Goal: Task Accomplishment & Management: Use online tool/utility

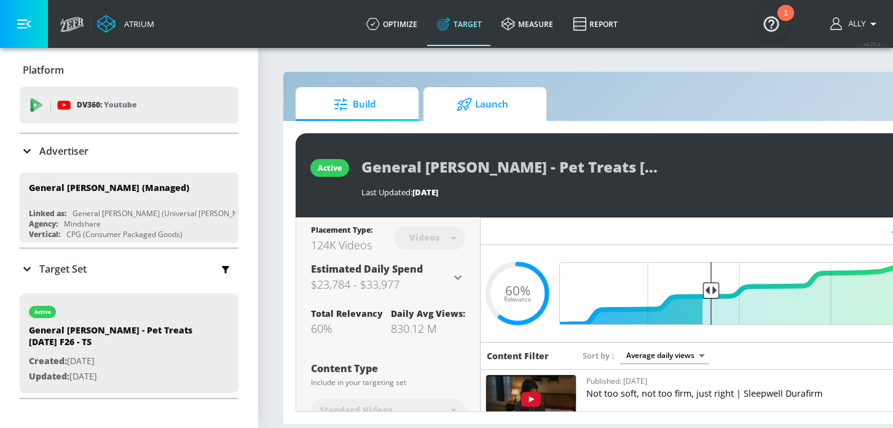
click at [494, 100] on span "Launch" at bounding box center [482, 104] width 93 height 29
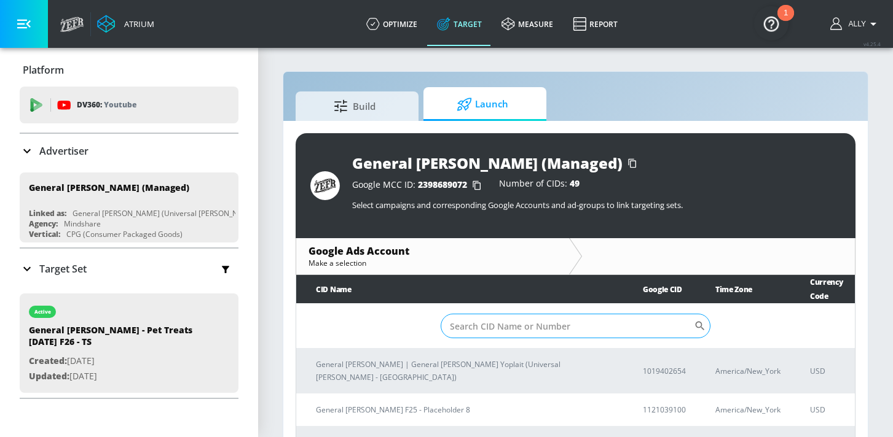
click at [526, 323] on input "Sort By" at bounding box center [566, 326] width 253 height 25
paste input "655-733-1925"
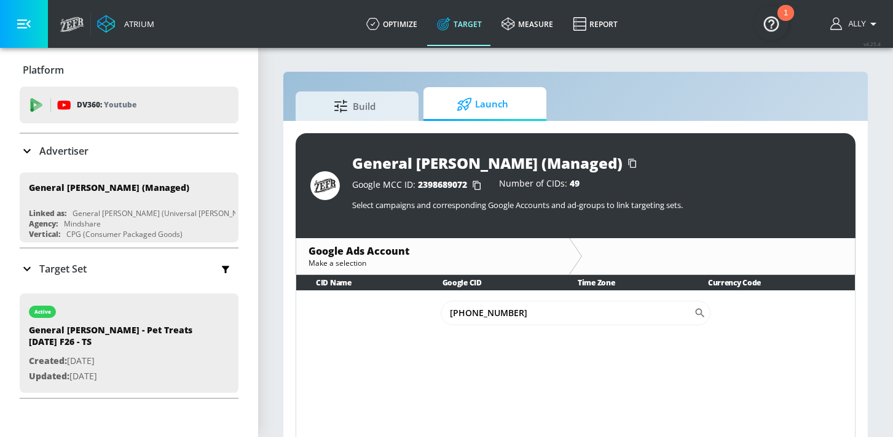
scroll to position [18, 0]
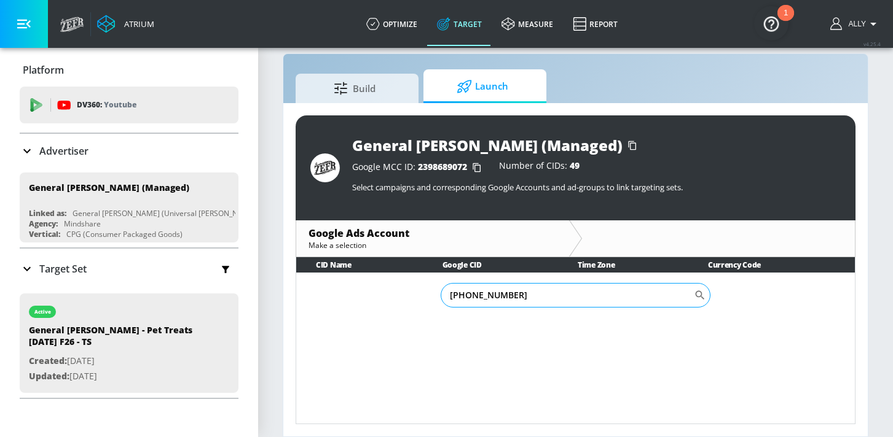
click at [467, 299] on input "655-733-1925" at bounding box center [566, 295] width 253 height 25
type input "655733-1925"
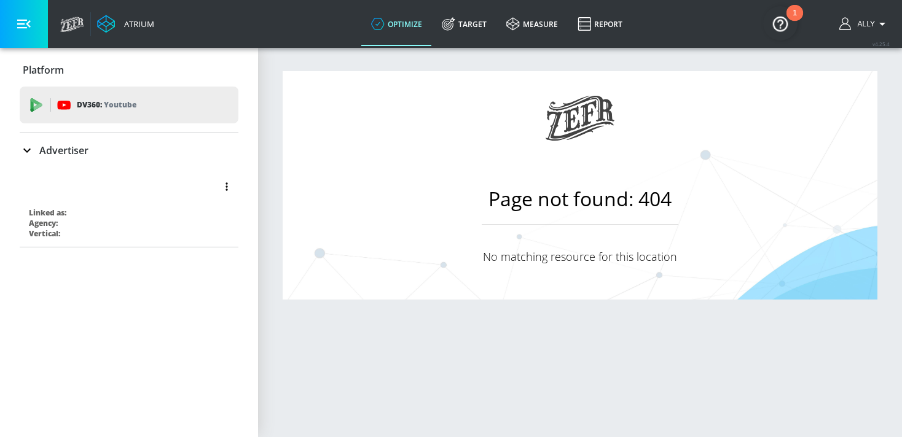
click at [146, 211] on div "Linked as:" at bounding box center [132, 213] width 206 height 10
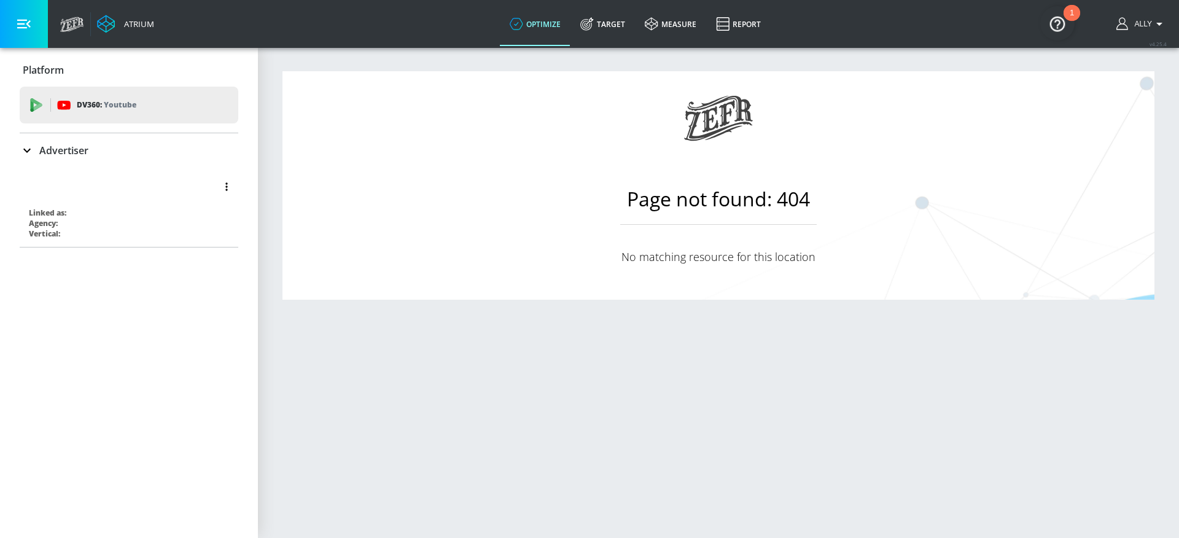
click at [120, 233] on div "Vertical:" at bounding box center [132, 234] width 206 height 10
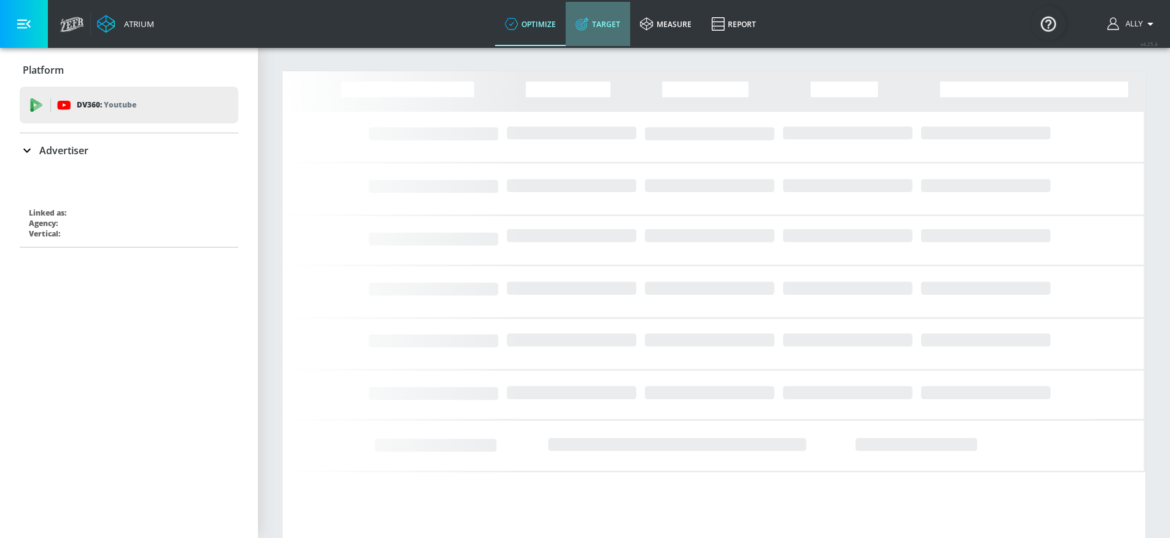
click at [598, 30] on link "Target" at bounding box center [598, 24] width 64 height 44
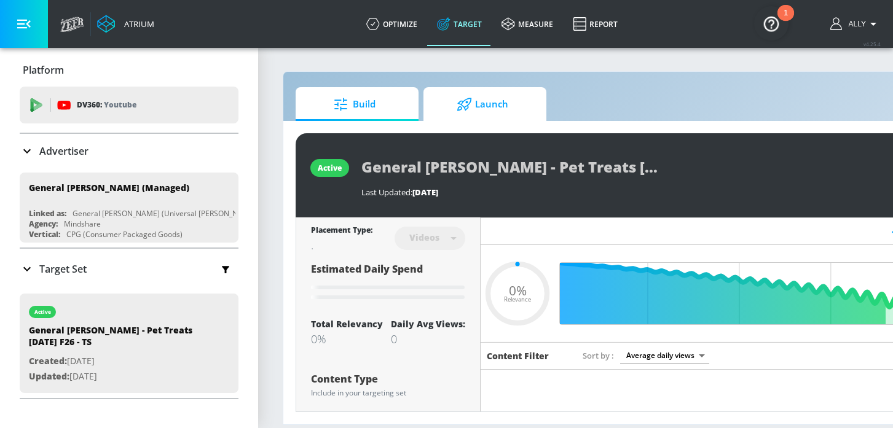
click at [492, 116] on span "Launch" at bounding box center [482, 104] width 93 height 29
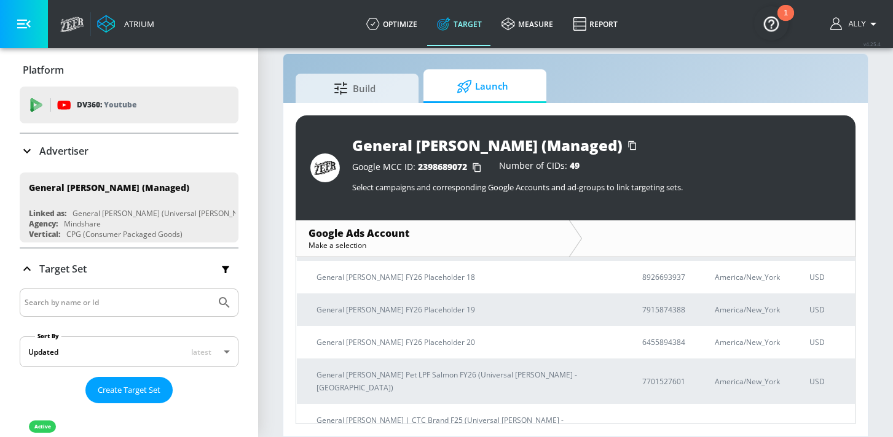
scroll to position [1052, 0]
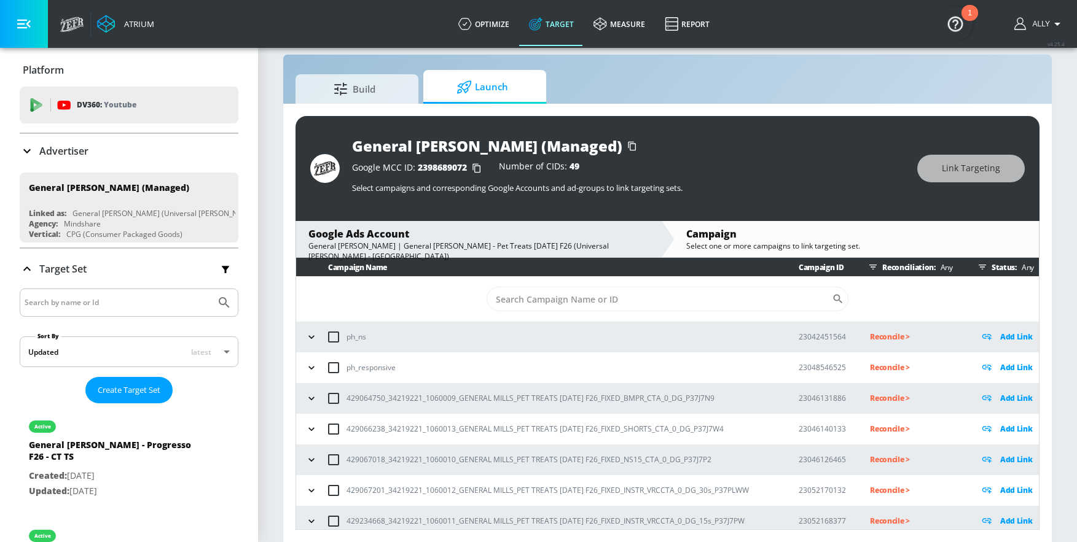
scroll to position [18, 0]
click at [313, 397] on icon "button" at bounding box center [311, 397] width 6 height 3
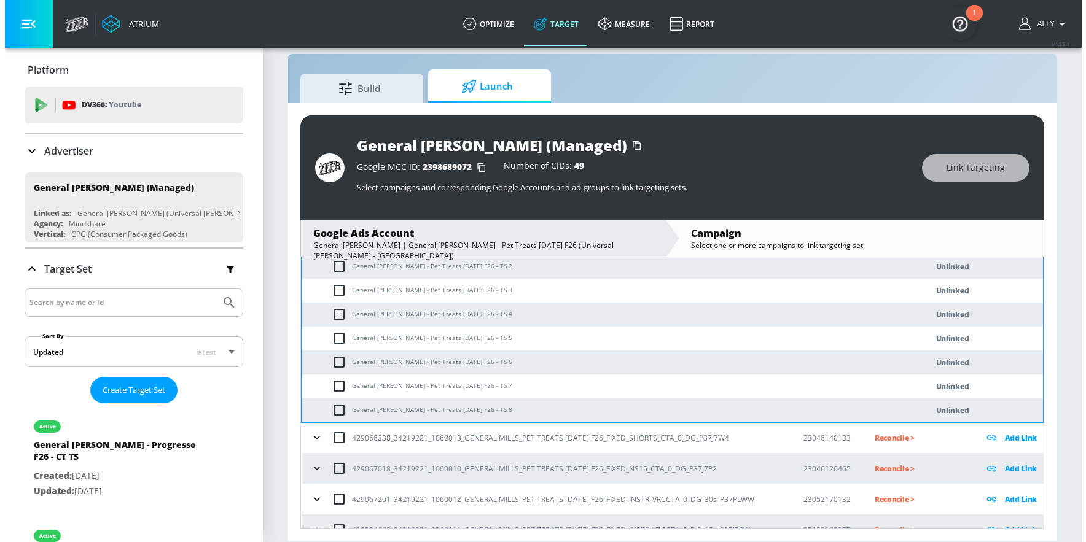
scroll to position [117, 0]
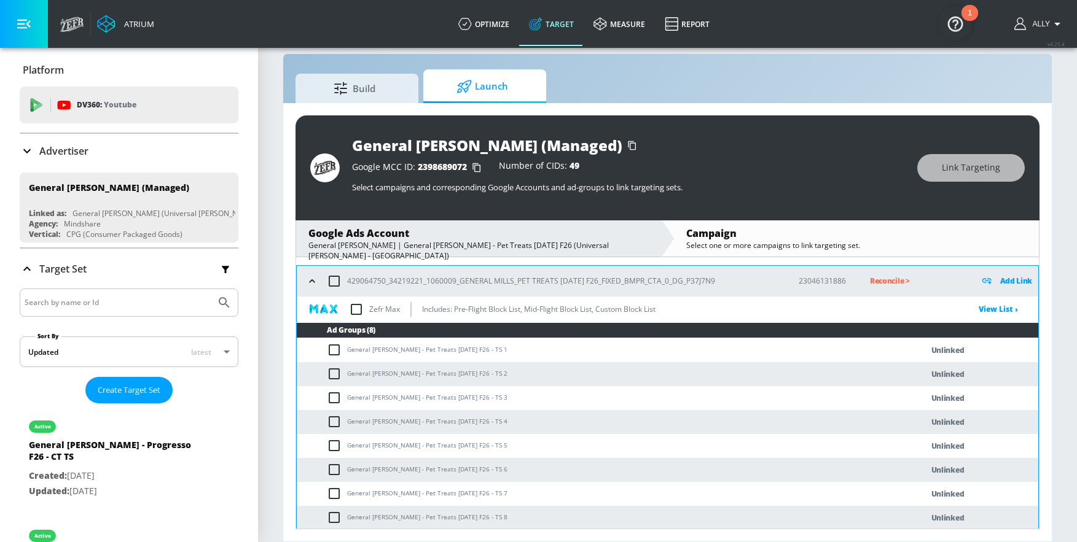
click at [336, 282] on input "checkbox" at bounding box center [334, 281] width 26 height 26
checkbox input "true"
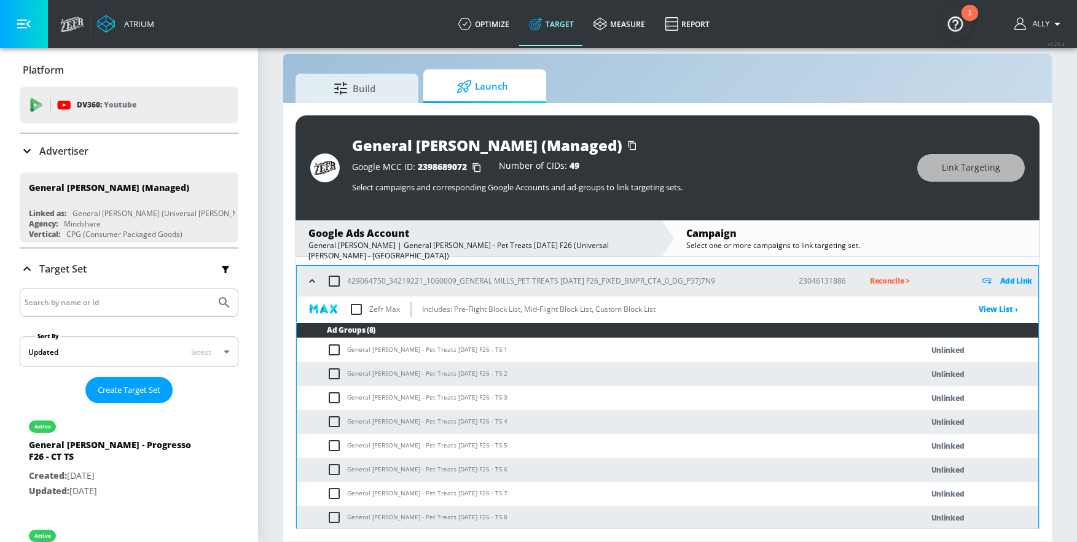
checkbox input "true"
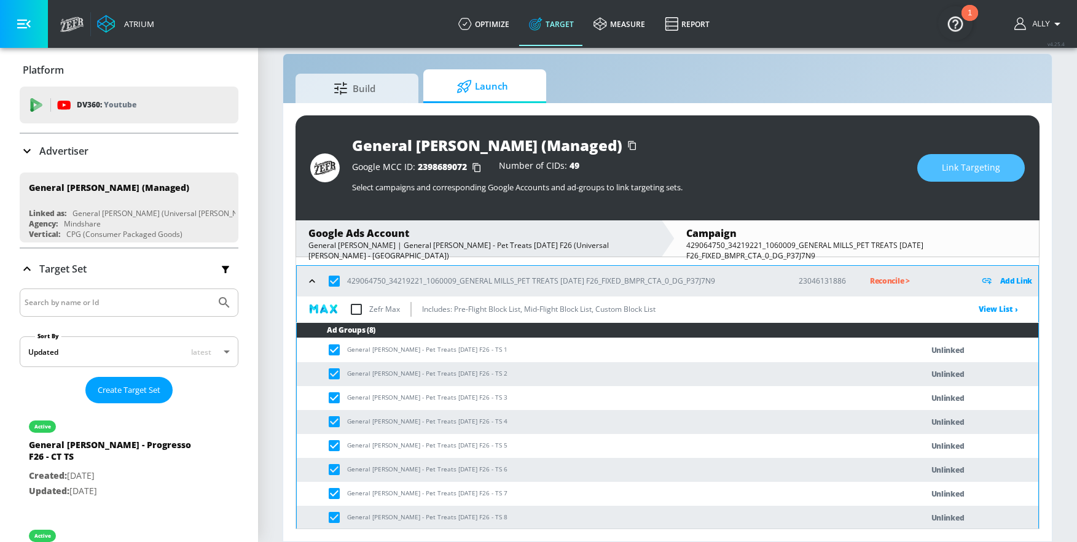
click at [892, 161] on span "Link Targeting" at bounding box center [971, 167] width 58 height 15
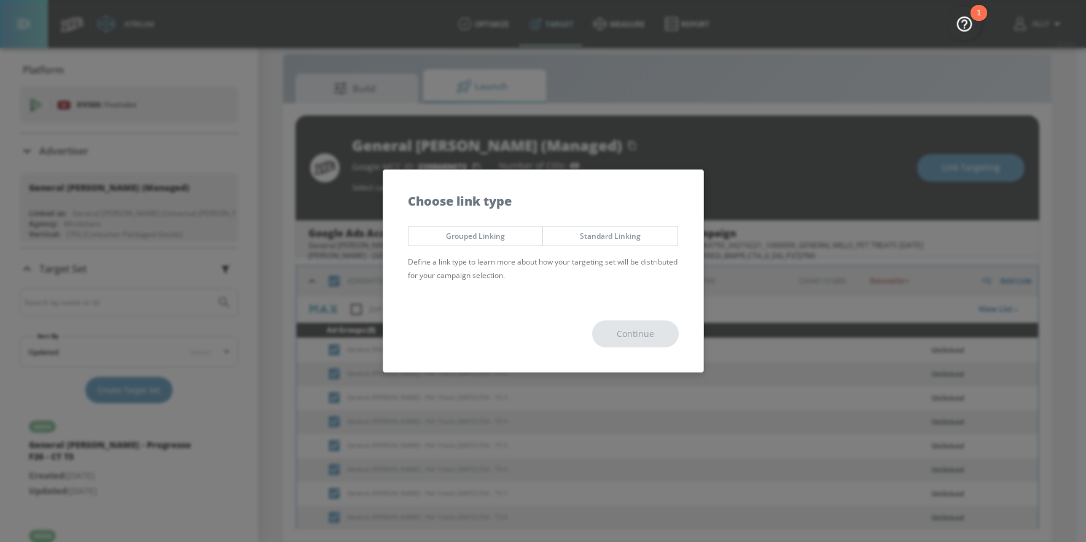
click at [477, 240] on span "Grouped Linking" at bounding box center [476, 236] width 116 height 13
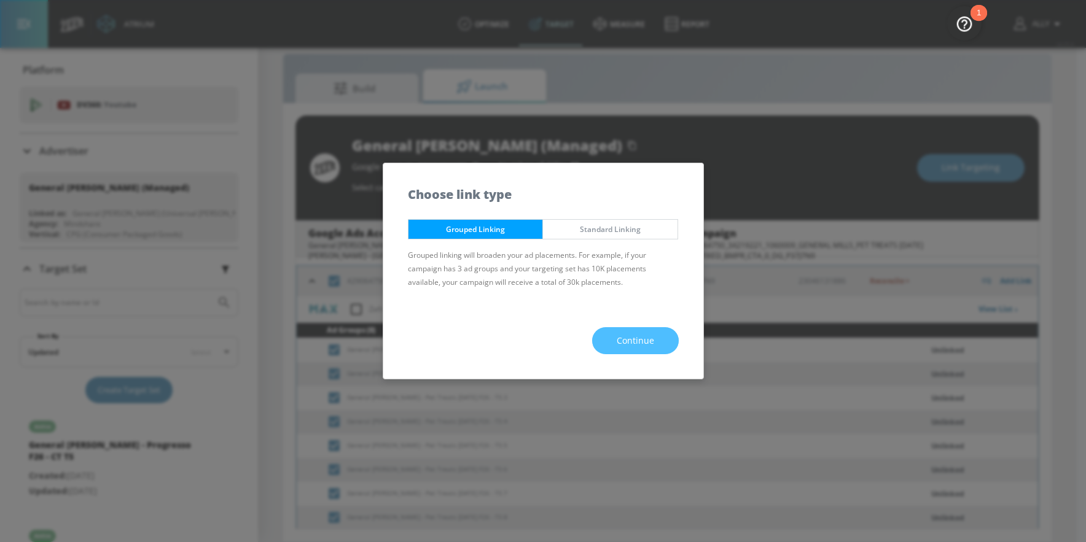
click at [639, 341] on span "Continue" at bounding box center [635, 341] width 37 height 15
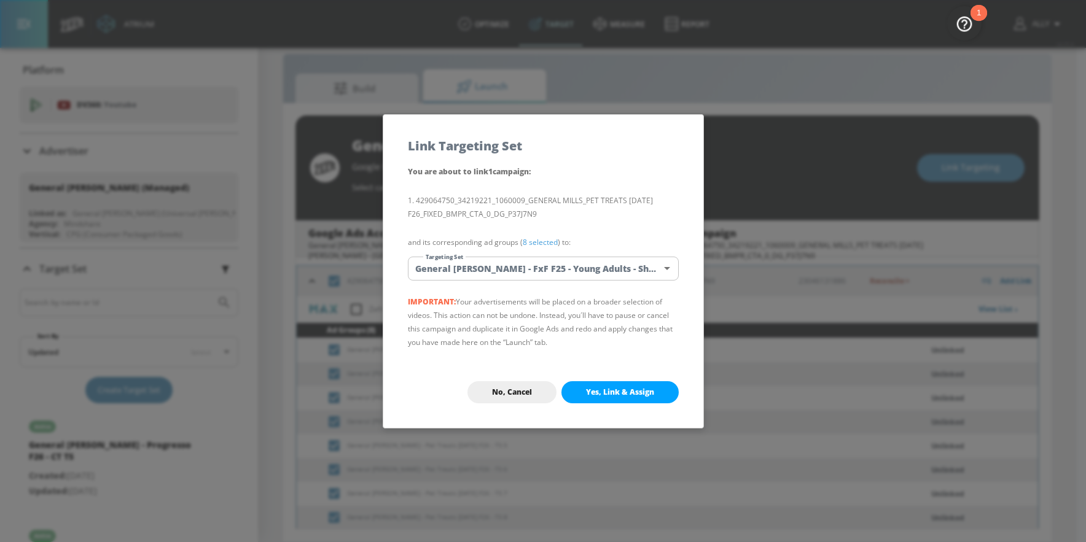
click at [631, 260] on body "Atrium optimize Target measure Report optimize Target measure Report v 4.25.4 A…" at bounding box center [543, 262] width 1086 height 560
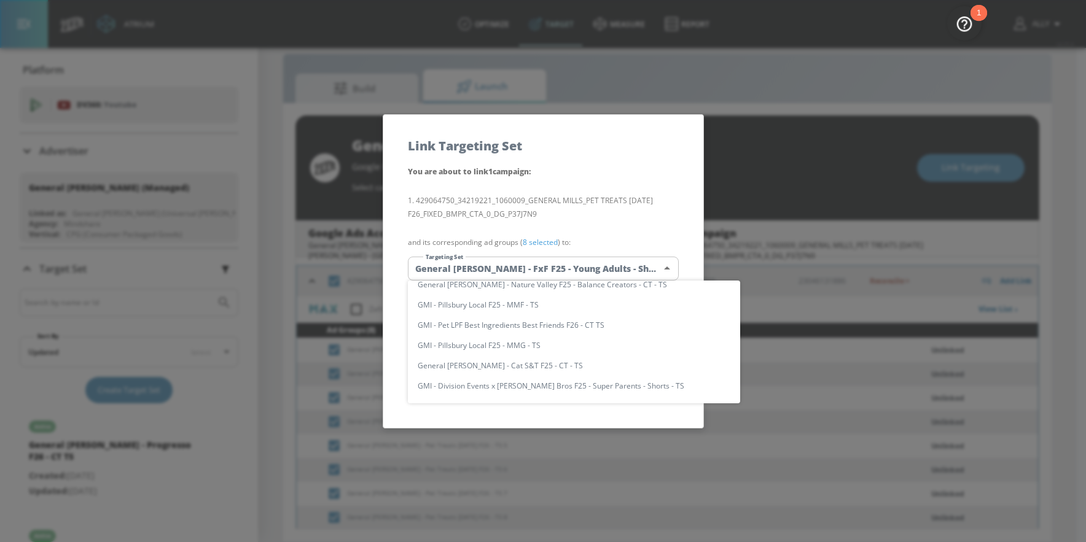
scroll to position [193, 0]
click at [617, 216] on div at bounding box center [543, 271] width 1086 height 542
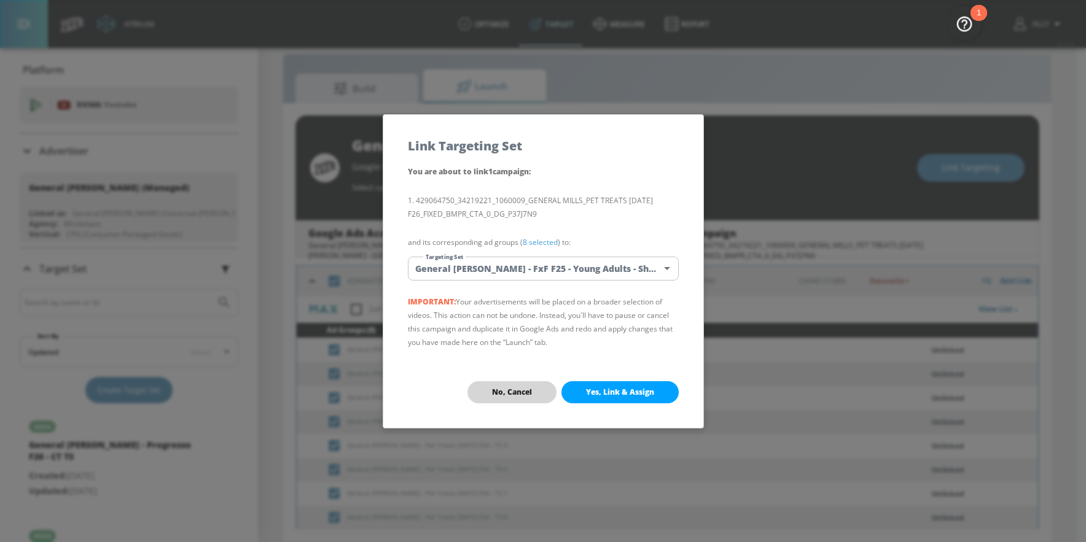
click at [510, 399] on button "No, Cancel" at bounding box center [511, 392] width 89 height 22
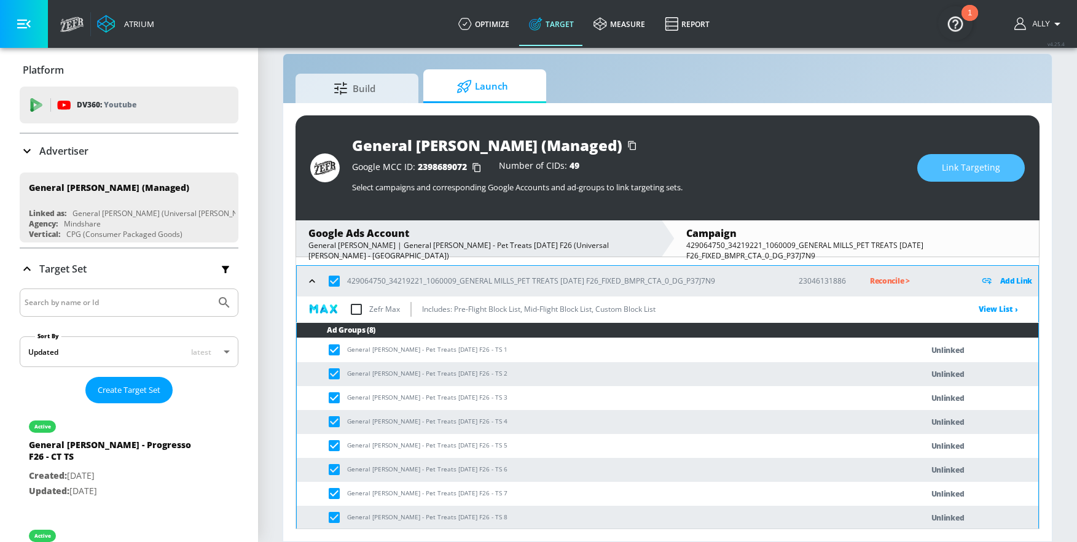
click at [892, 162] on span "Link Targeting" at bounding box center [971, 167] width 58 height 15
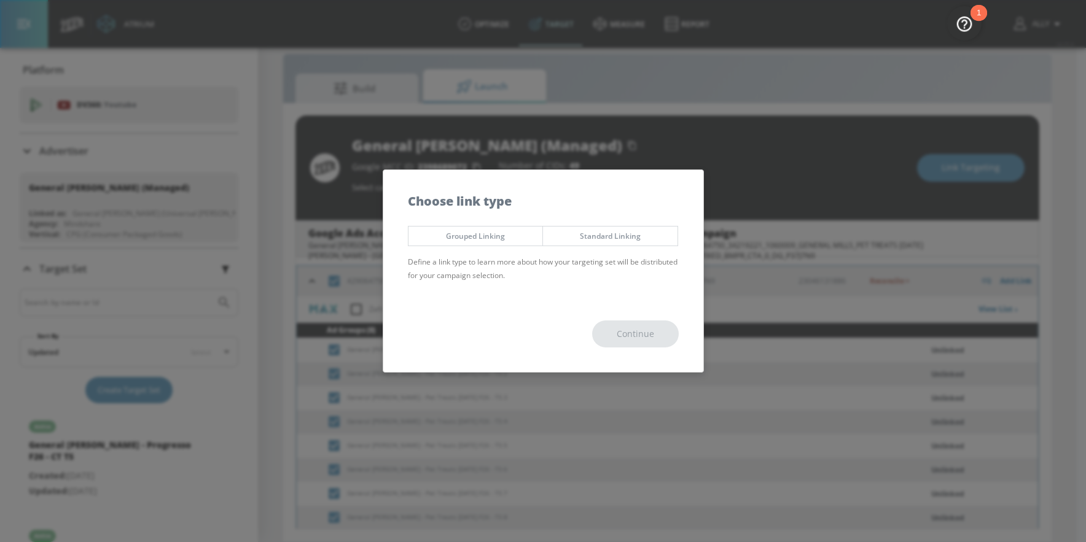
click at [472, 233] on span "Grouped Linking" at bounding box center [476, 236] width 116 height 13
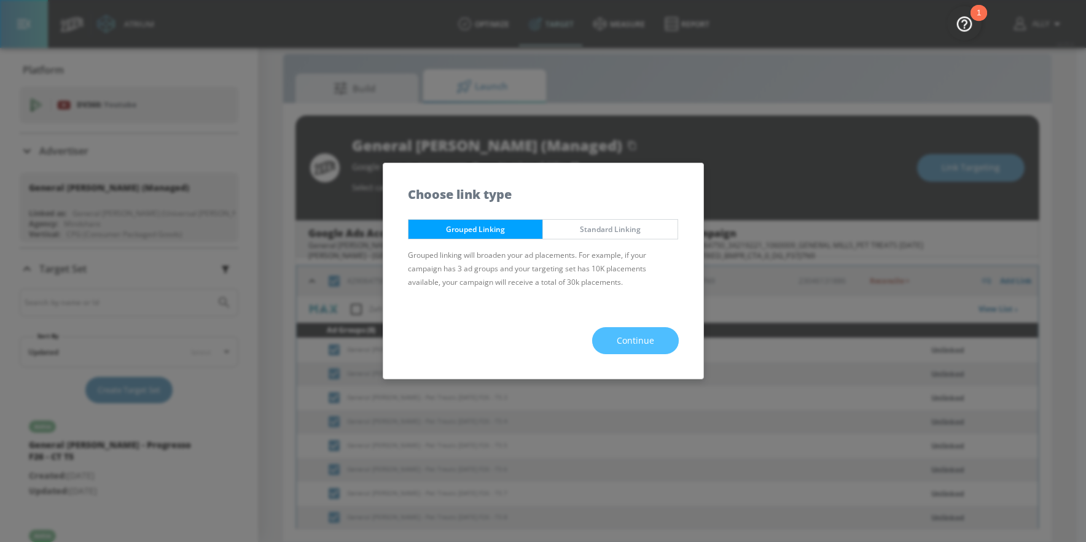
click at [622, 334] on span "Continue" at bounding box center [635, 341] width 37 height 15
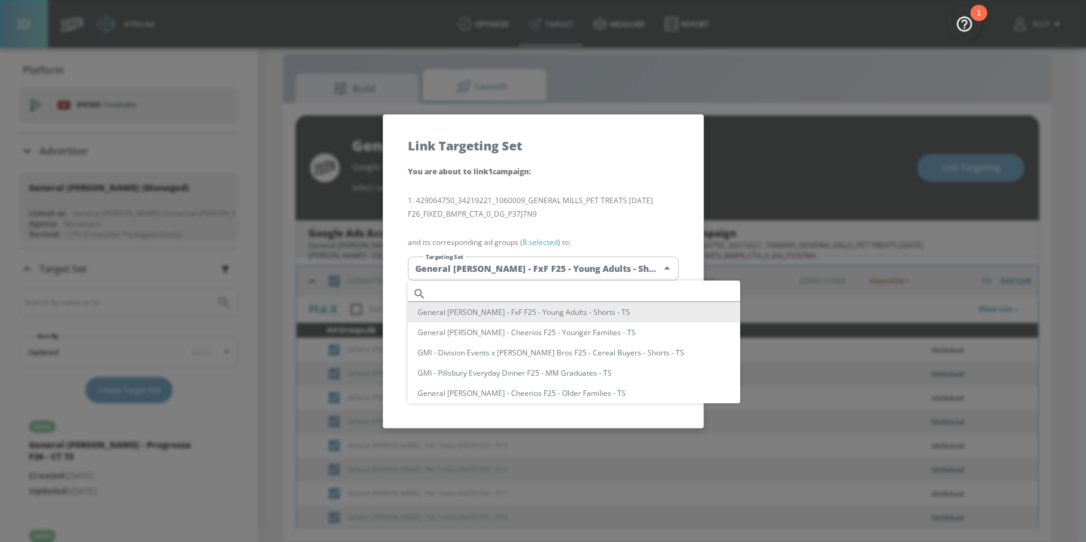
click at [581, 266] on body "Atrium optimize Target measure Report optimize Target measure Report v 4.25.4 A…" at bounding box center [543, 262] width 1086 height 560
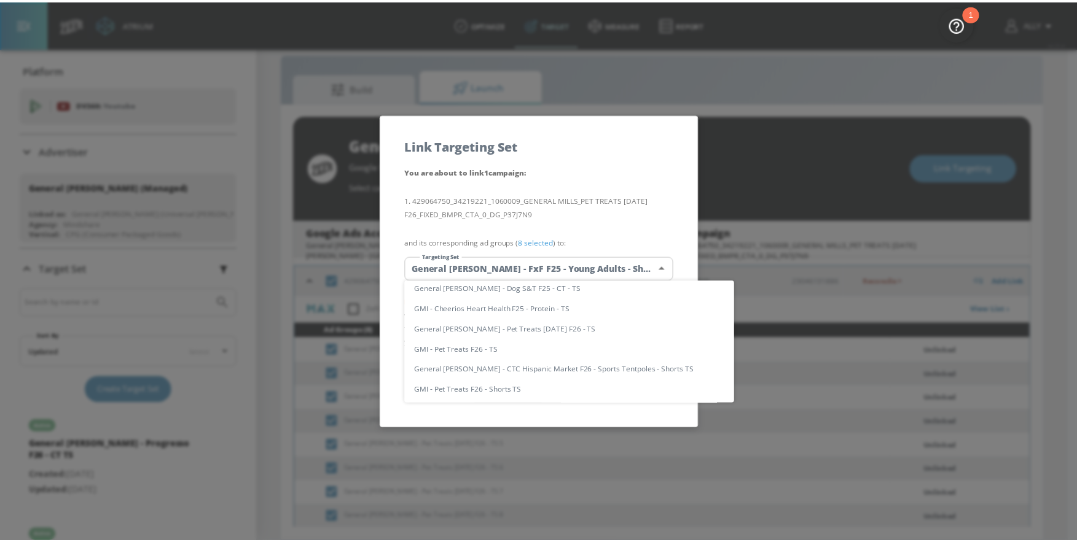
scroll to position [985, 0]
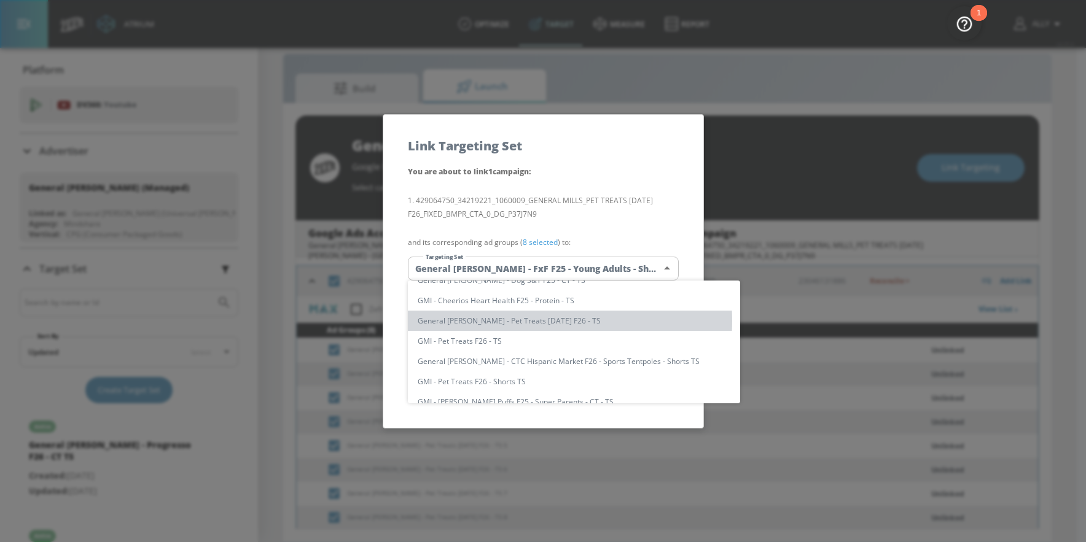
click at [541, 321] on li "General [PERSON_NAME] - Pet Treats [DATE] F26 - TS" at bounding box center [574, 321] width 332 height 20
type input "a5e83e70-c53b-4df6-bbb4-af8c64b44c83"
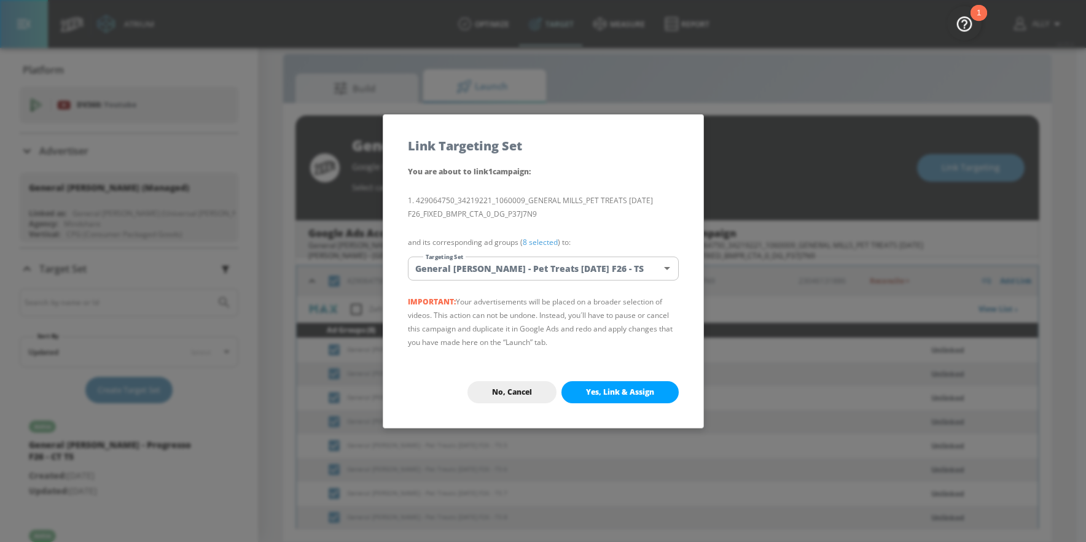
click at [636, 393] on span "Yes, Link & Assign" at bounding box center [620, 393] width 68 height 10
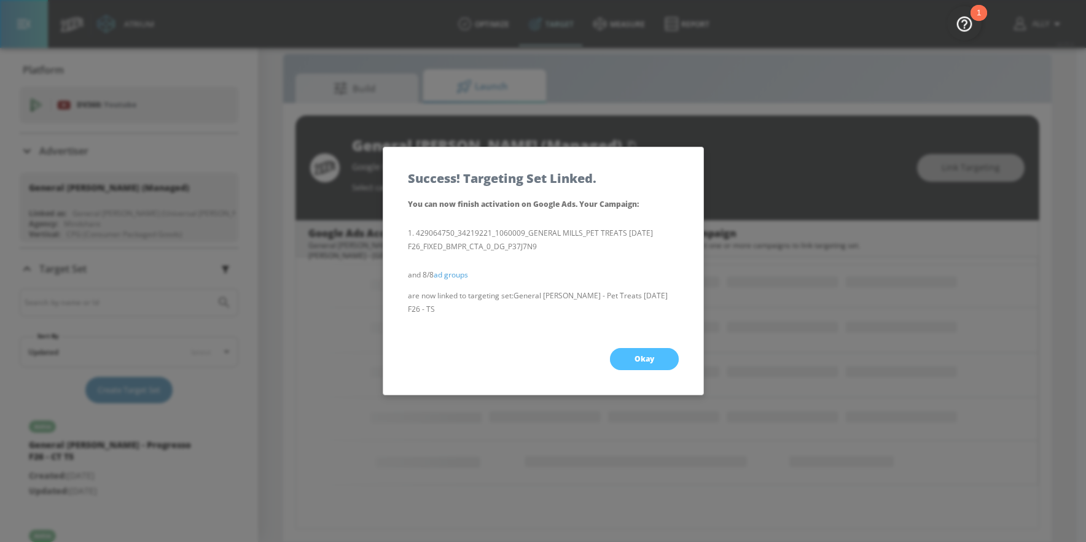
click at [635, 355] on span "Okay" at bounding box center [645, 359] width 20 height 10
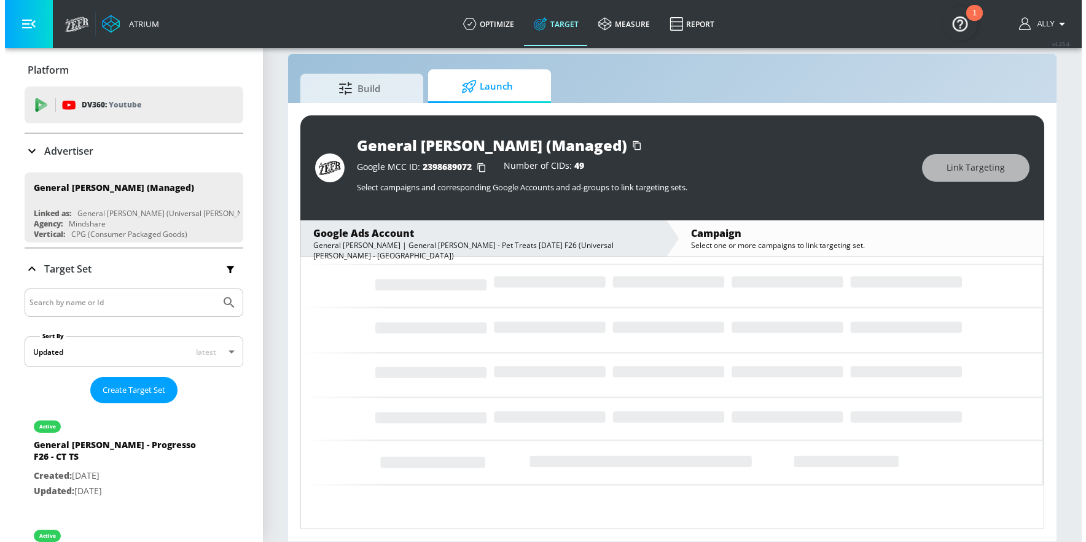
scroll to position [7, 0]
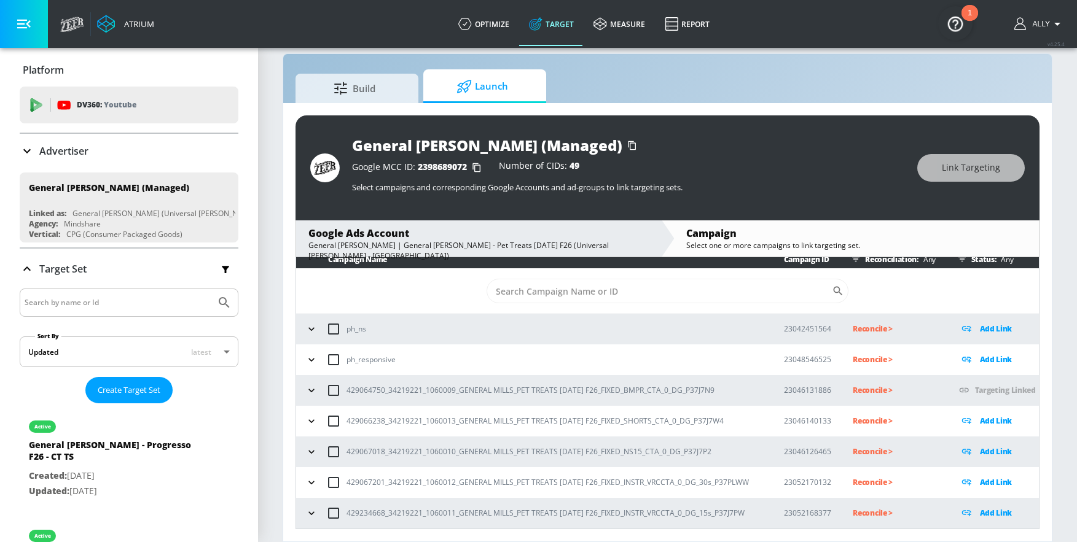
click at [308, 387] on icon "button" at bounding box center [311, 391] width 12 height 12
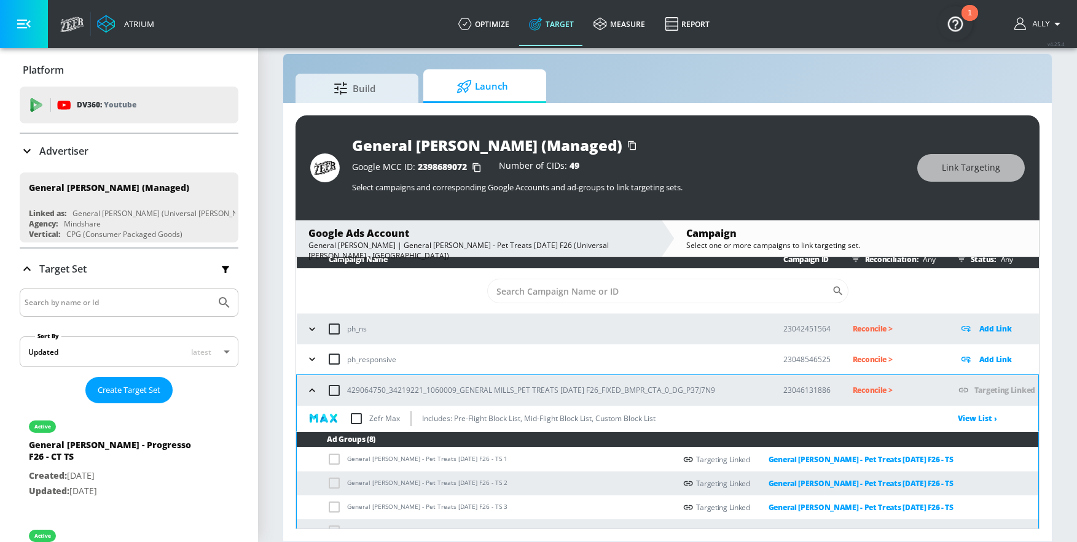
click at [308, 387] on icon "button" at bounding box center [312, 391] width 12 height 12
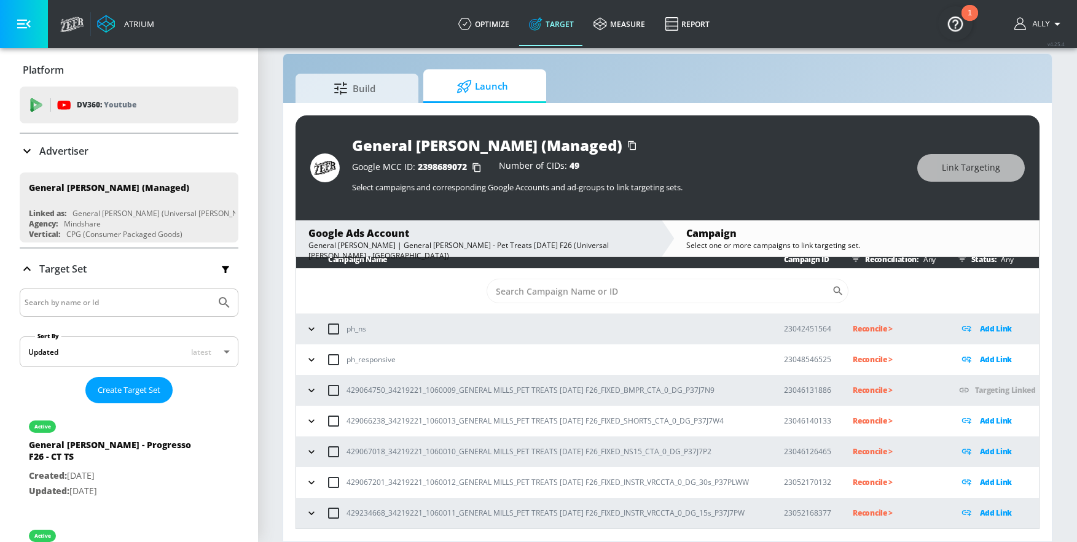
click at [311, 421] on icon "button" at bounding box center [311, 421] width 6 height 3
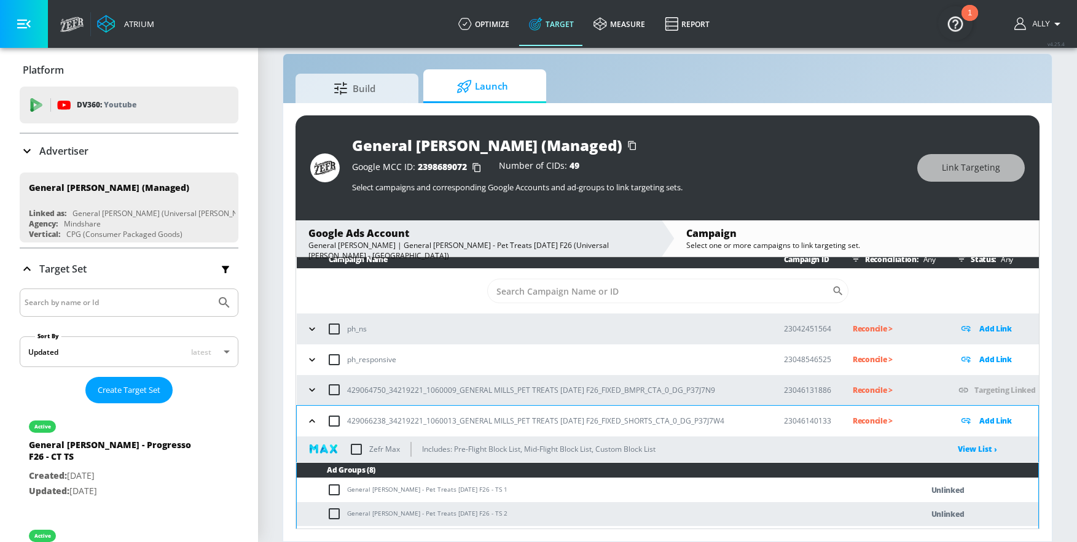
click at [333, 422] on input "checkbox" at bounding box center [334, 421] width 26 height 26
checkbox input "true"
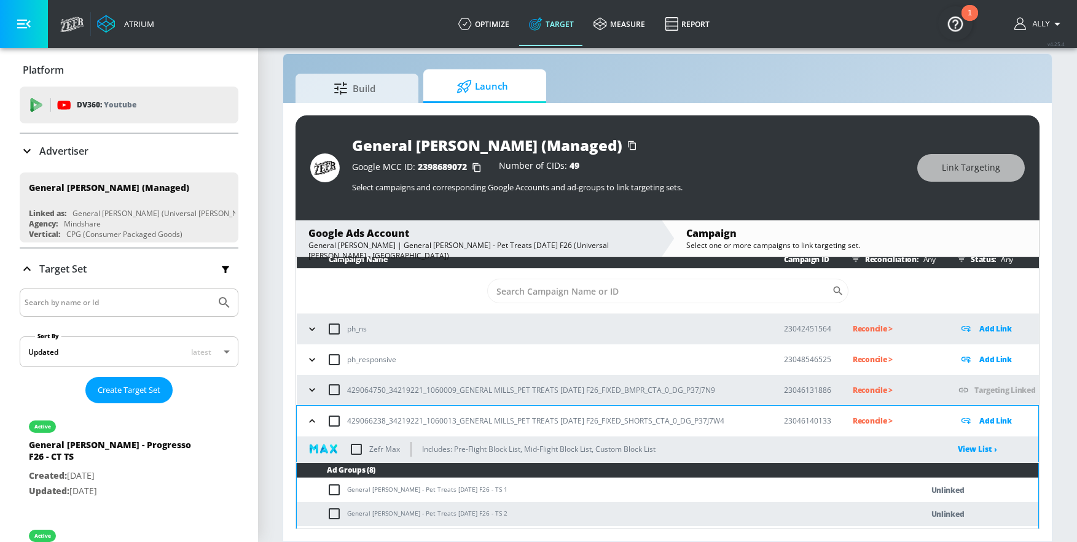
checkbox input "true"
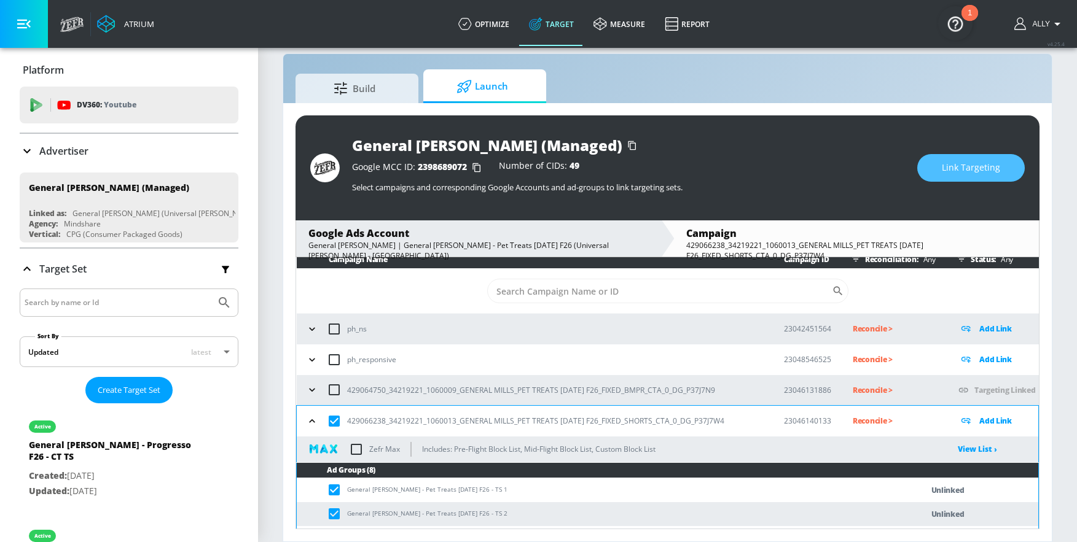
click at [892, 166] on span "Link Targeting" at bounding box center [971, 167] width 58 height 15
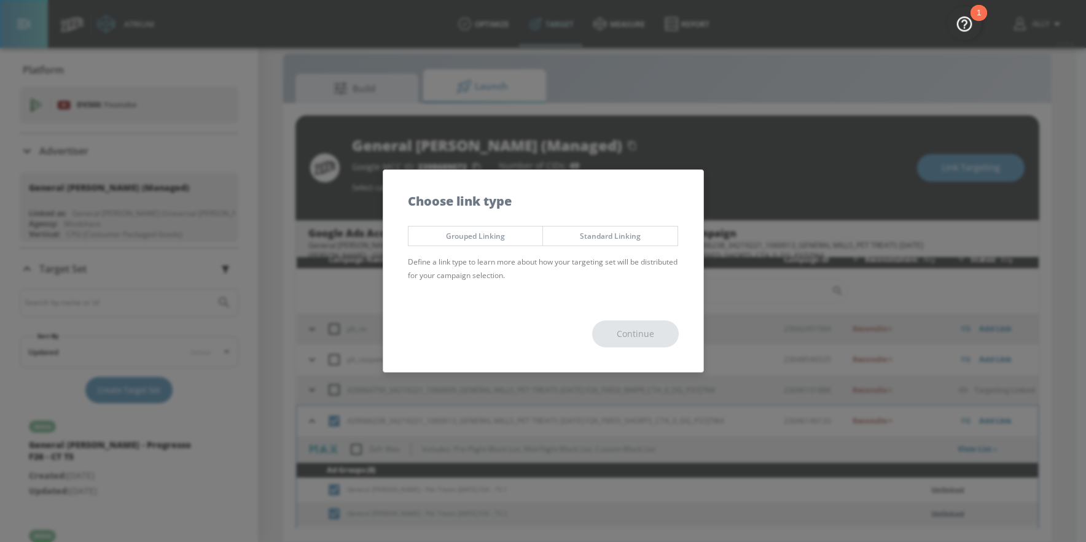
click at [491, 235] on span "Grouped Linking" at bounding box center [476, 236] width 116 height 13
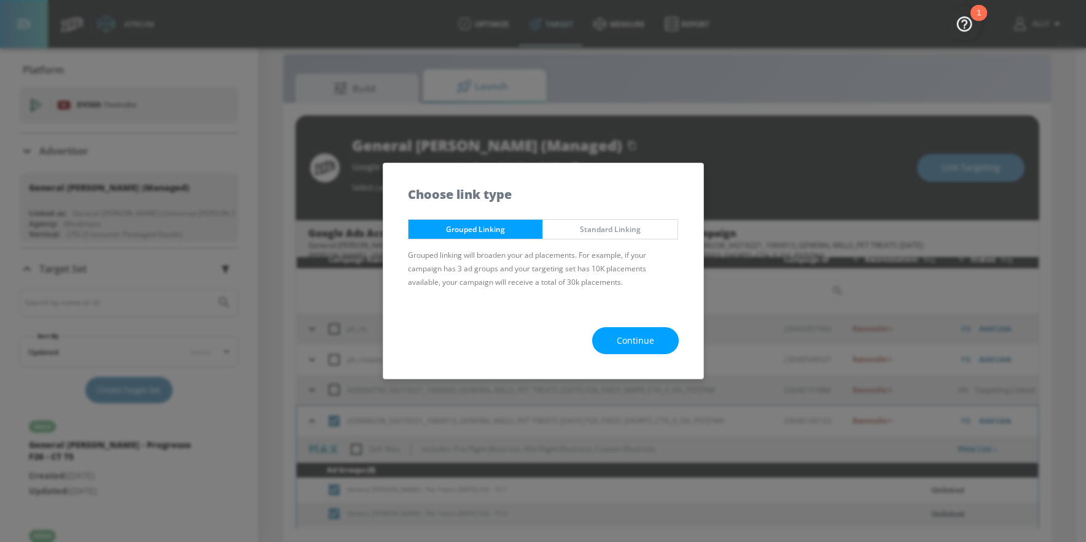
click at [636, 350] on button "Continue" at bounding box center [635, 341] width 87 height 28
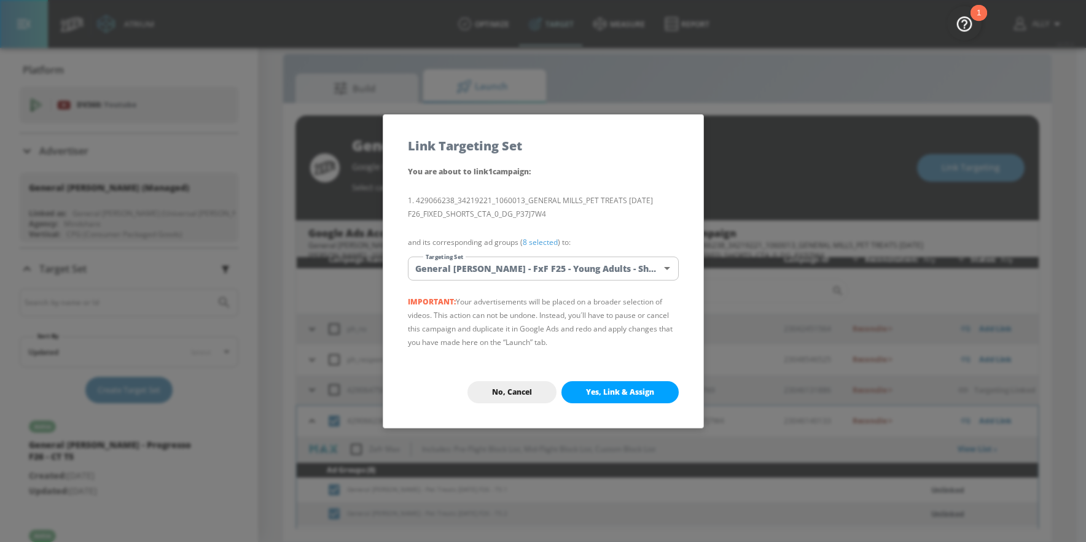
click at [612, 264] on body "Atrium optimize Target measure Report optimize Target measure Report v 4.25.4 A…" at bounding box center [543, 262] width 1086 height 560
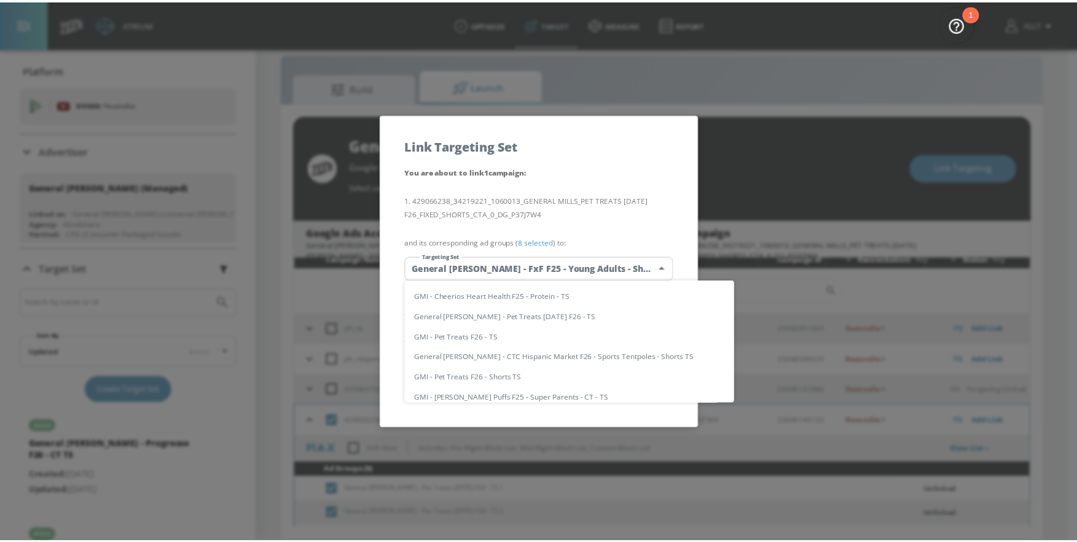
scroll to position [987, 0]
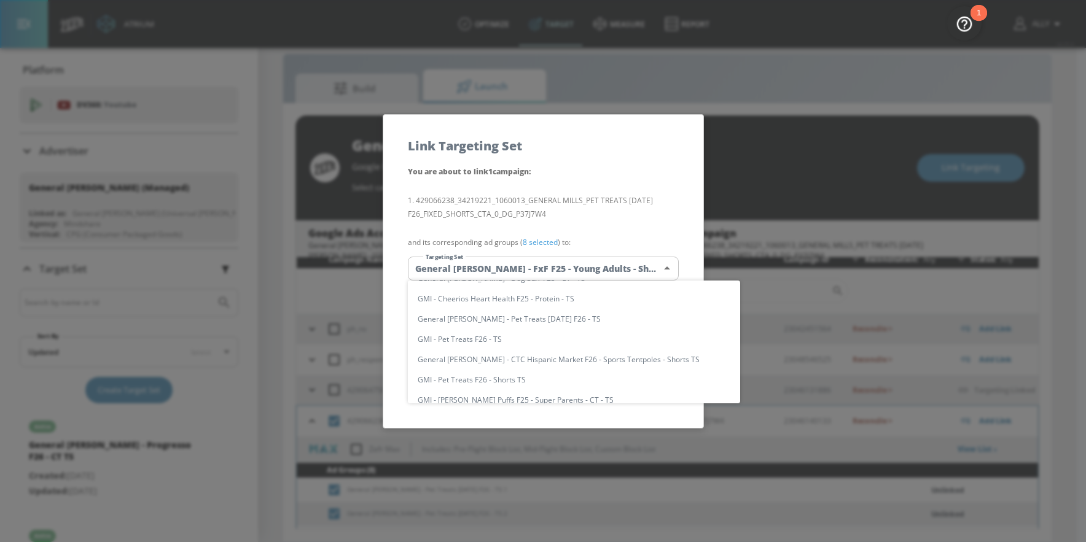
click at [585, 319] on li "General [PERSON_NAME] - Pet Treats [DATE] F26 - TS" at bounding box center [574, 319] width 332 height 20
type input "a5e83e70-c53b-4df6-bbb4-af8c64b44c83"
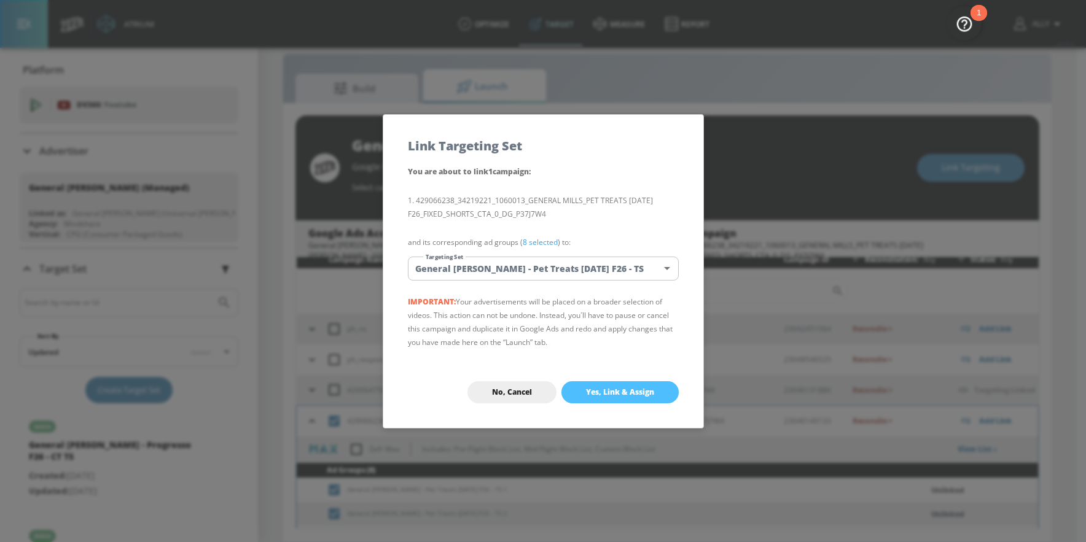
click at [614, 396] on span "Yes, Link & Assign" at bounding box center [620, 393] width 68 height 10
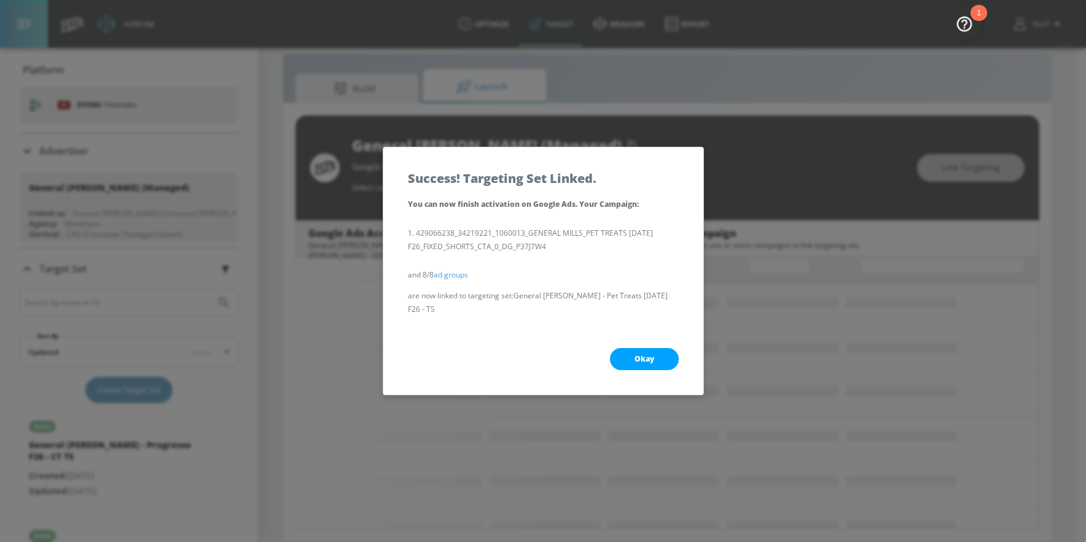
click at [623, 353] on button "Okay" at bounding box center [644, 359] width 69 height 22
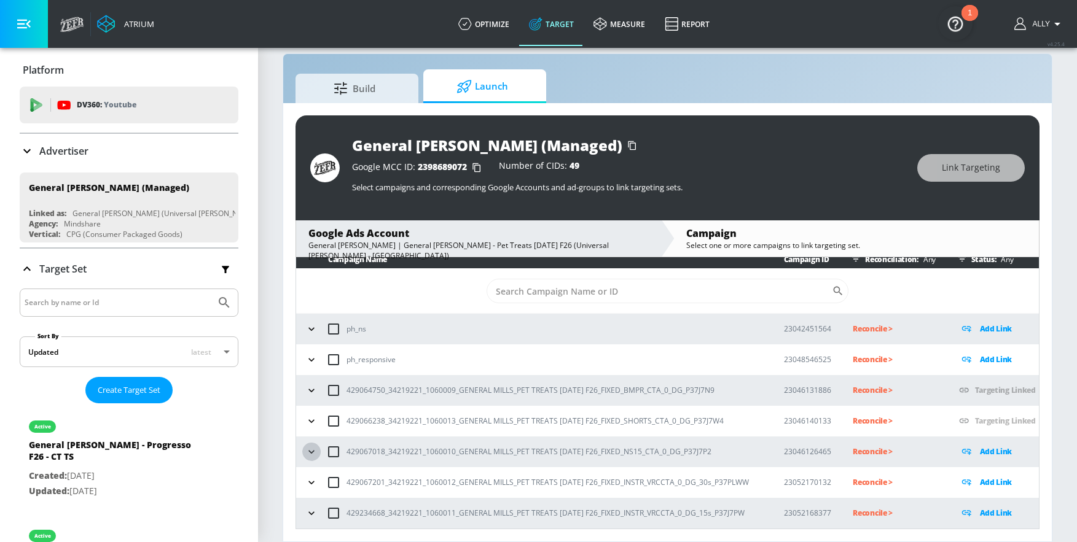
click at [315, 437] on icon "button" at bounding box center [311, 452] width 12 height 12
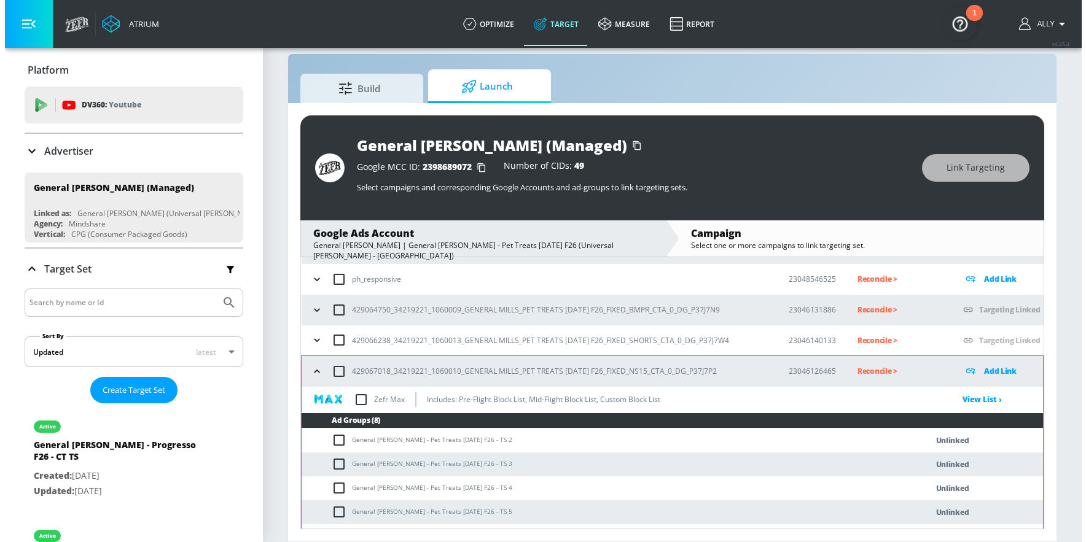
scroll to position [192, 0]
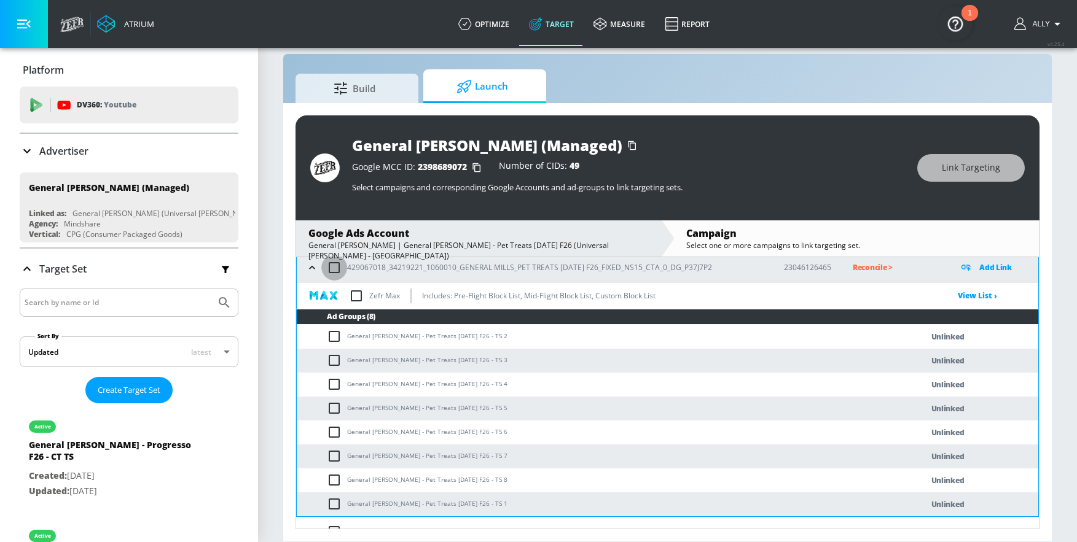
click at [330, 266] on input "checkbox" at bounding box center [334, 268] width 26 height 26
checkbox input "true"
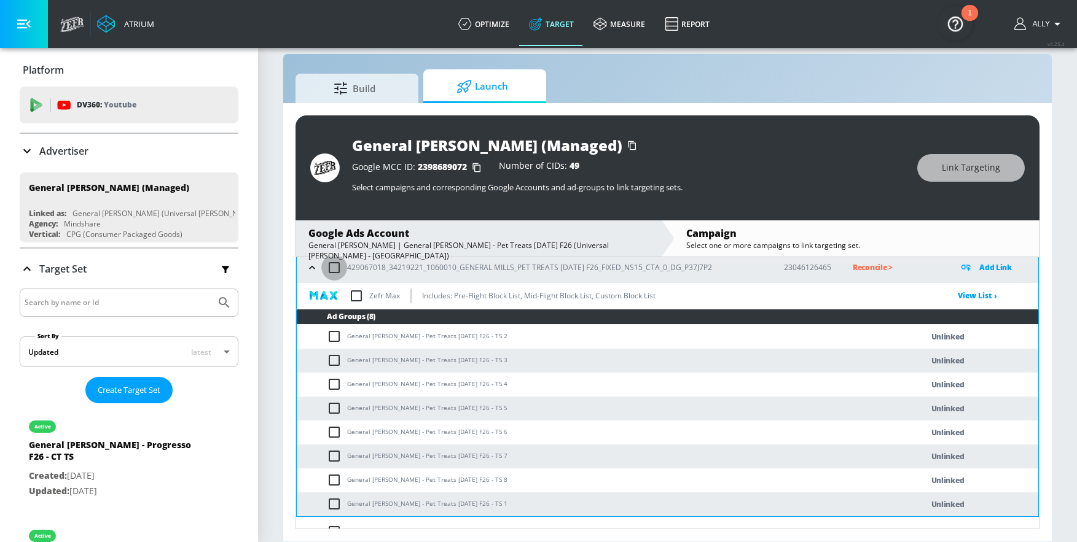
checkbox input "true"
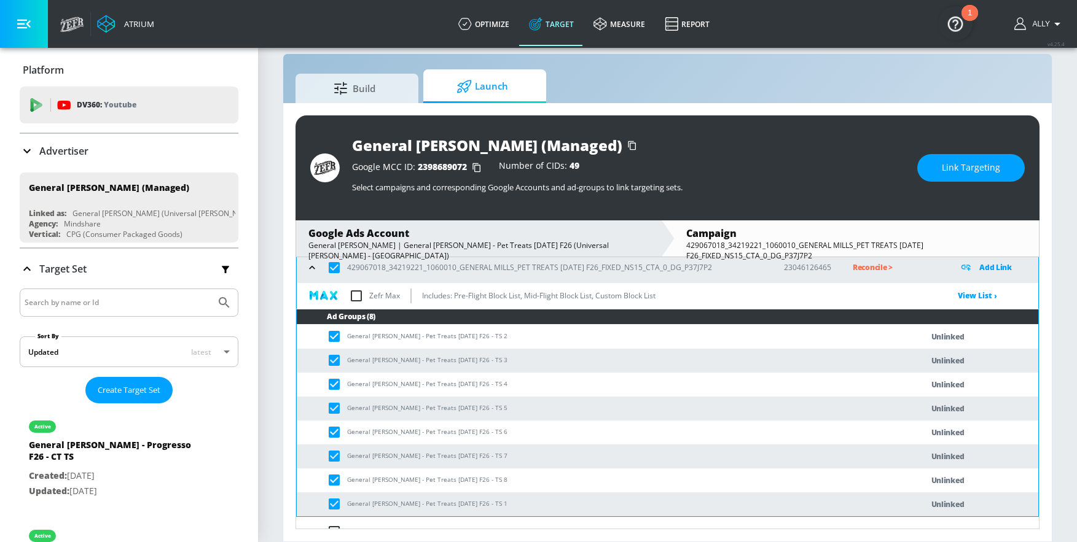
click at [892, 173] on span "Link Targeting" at bounding box center [971, 167] width 58 height 15
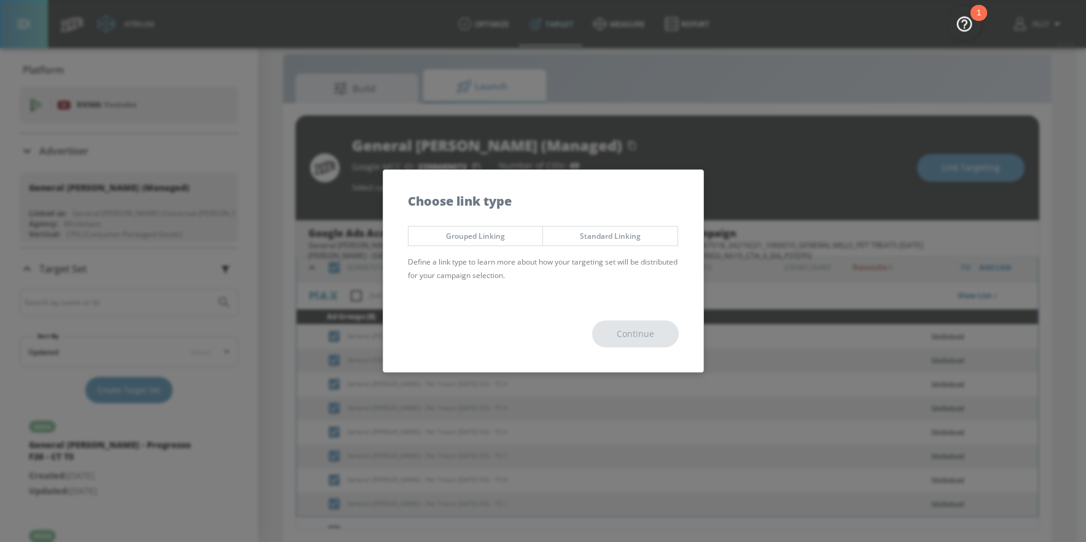
click at [482, 238] on span "Grouped Linking" at bounding box center [476, 236] width 116 height 13
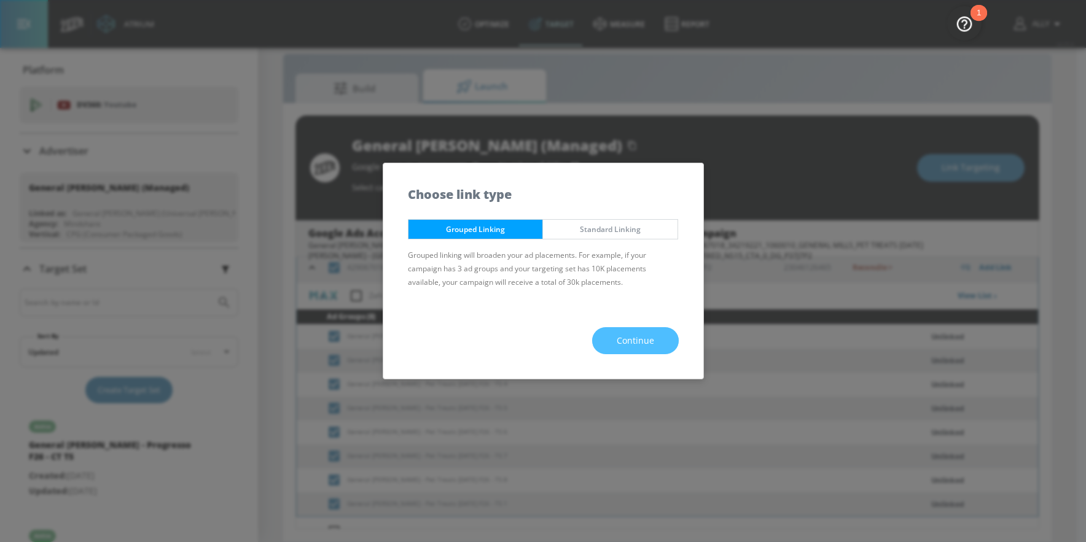
click at [635, 346] on span "Continue" at bounding box center [635, 341] width 37 height 15
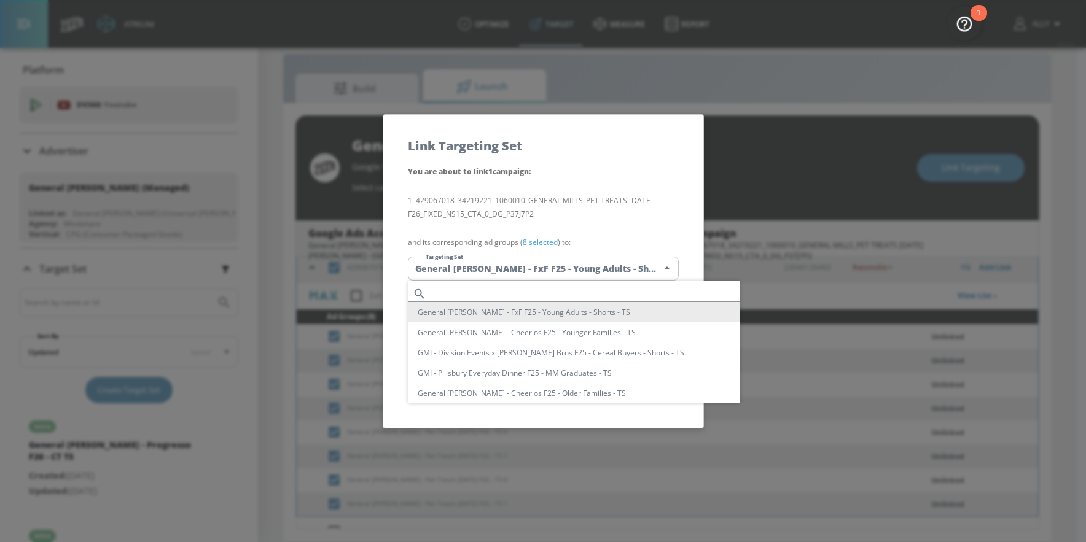
click at [643, 273] on body "Atrium optimize Target measure Report optimize Target measure Report v 4.25.4 A…" at bounding box center [543, 262] width 1086 height 560
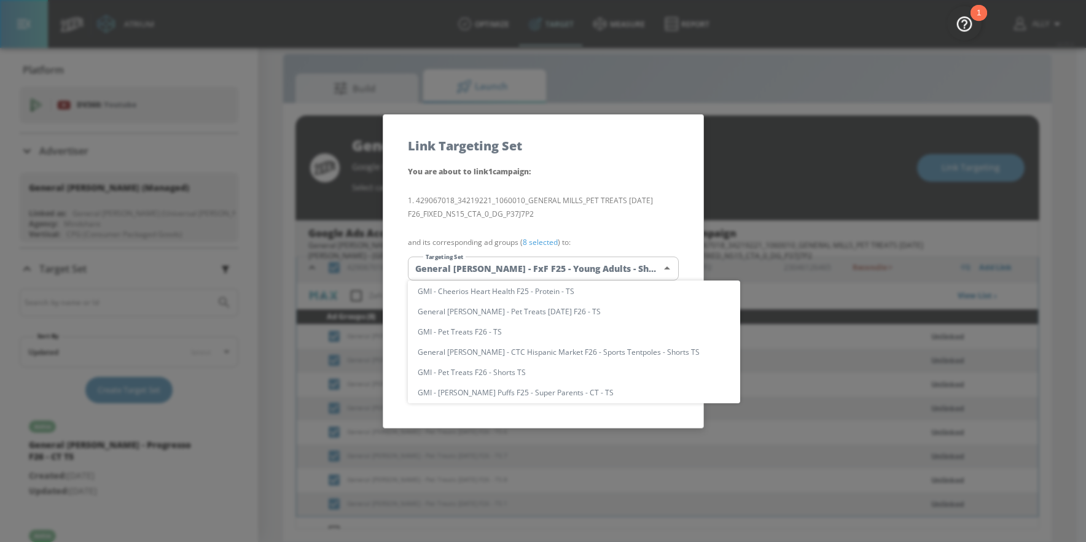
scroll to position [982, 0]
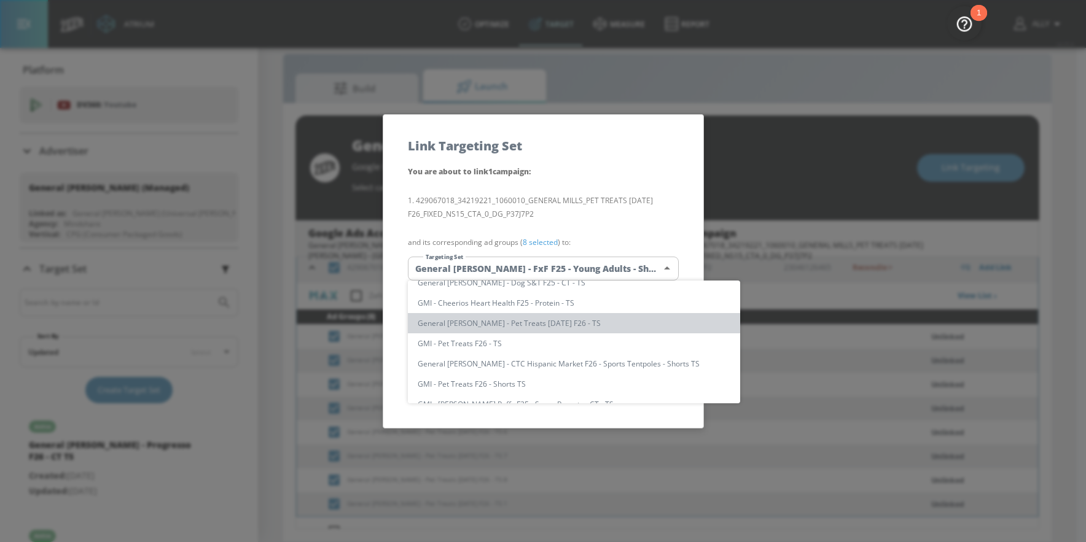
click at [615, 326] on li "General [PERSON_NAME] - Pet Treats [DATE] F26 - TS" at bounding box center [574, 323] width 332 height 20
type input "a5e83e70-c53b-4df6-bbb4-af8c64b44c83"
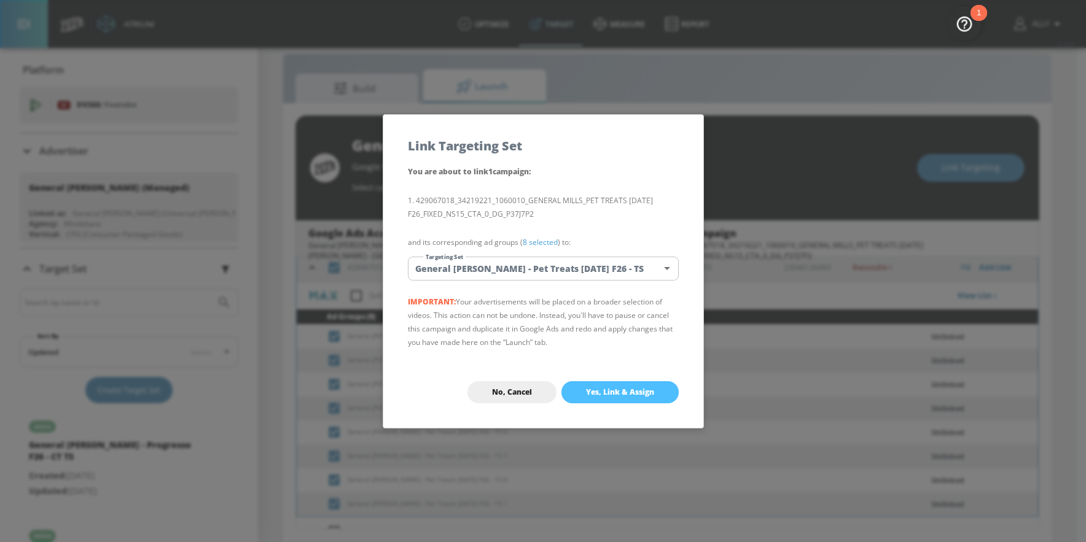
click at [655, 399] on button "Yes, Link & Assign" at bounding box center [619, 392] width 117 height 22
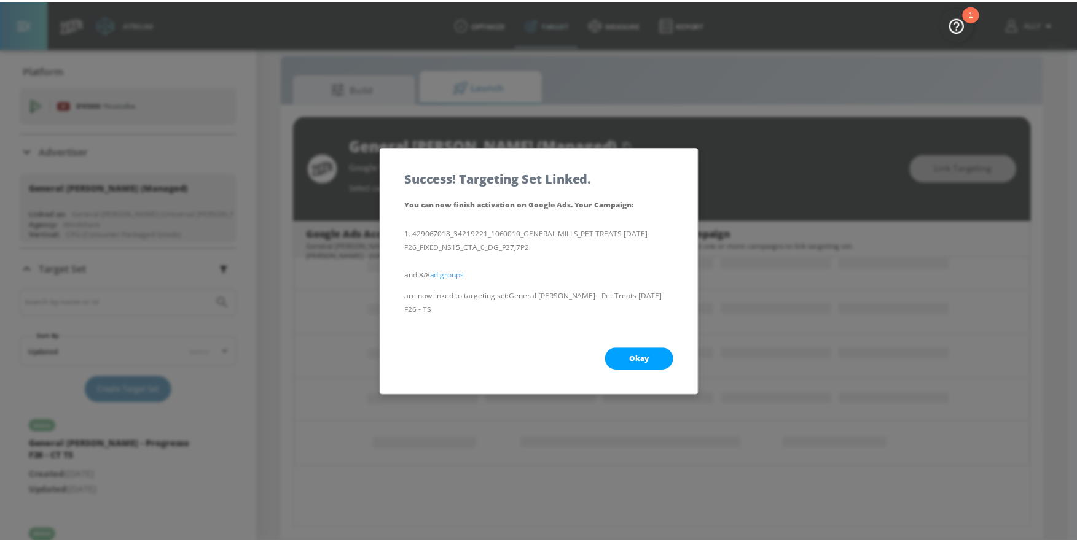
scroll to position [0, 0]
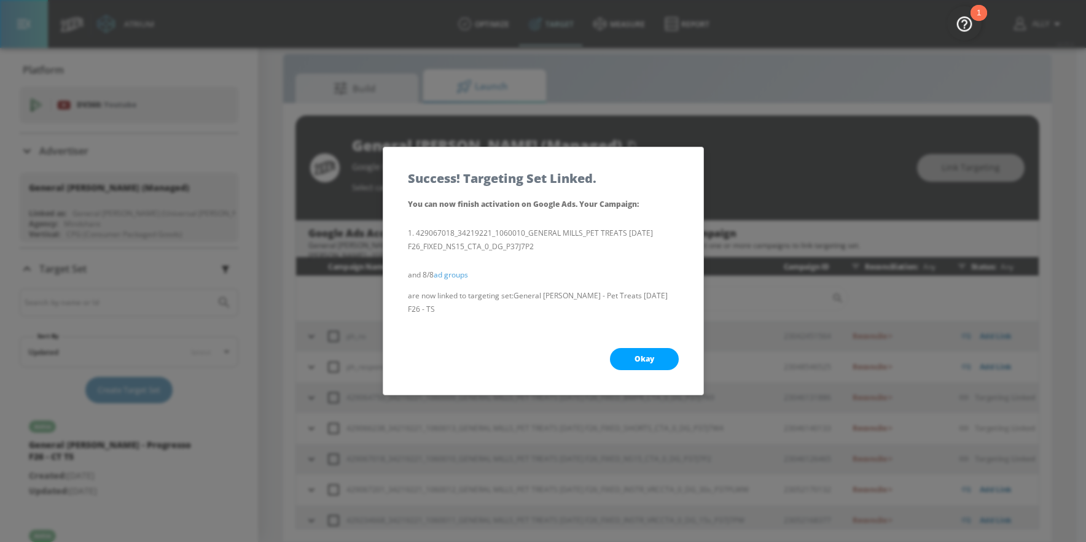
click at [648, 364] on div "Okay" at bounding box center [543, 359] width 320 height 71
click at [647, 354] on span "Okay" at bounding box center [645, 359] width 20 height 10
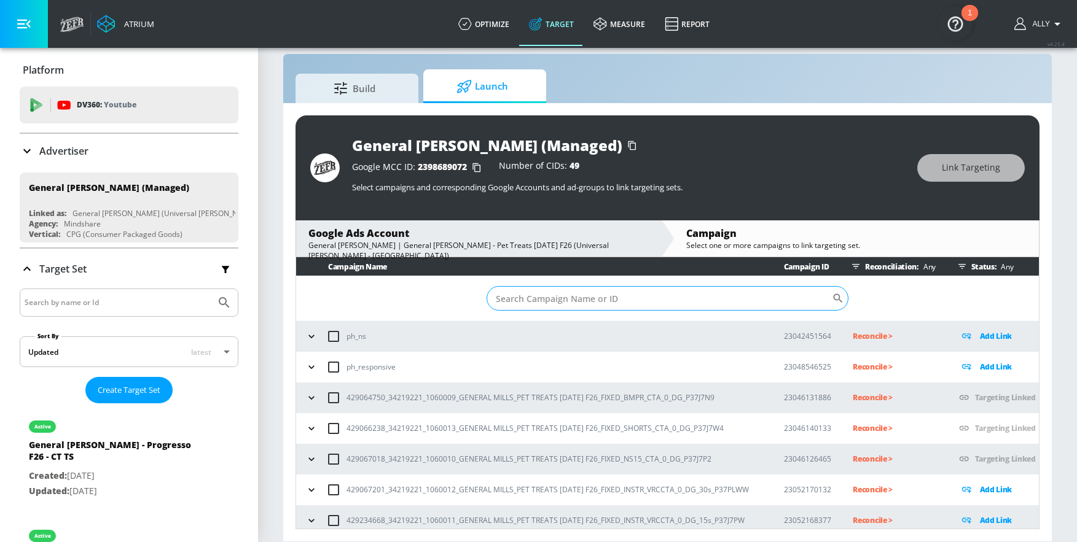
scroll to position [7, 0]
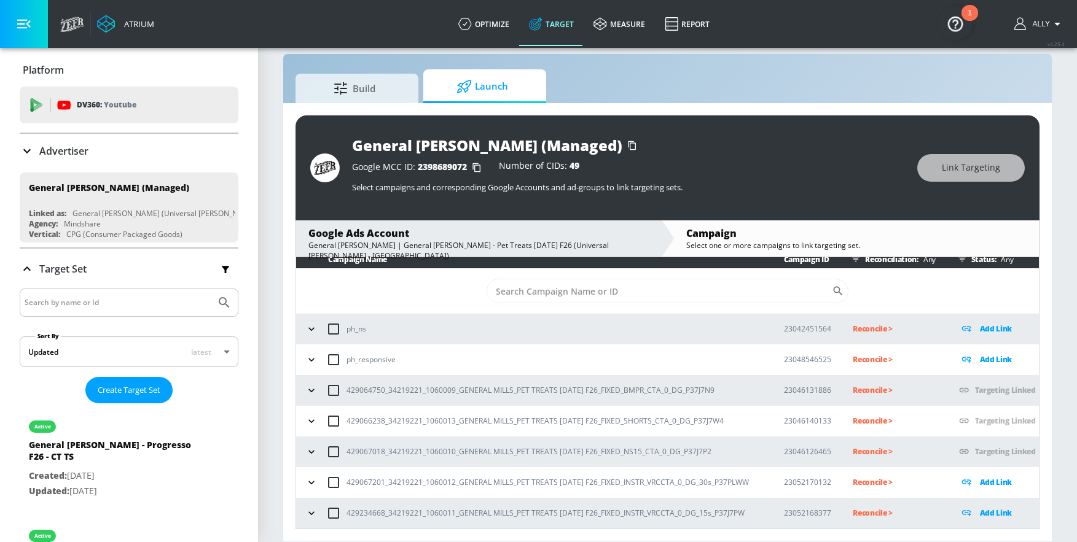
click at [307, 437] on icon "button" at bounding box center [311, 483] width 12 height 12
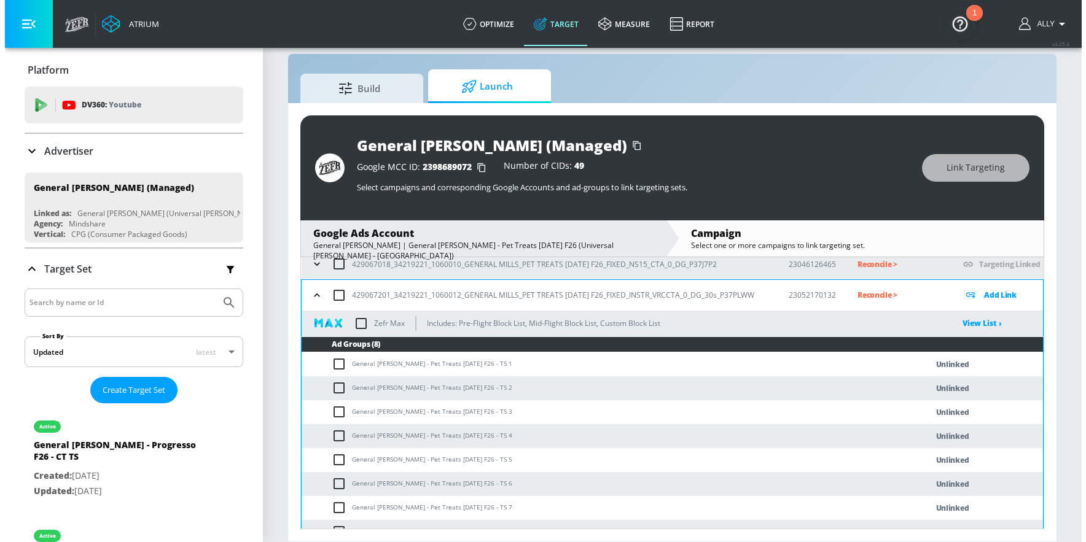
scroll to position [194, 0]
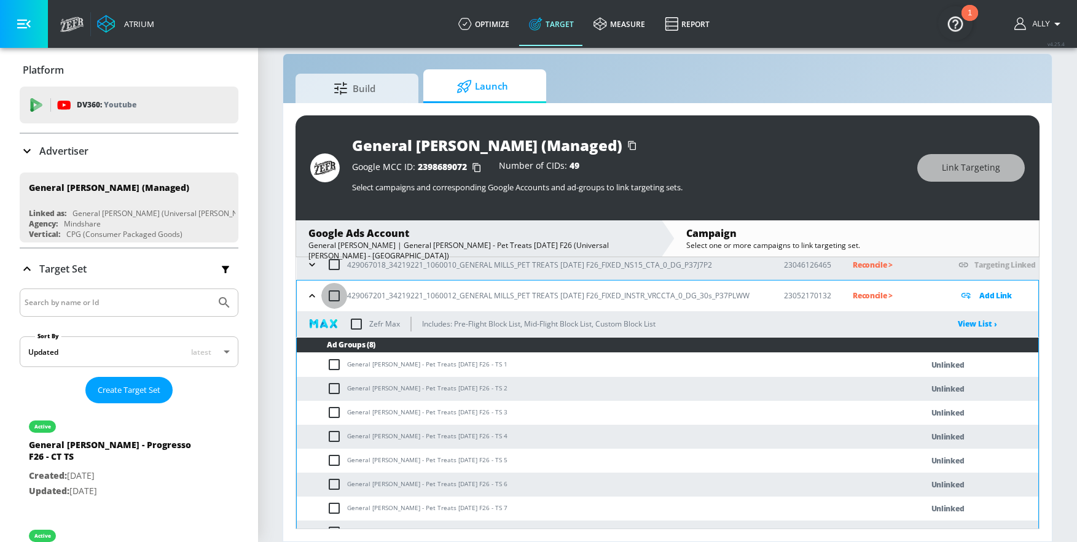
click at [332, 293] on input "checkbox" at bounding box center [334, 296] width 26 height 26
checkbox input "true"
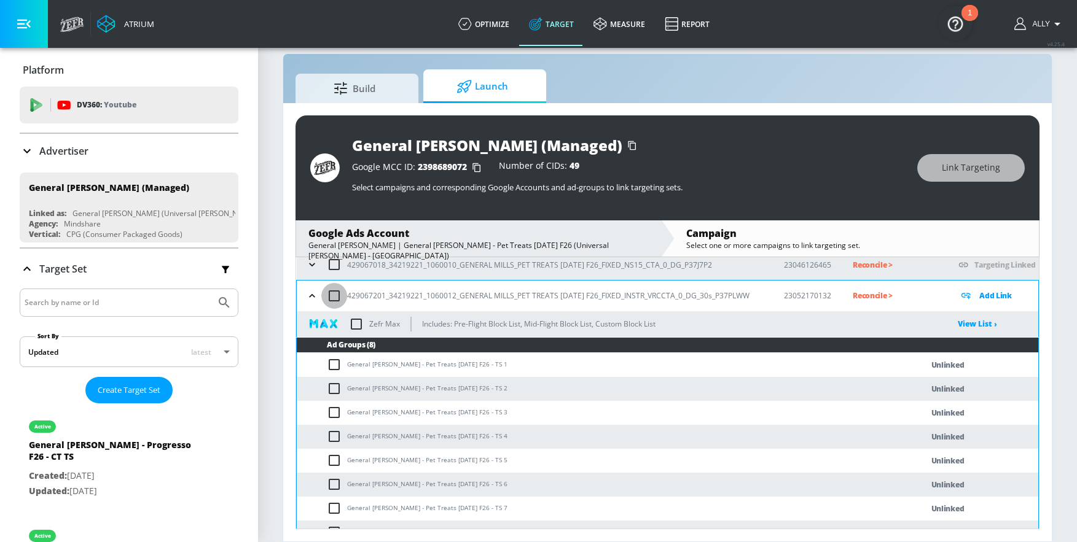
checkbox input "true"
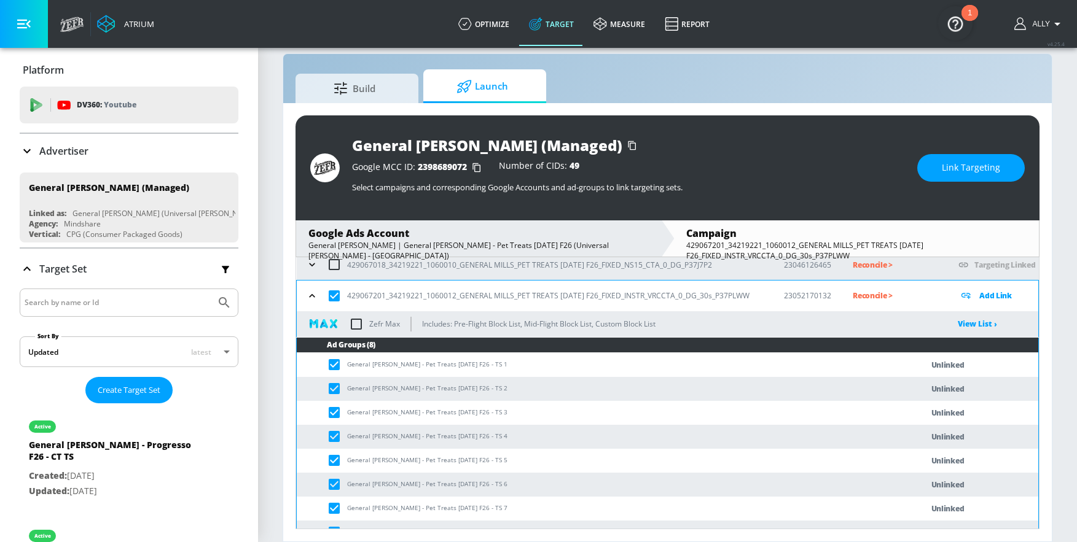
click at [892, 158] on button "Link Targeting" at bounding box center [970, 168] width 107 height 28
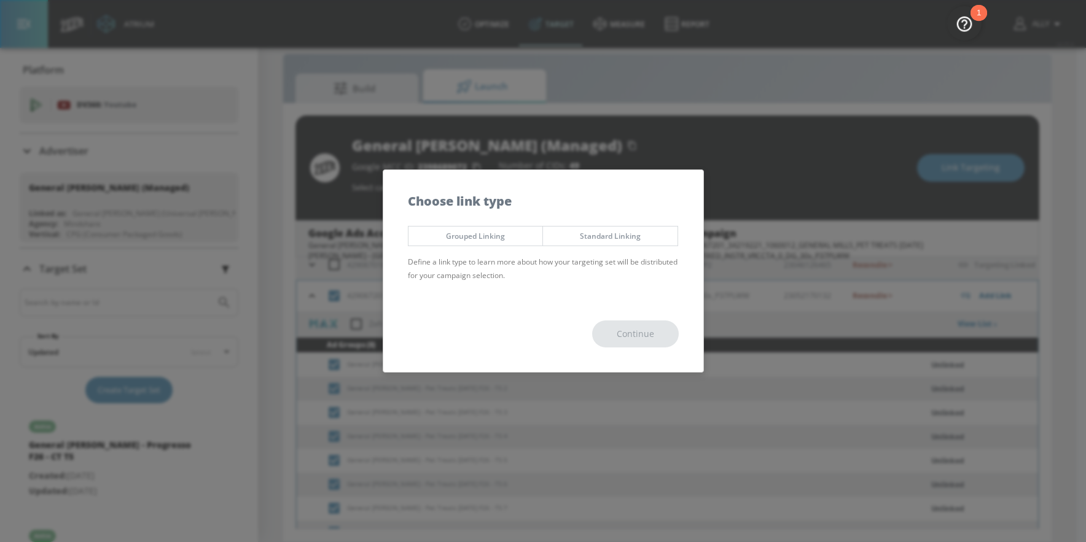
click at [471, 233] on span "Grouped Linking" at bounding box center [476, 236] width 116 height 13
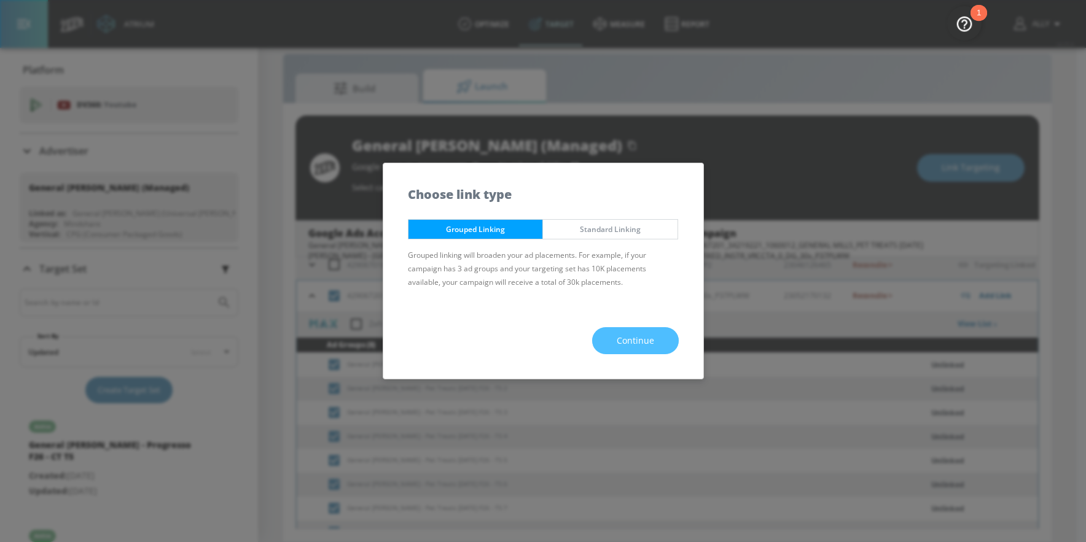
click at [649, 332] on button "Continue" at bounding box center [635, 341] width 87 height 28
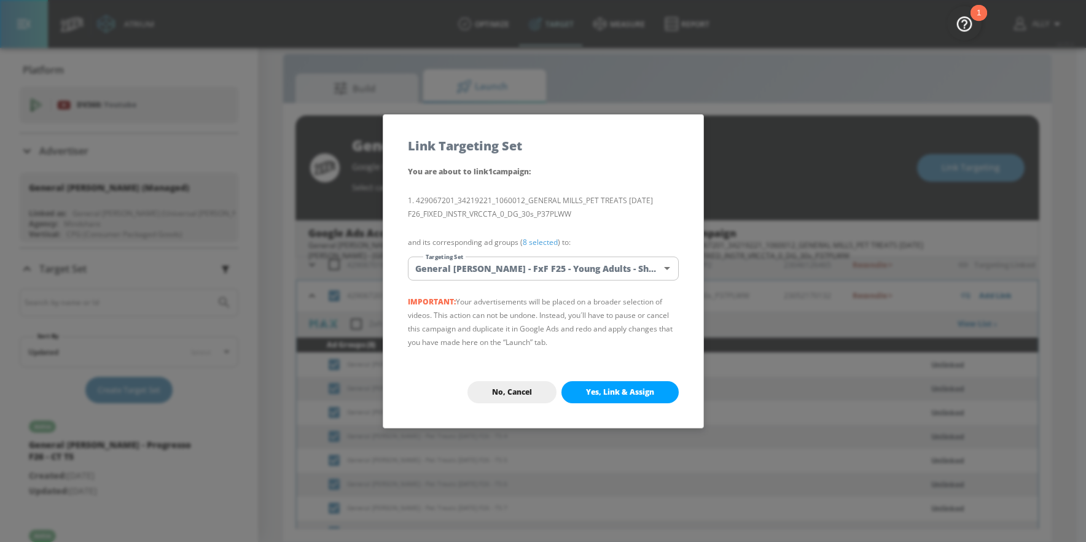
click at [627, 262] on body "Atrium optimize Target measure Report optimize Target measure Report v 4.25.4 A…" at bounding box center [543, 262] width 1086 height 560
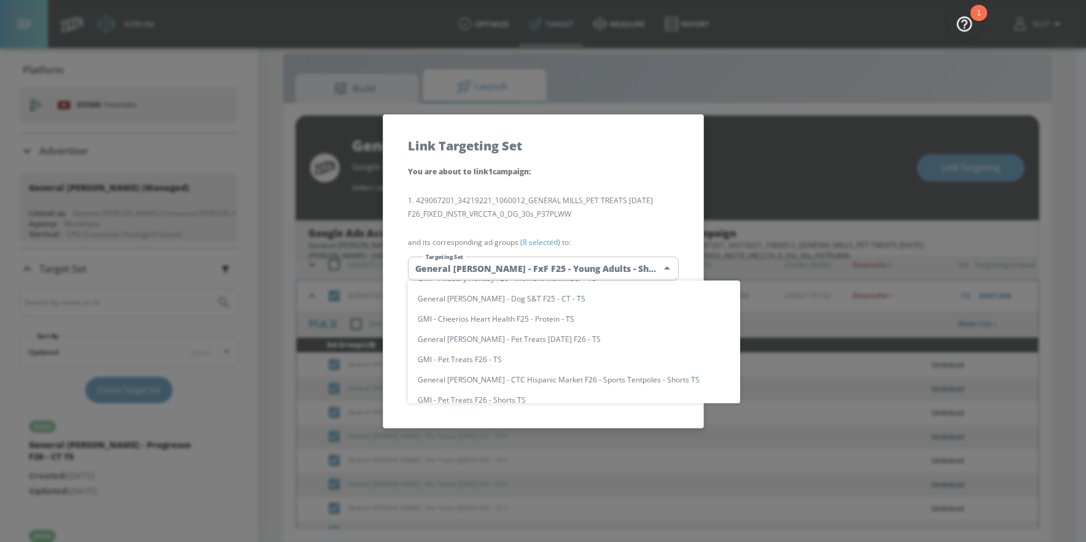
scroll to position [957, 0]
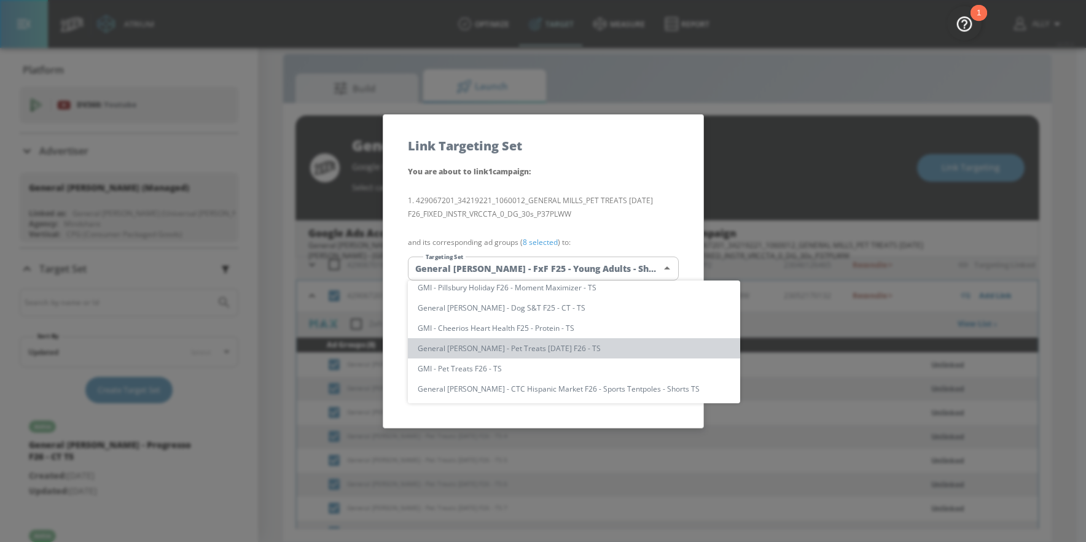
click at [616, 354] on li "General [PERSON_NAME] - Pet Treats [DATE] F26 - TS" at bounding box center [574, 348] width 332 height 20
type input "a5e83e70-c53b-4df6-bbb4-af8c64b44c83"
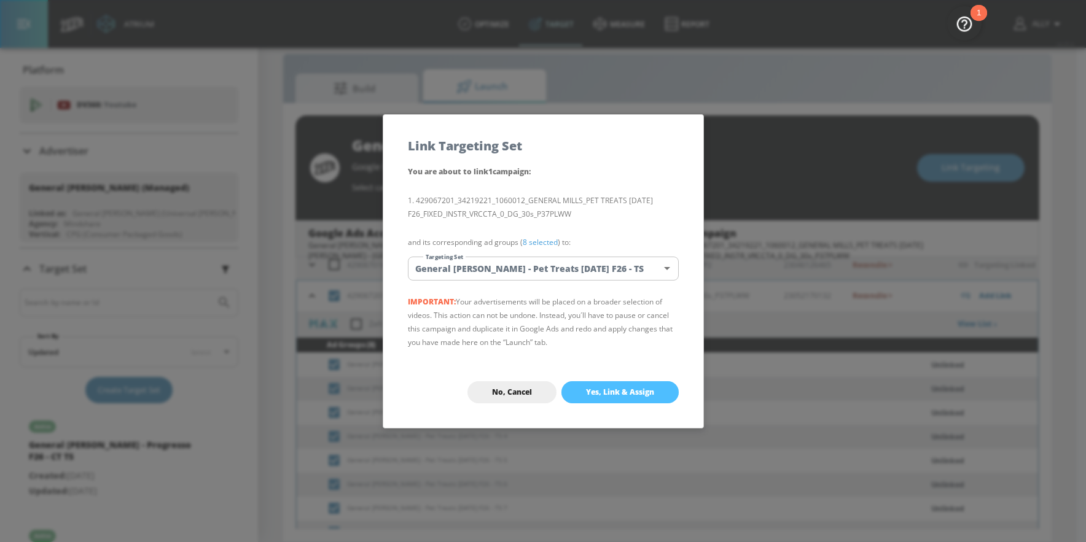
click at [631, 391] on span "Yes, Link & Assign" at bounding box center [620, 393] width 68 height 10
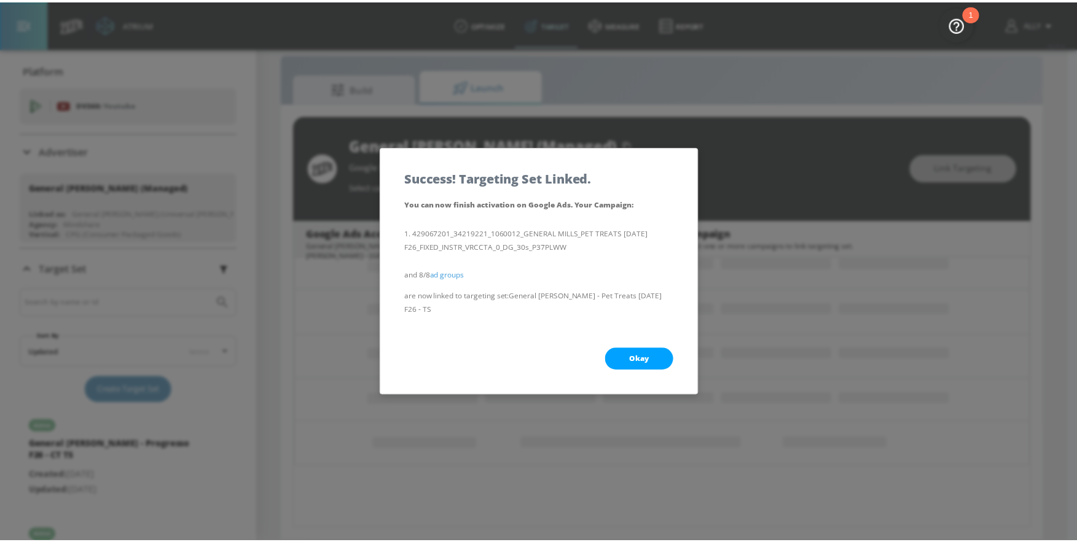
scroll to position [0, 0]
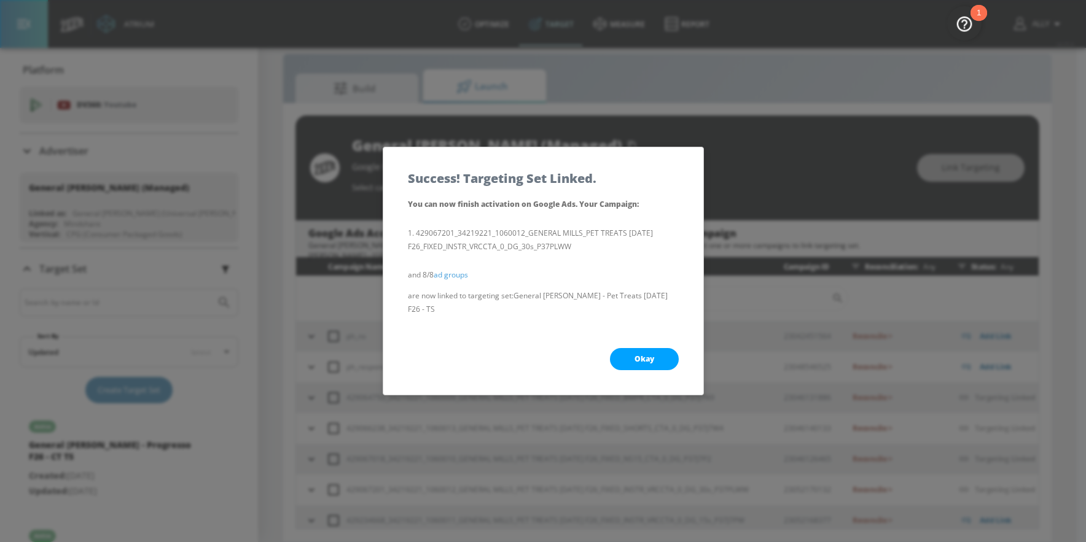
click at [665, 354] on button "Okay" at bounding box center [644, 359] width 69 height 22
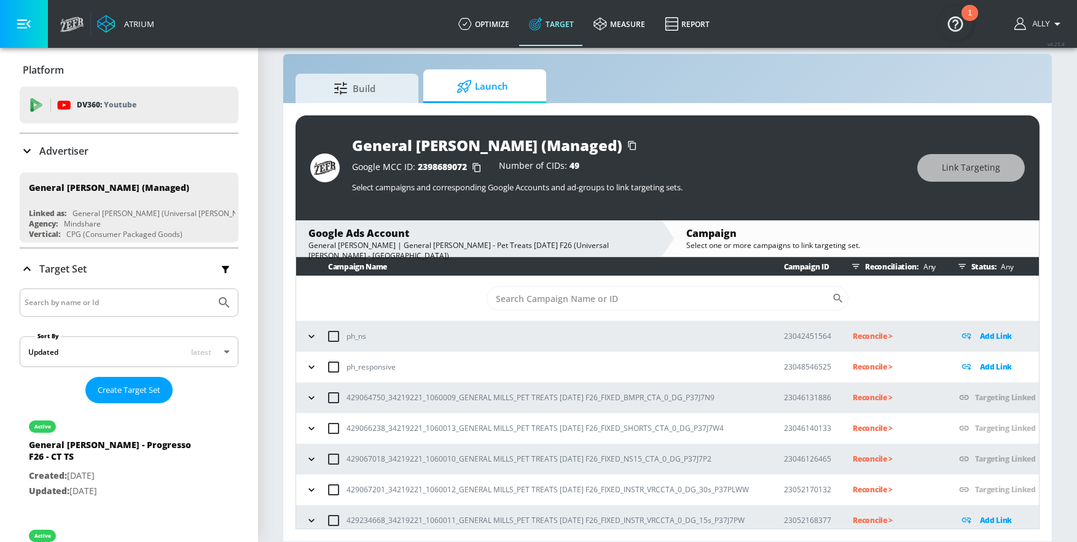
scroll to position [7, 0]
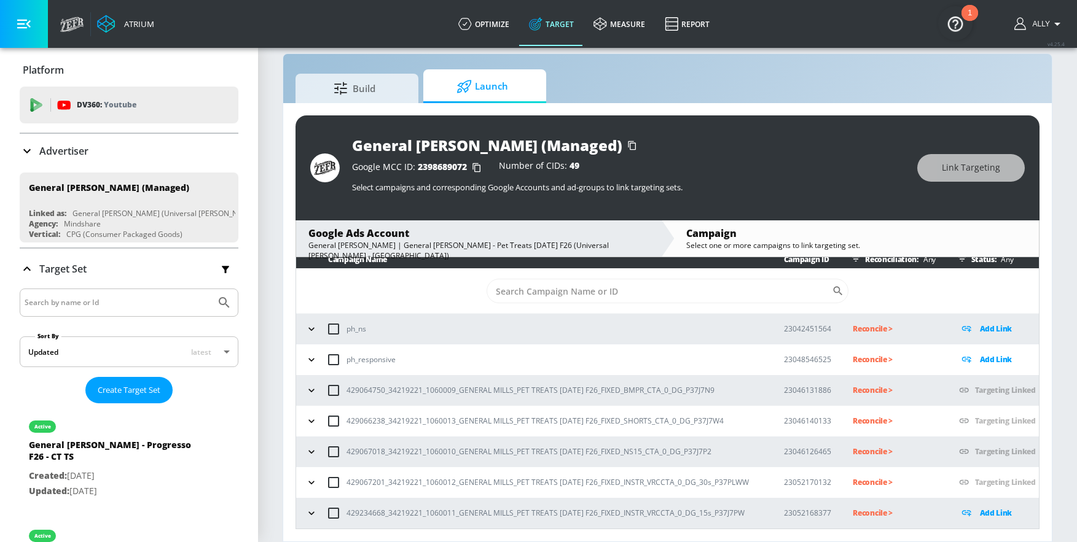
click at [307, 437] on icon "button" at bounding box center [311, 513] width 12 height 12
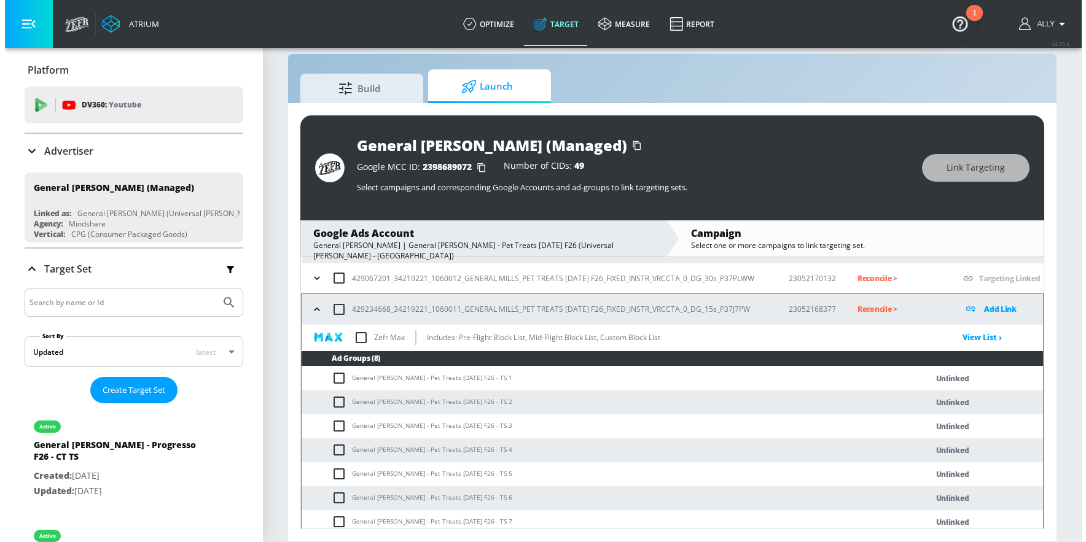
scroll to position [241, 0]
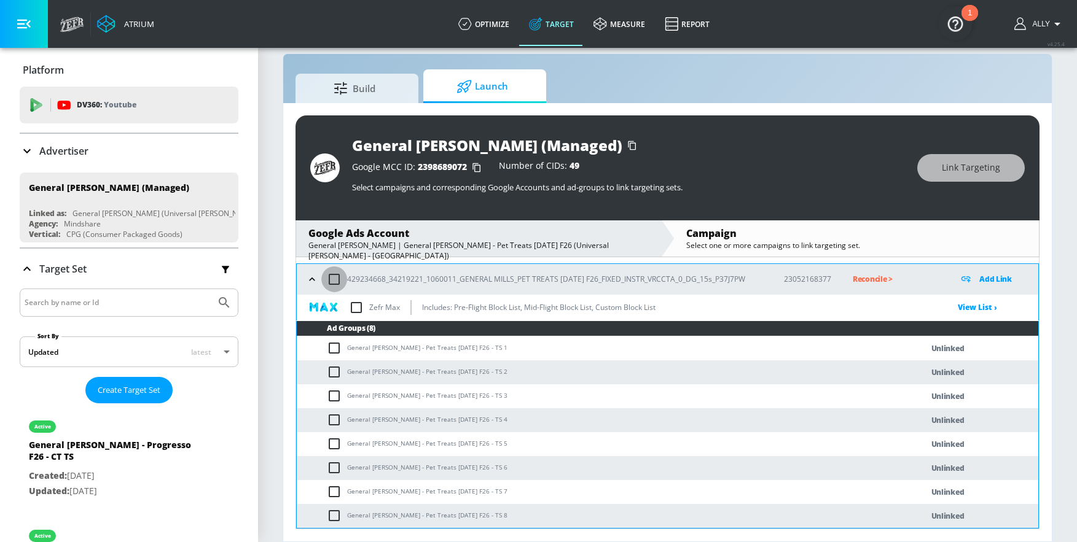
click at [337, 278] on input "checkbox" at bounding box center [334, 280] width 26 height 26
checkbox input "true"
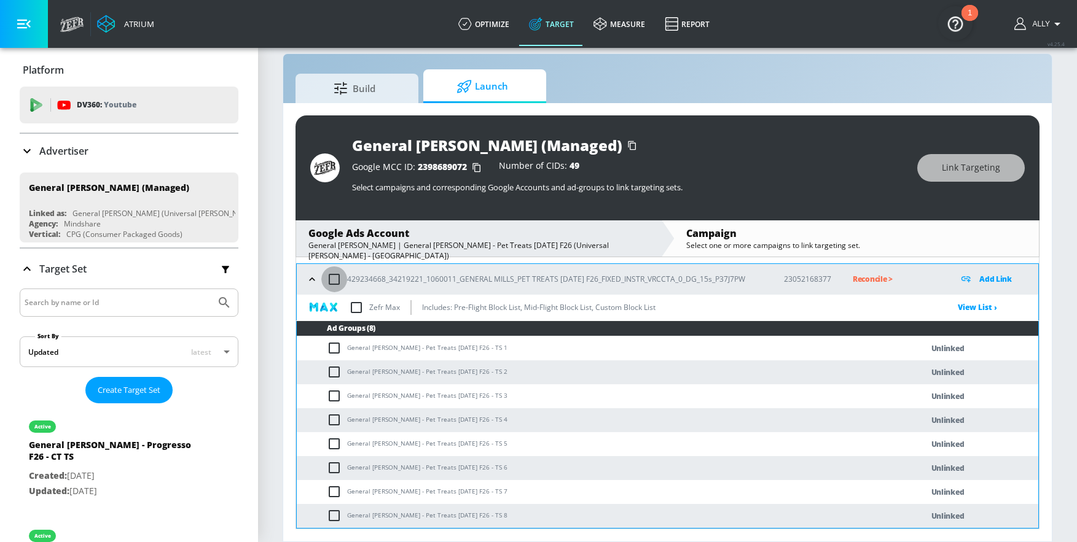
checkbox input "true"
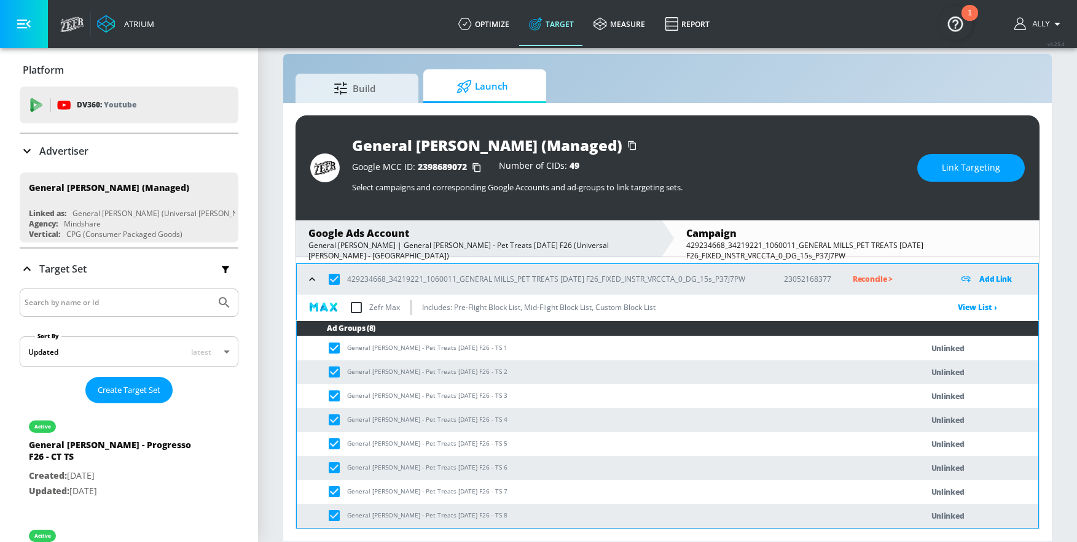
click at [892, 173] on span "Link Targeting" at bounding box center [971, 167] width 58 height 15
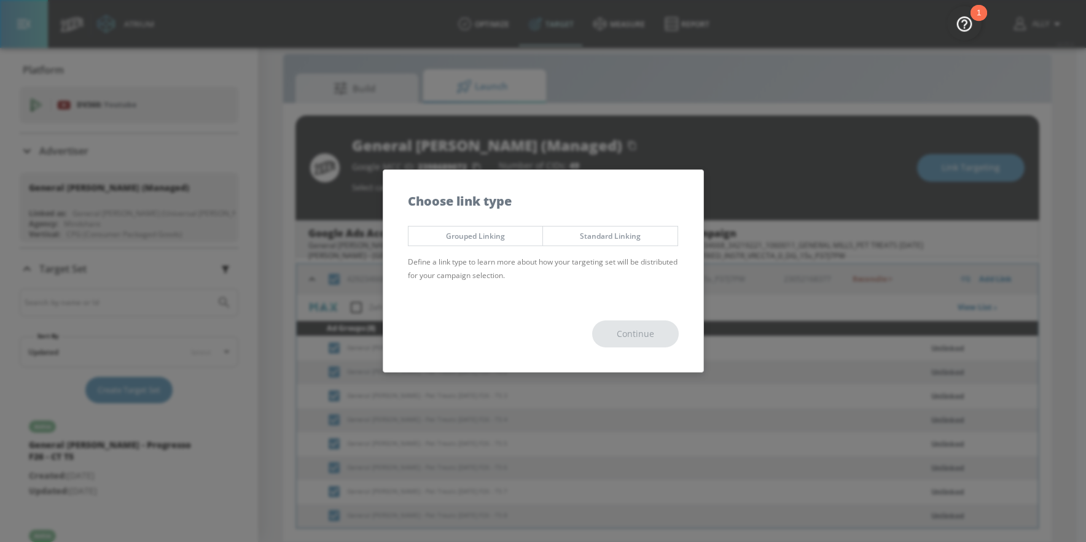
click at [463, 232] on span "Grouped Linking" at bounding box center [476, 236] width 116 height 13
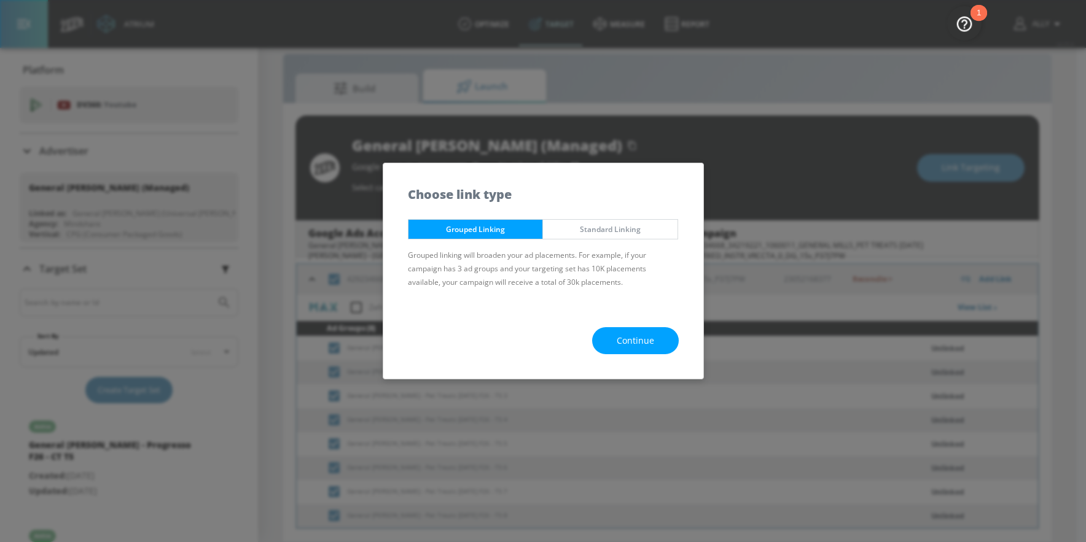
click at [631, 336] on span "Continue" at bounding box center [635, 341] width 37 height 15
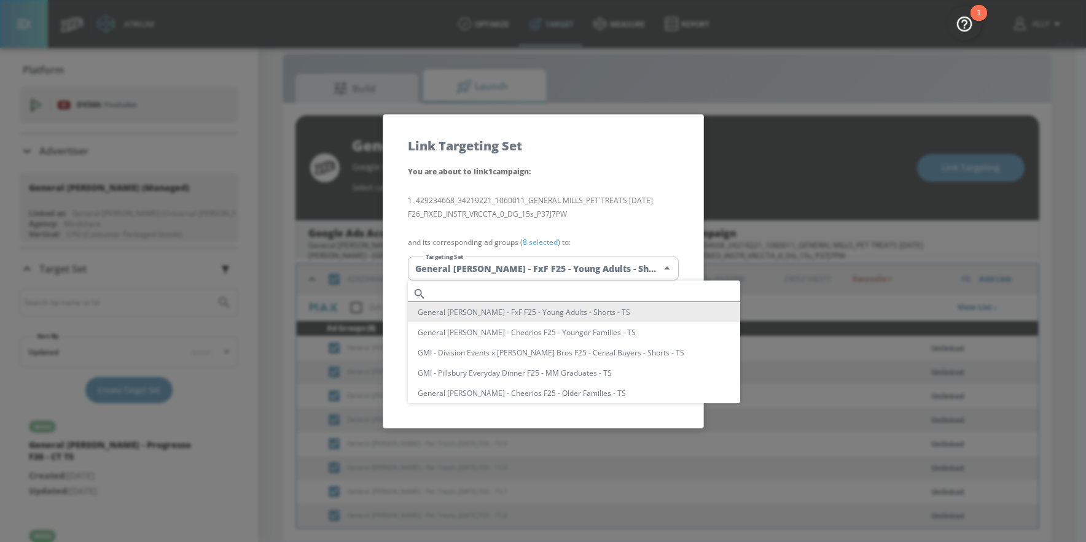
click at [624, 272] on body "Atrium optimize Target measure Report optimize Target measure Report v 4.25.4 A…" at bounding box center [543, 262] width 1086 height 560
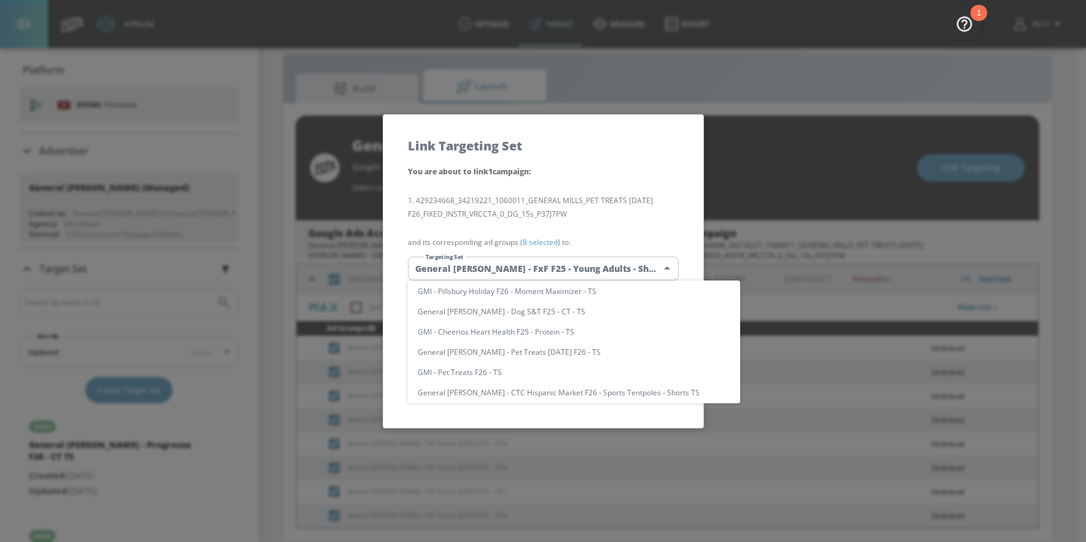
scroll to position [954, 0]
click at [572, 355] on li "General [PERSON_NAME] - Pet Treats [DATE] F26 - TS" at bounding box center [574, 352] width 332 height 20
type input "a5e83e70-c53b-4df6-bbb4-af8c64b44c83"
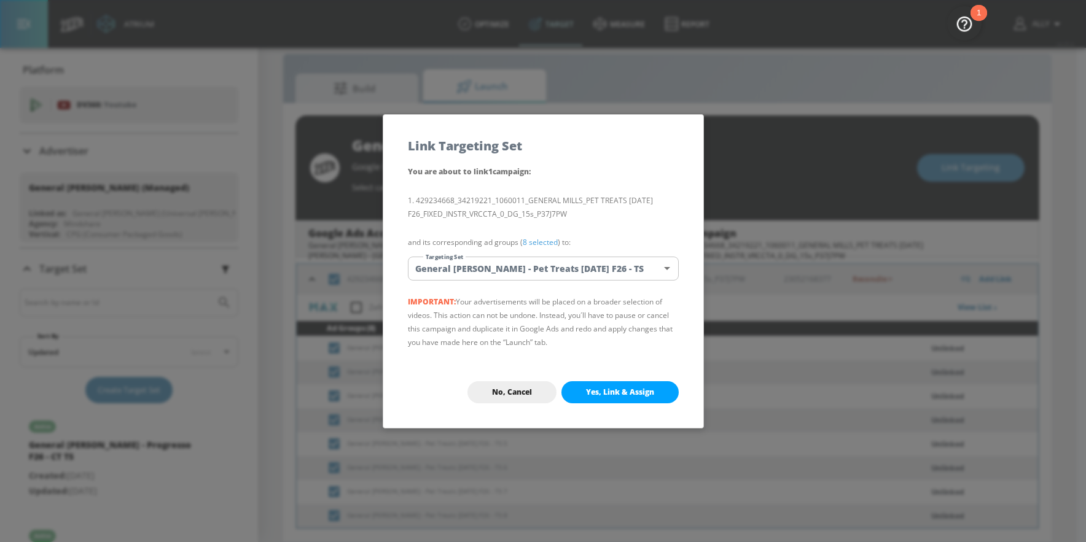
click at [622, 394] on span "Yes, Link & Assign" at bounding box center [620, 393] width 68 height 10
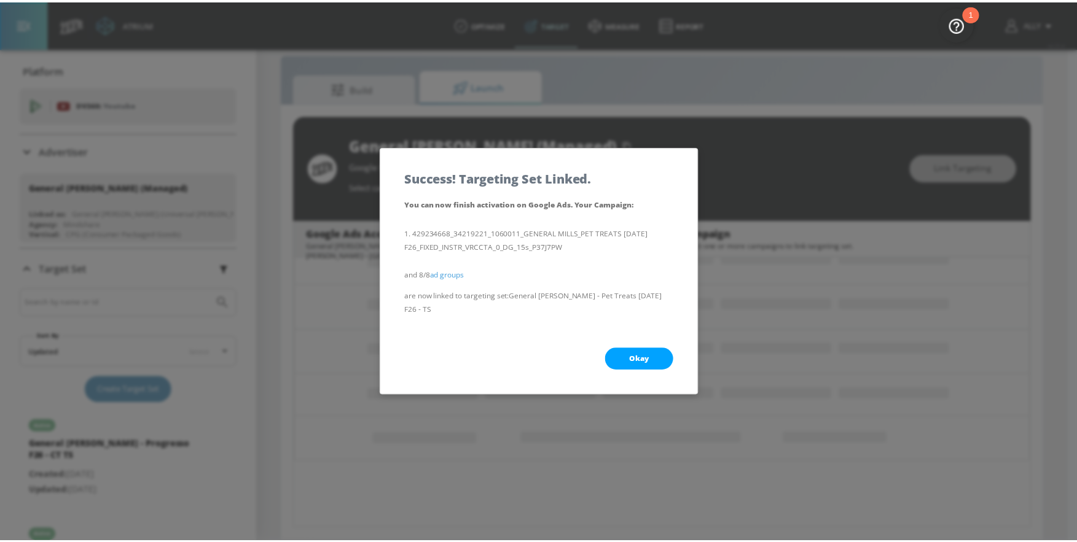
scroll to position [135, 0]
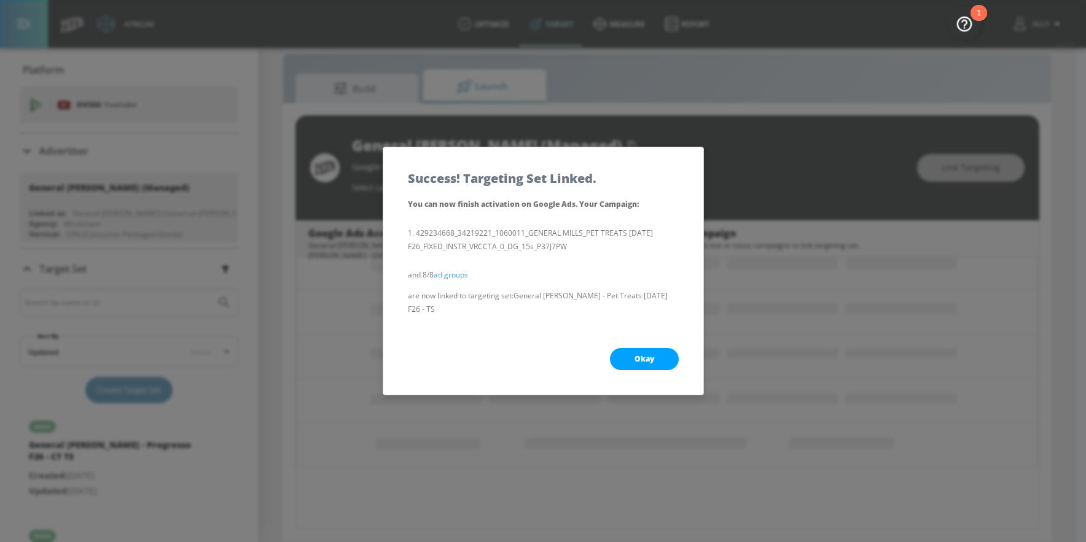
drag, startPoint x: 660, startPoint y: 356, endPoint x: 681, endPoint y: 358, distance: 20.9
click at [660, 356] on button "Okay" at bounding box center [644, 359] width 69 height 22
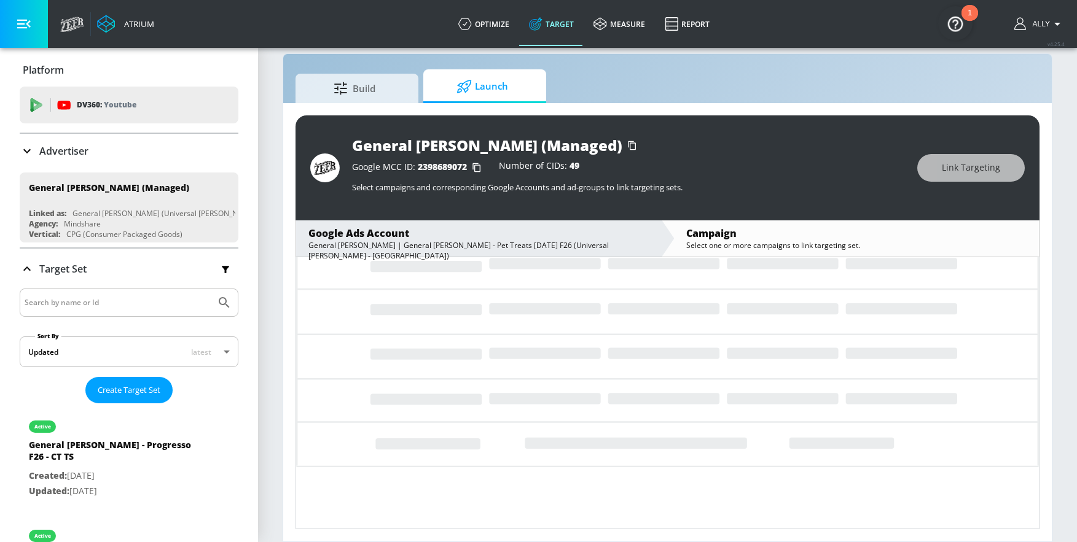
scroll to position [7, 0]
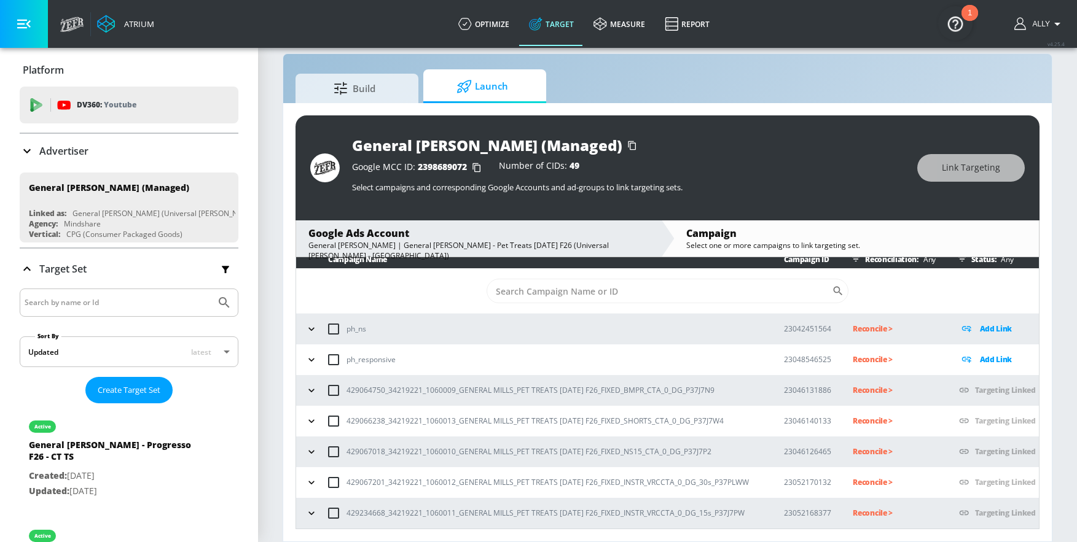
click at [867, 391] on p "Reconcile >" at bounding box center [896, 390] width 86 height 14
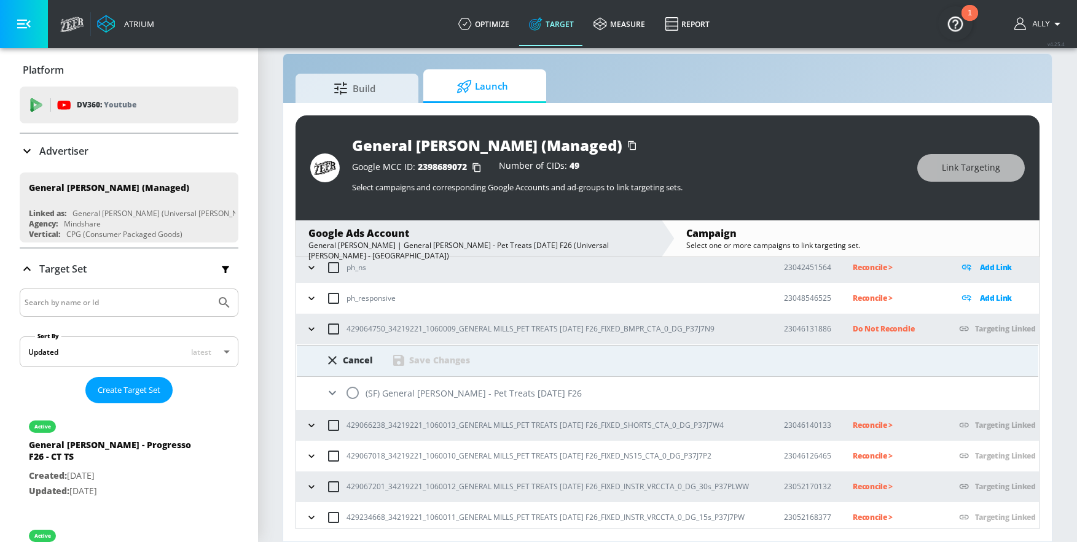
scroll to position [73, 0]
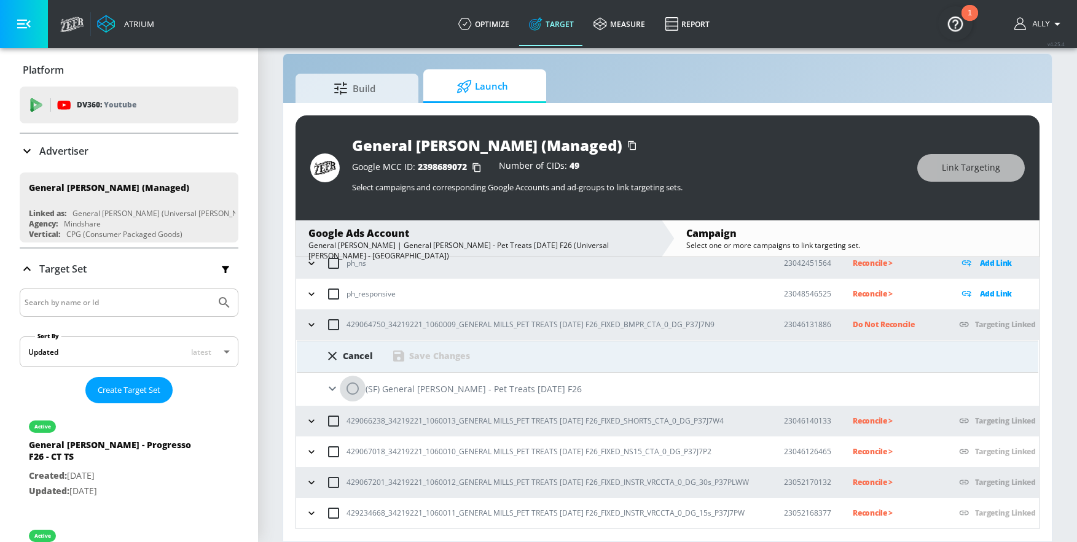
click at [361, 389] on input "radio" at bounding box center [353, 389] width 26 height 26
radio input "true"
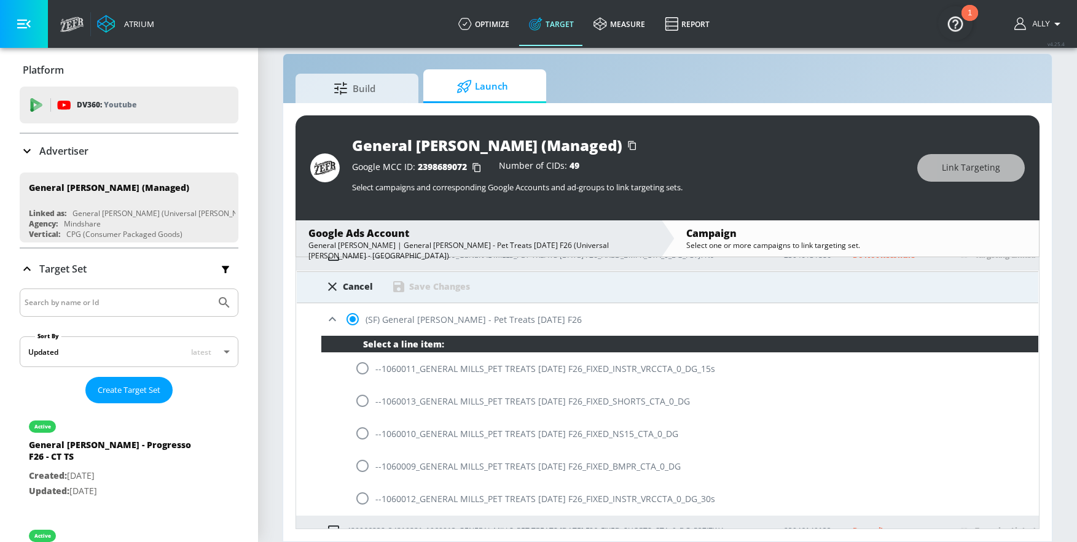
scroll to position [144, 0]
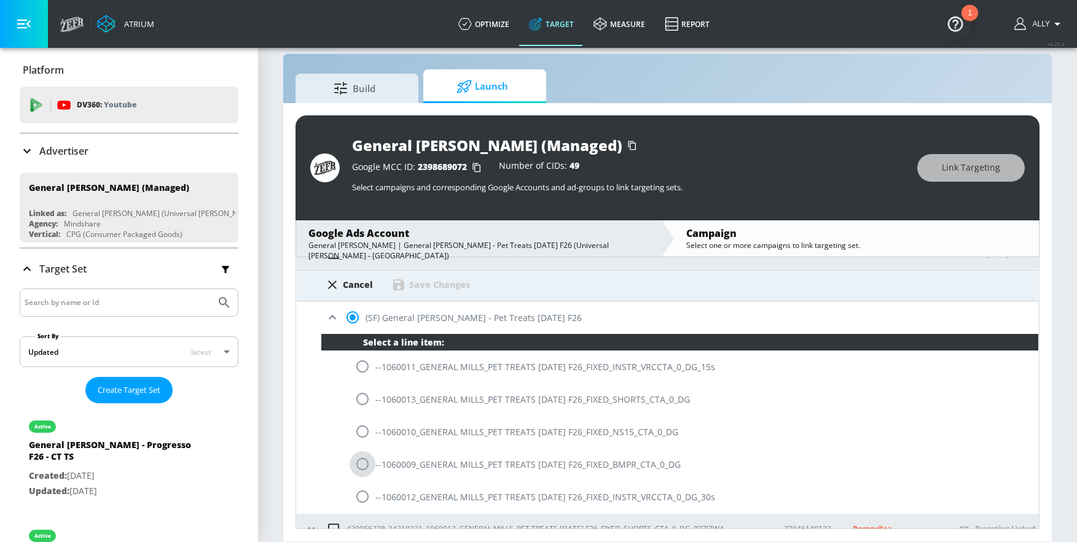
click at [364, 437] on input "radio" at bounding box center [363, 464] width 26 height 26
radio input "true"
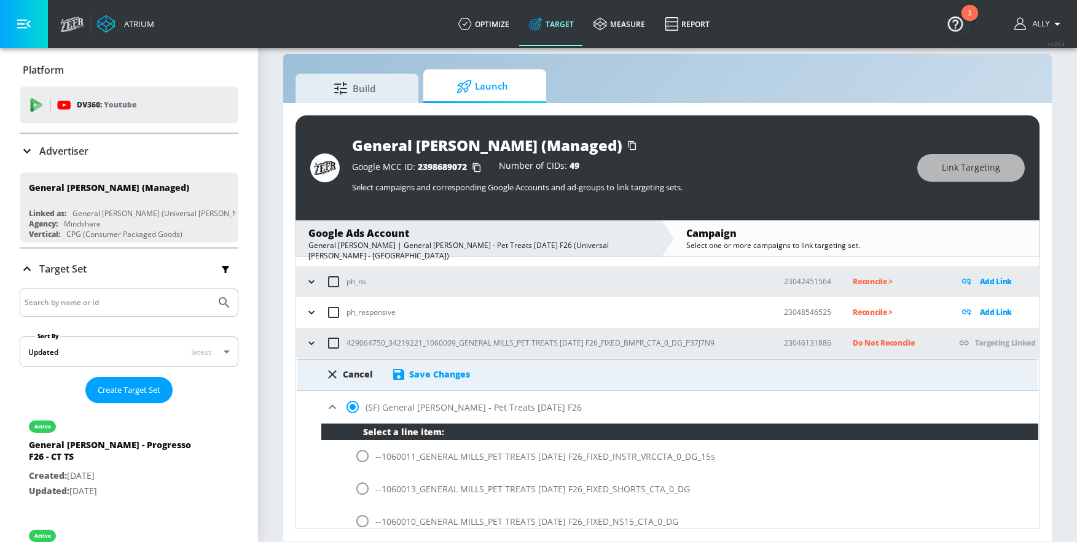
scroll to position [54, 0]
click at [436, 369] on div "Save Changes" at bounding box center [439, 375] width 61 height 12
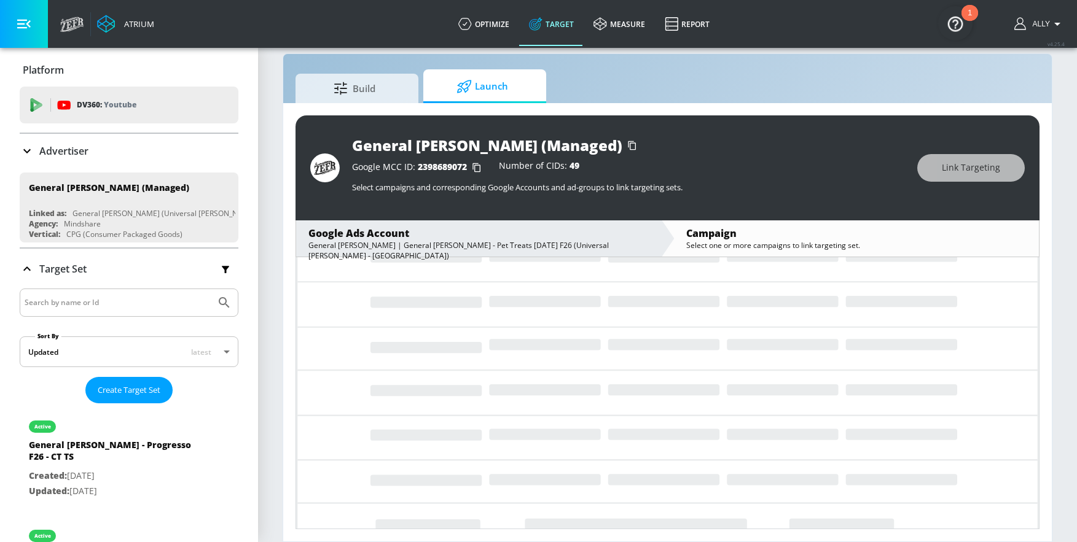
scroll to position [7, 0]
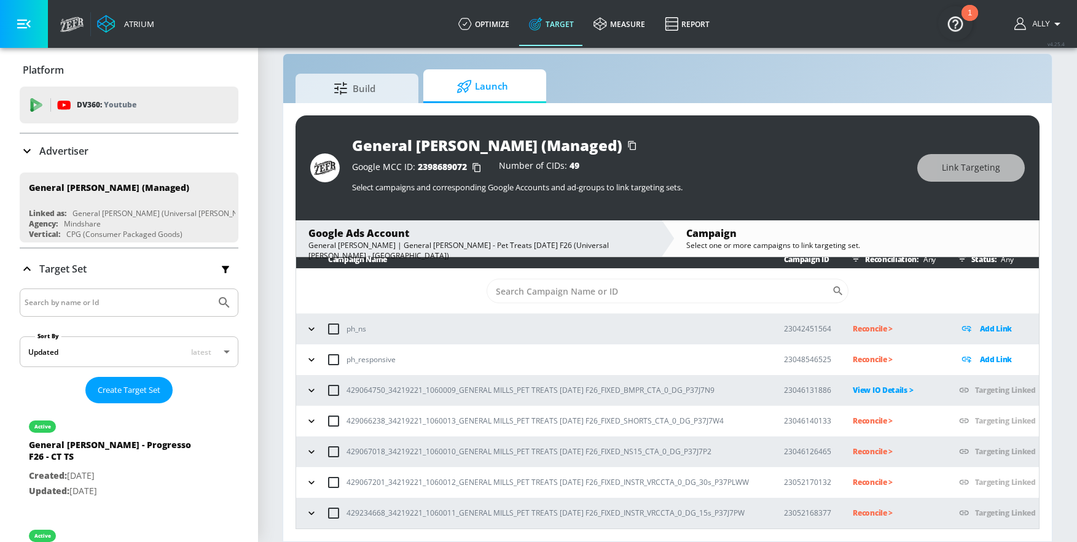
click at [870, 419] on p "Reconcile >" at bounding box center [896, 421] width 86 height 14
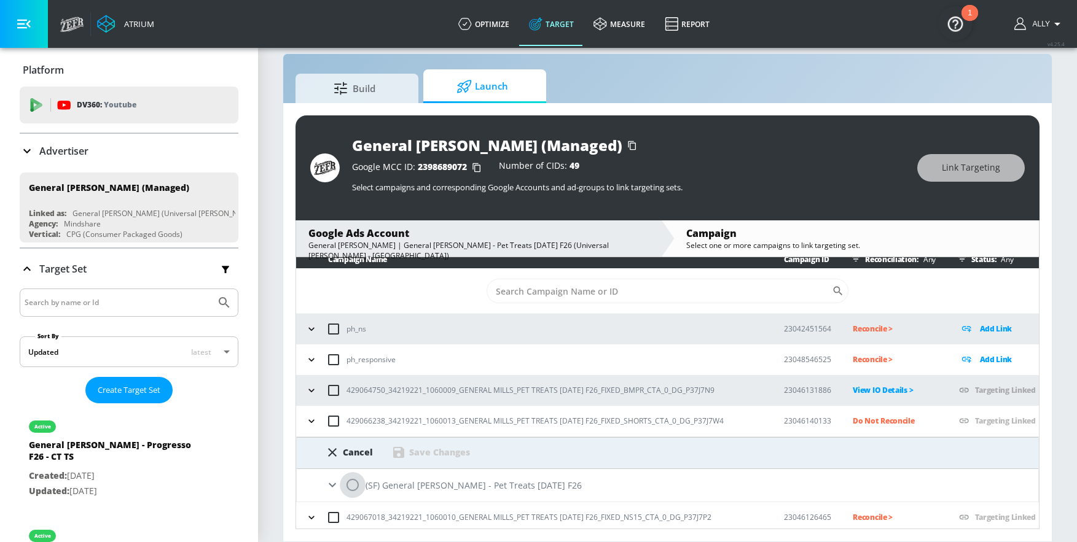
click at [355, 437] on input "radio" at bounding box center [353, 485] width 26 height 26
radio input "true"
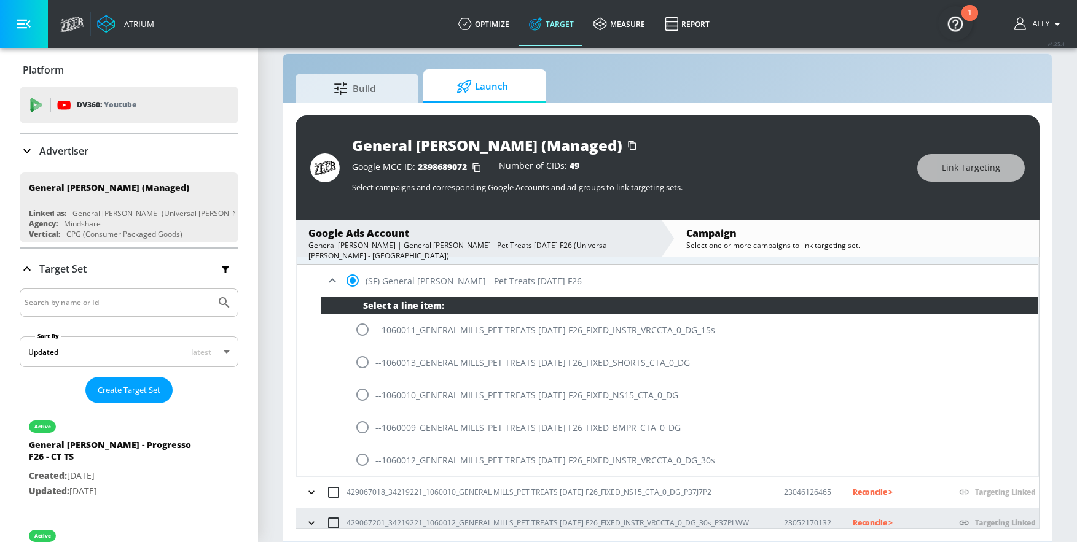
scroll to position [222, 0]
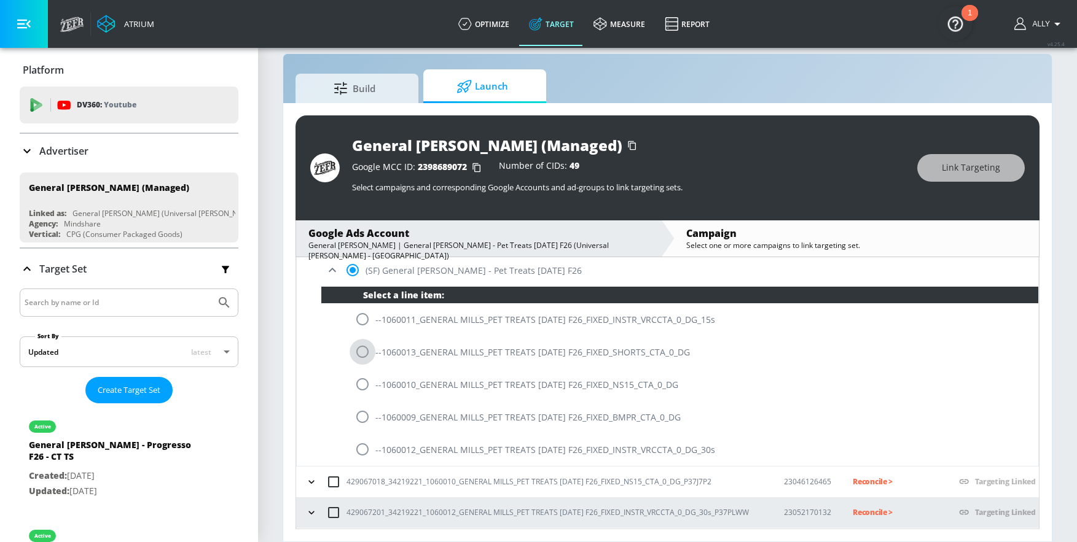
click at [359, 353] on input "radio" at bounding box center [363, 352] width 26 height 26
radio input "true"
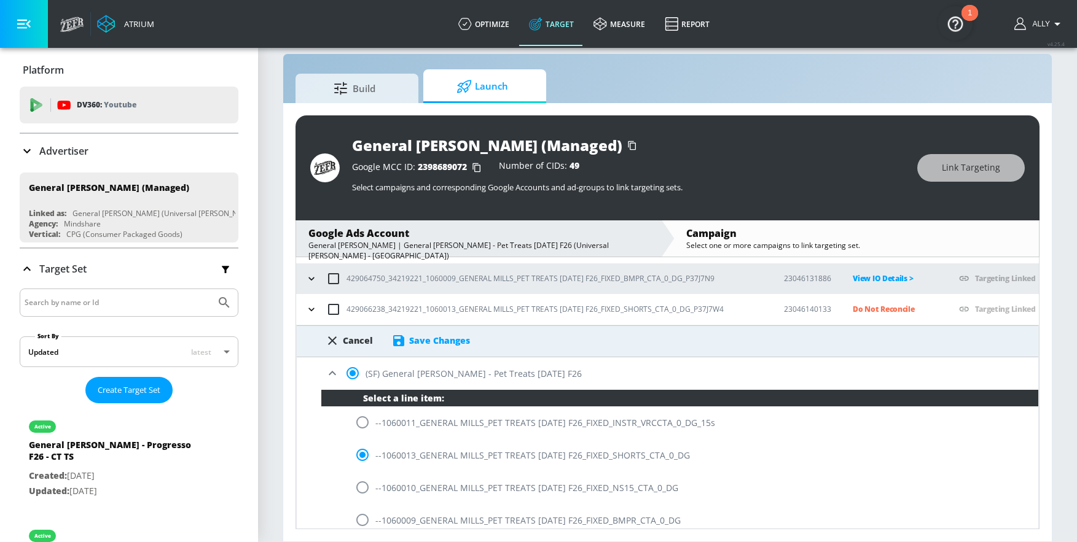
scroll to position [112, 0]
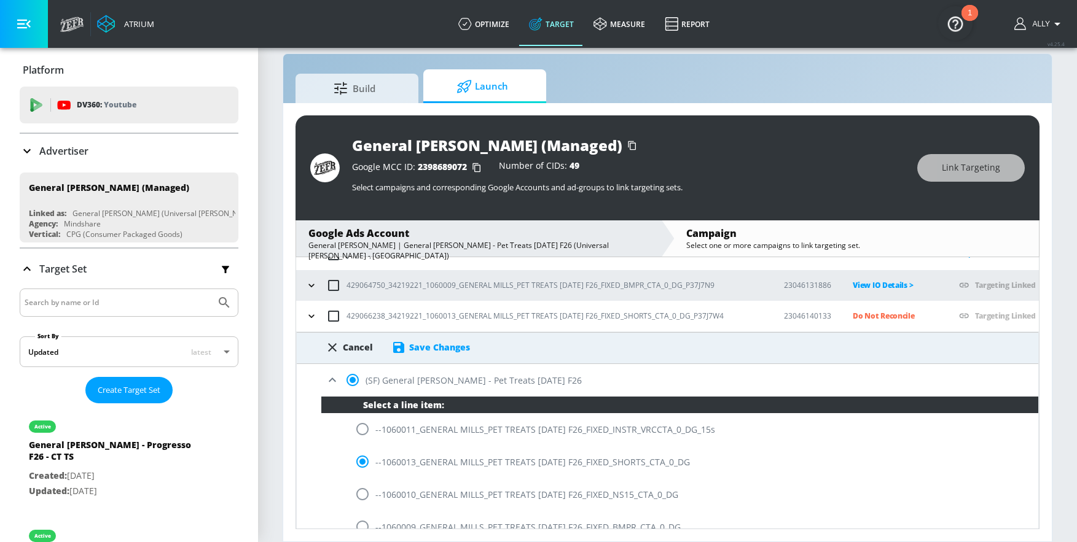
click at [426, 342] on div "Save Changes" at bounding box center [439, 348] width 61 height 12
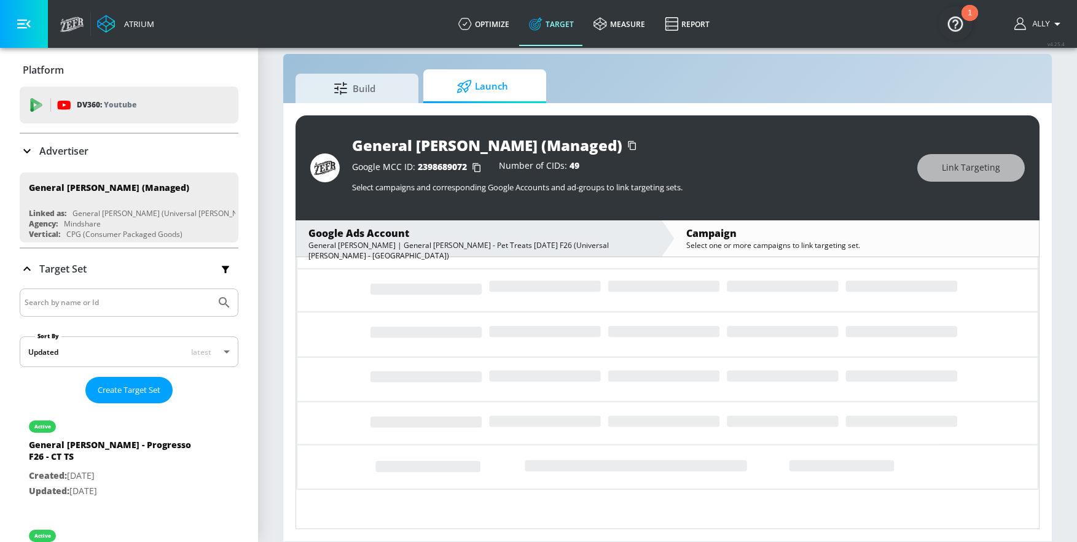
scroll to position [7, 0]
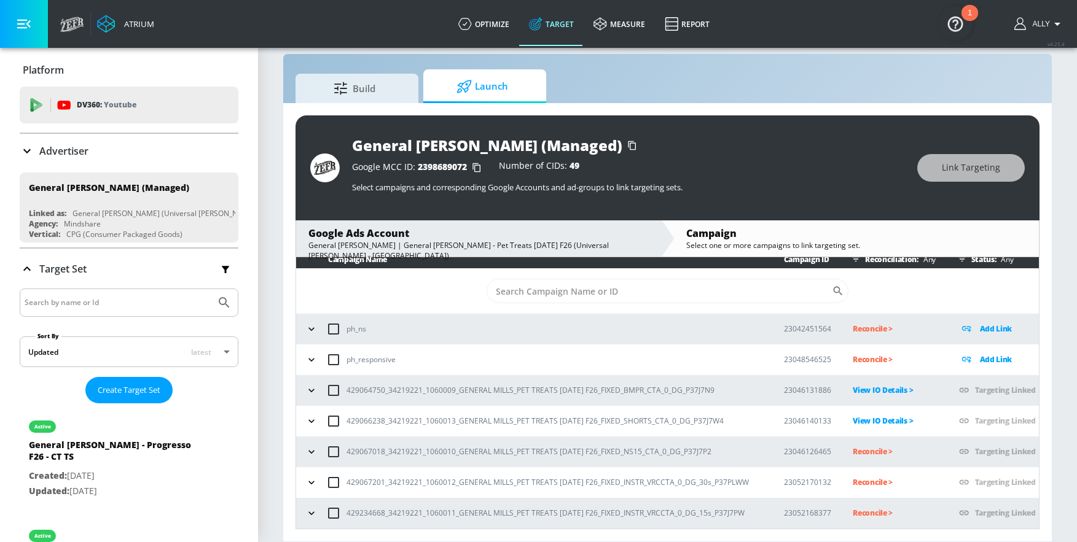
click at [875, 437] on p "Reconcile >" at bounding box center [896, 452] width 86 height 14
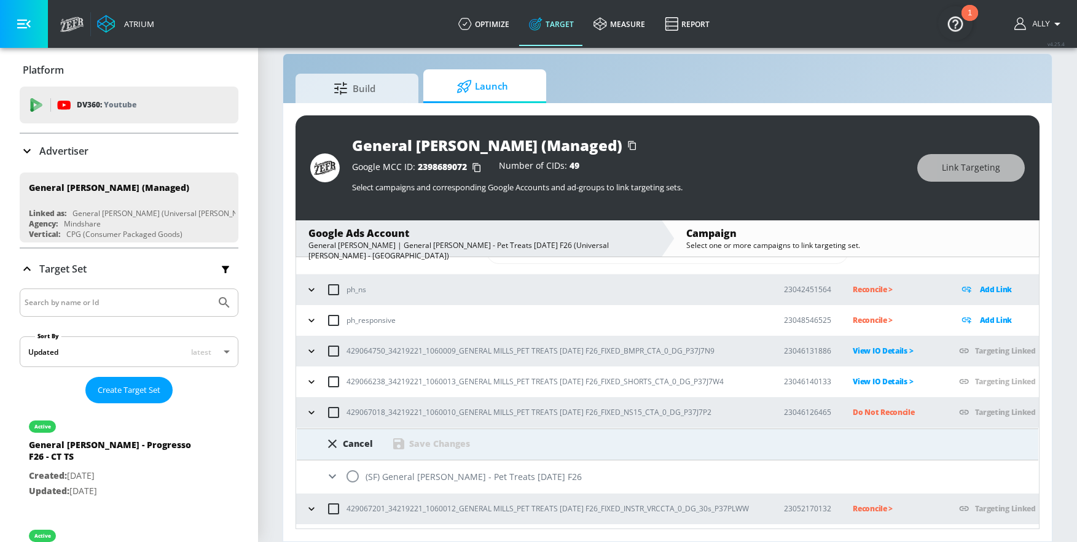
scroll to position [73, 0]
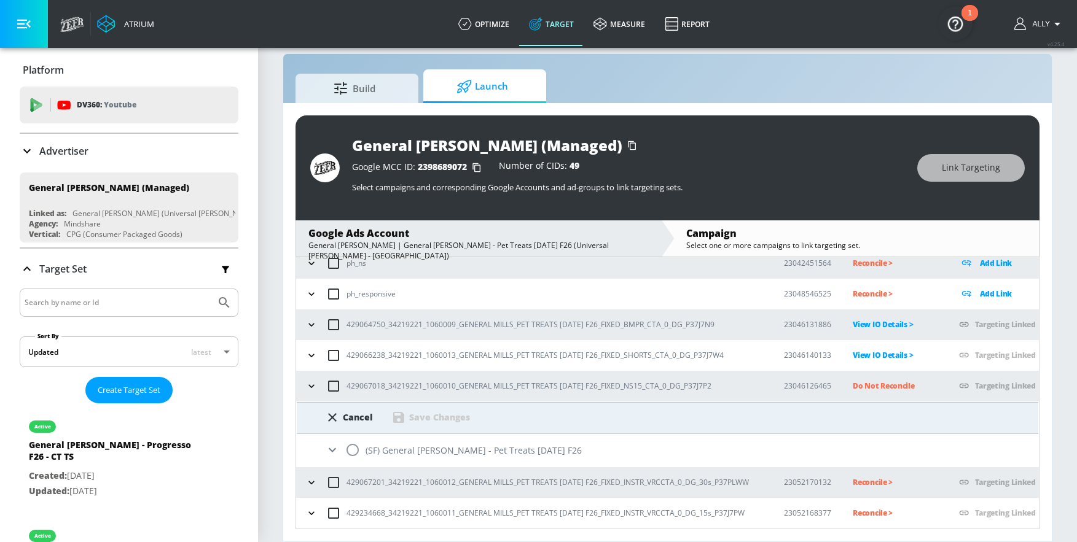
click at [352, 437] on input "radio" at bounding box center [353, 450] width 26 height 26
radio input "true"
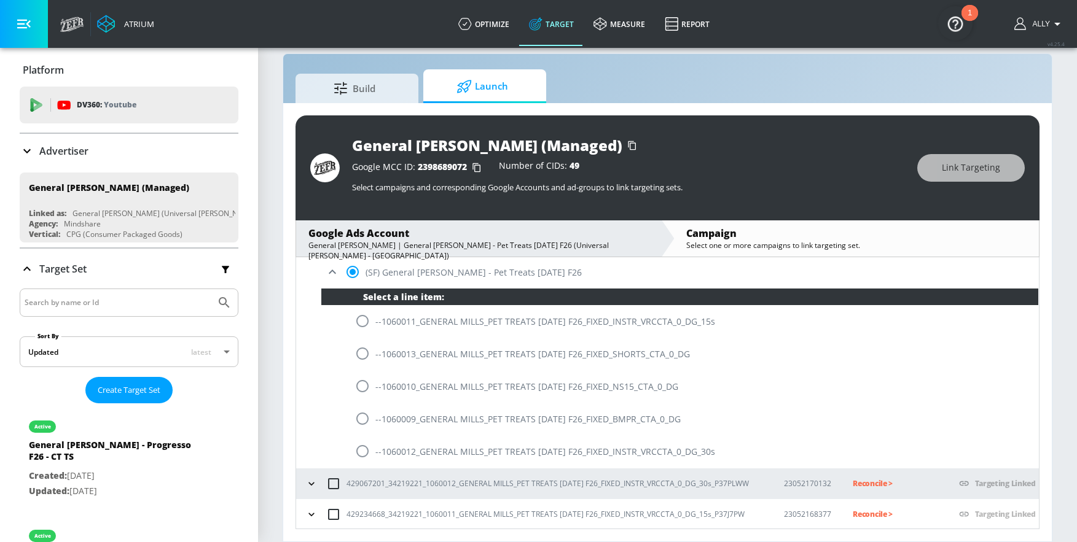
scroll to position [252, 0]
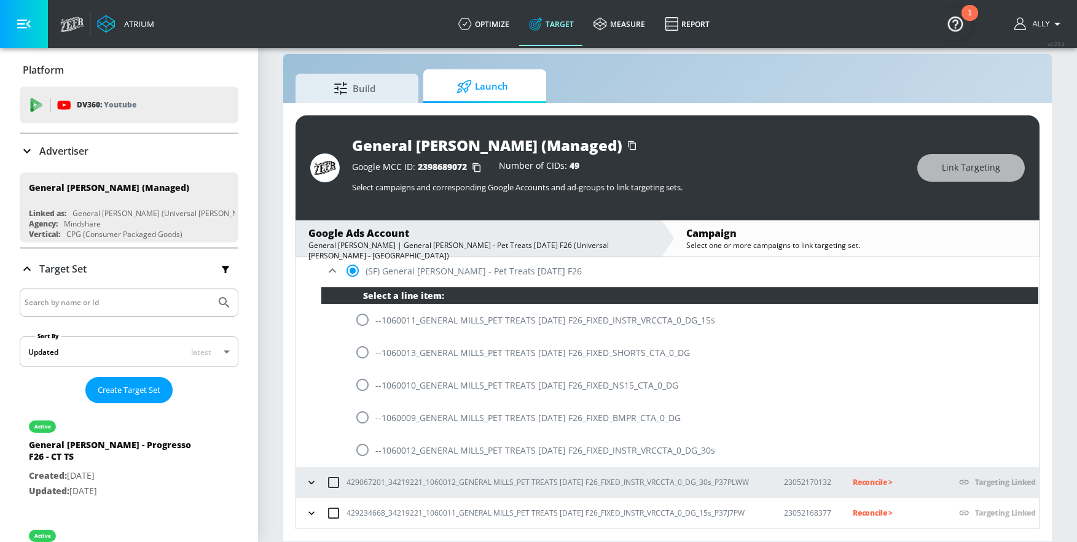
click at [361, 391] on input "radio" at bounding box center [363, 385] width 26 height 26
radio input "true"
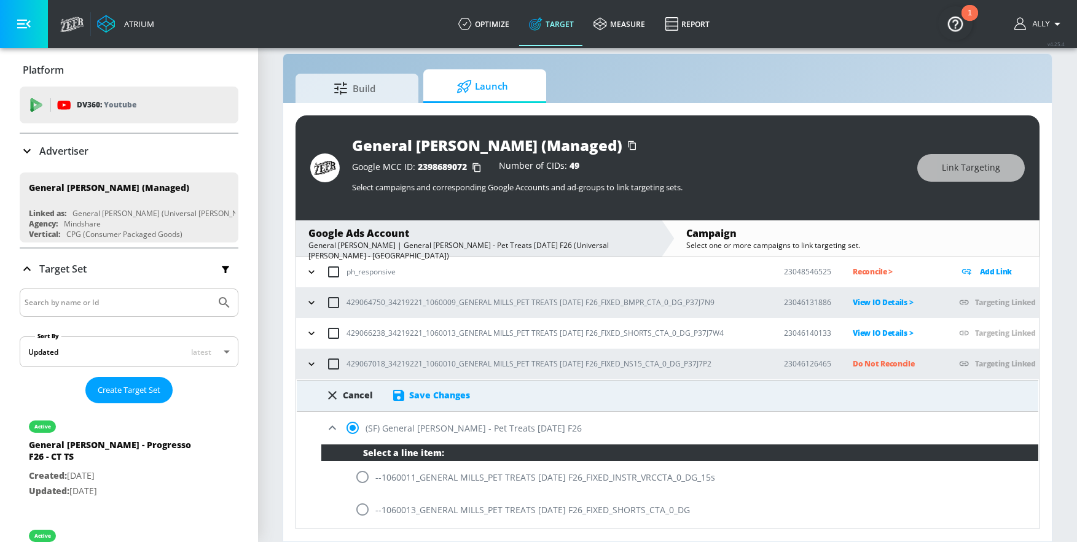
scroll to position [91, 0]
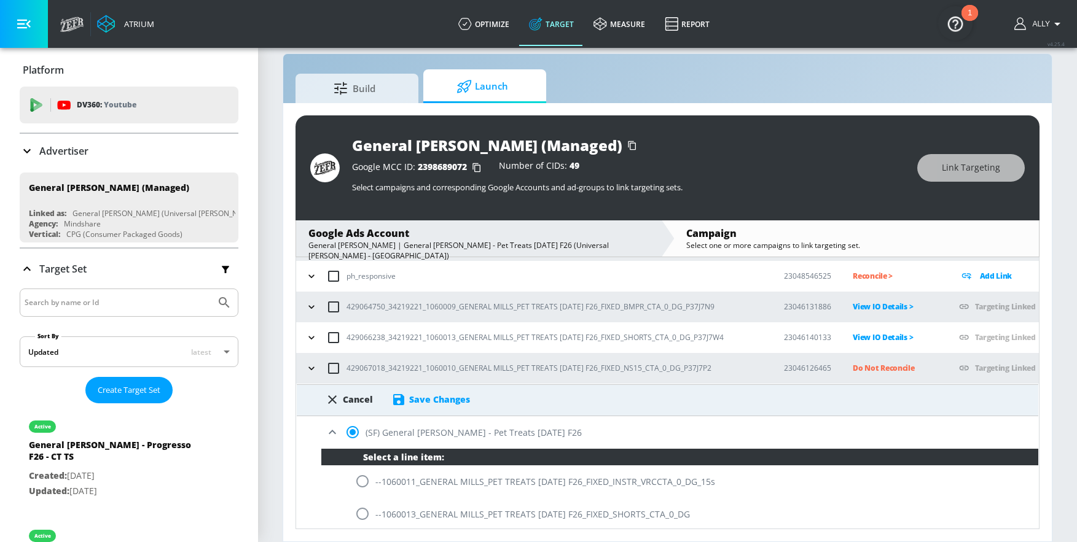
click at [442, 397] on div "Save Changes" at bounding box center [439, 400] width 61 height 12
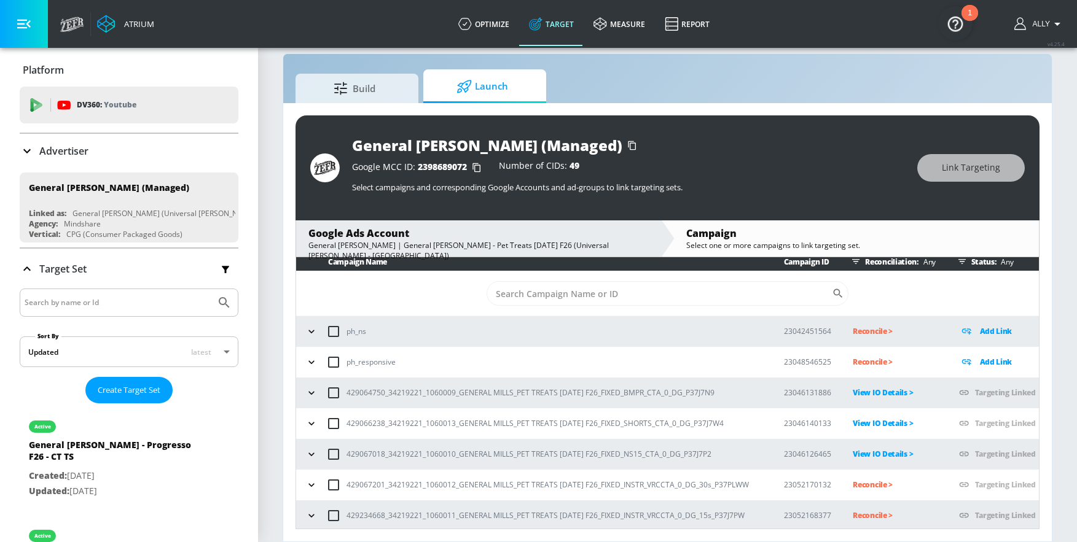
scroll to position [7, 0]
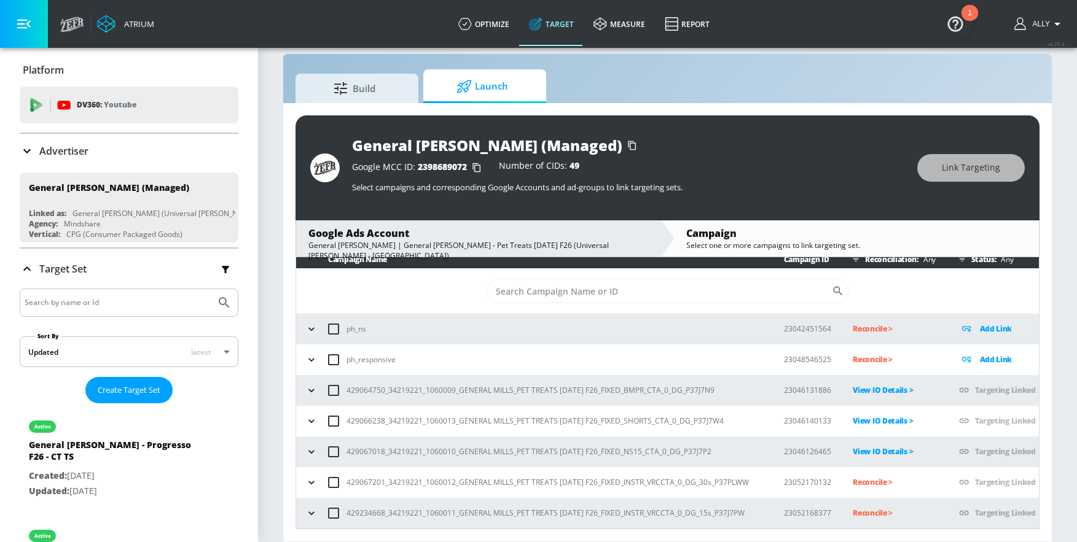
click at [876, 437] on p "Reconcile >" at bounding box center [896, 482] width 86 height 14
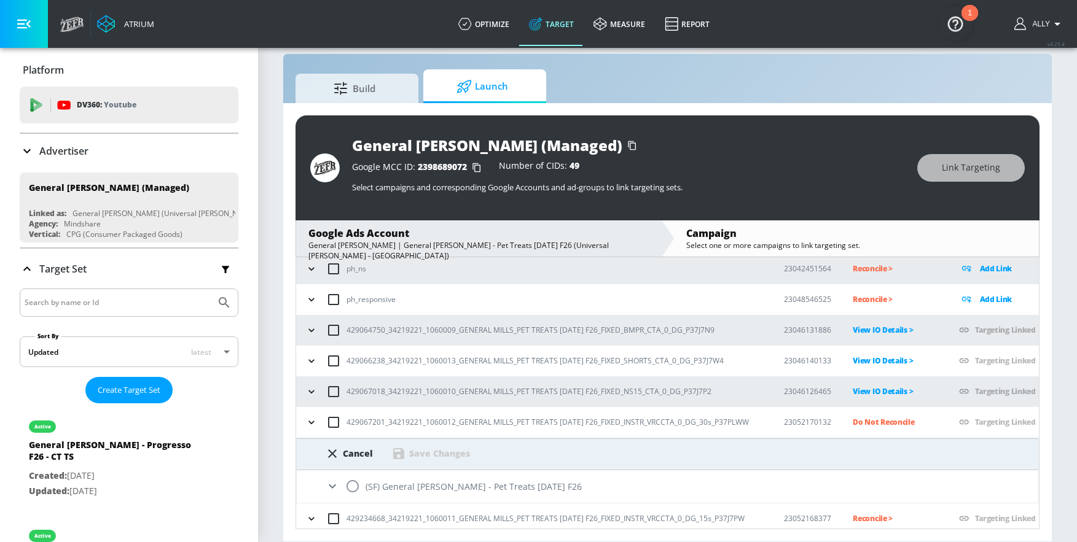
scroll to position [73, 0]
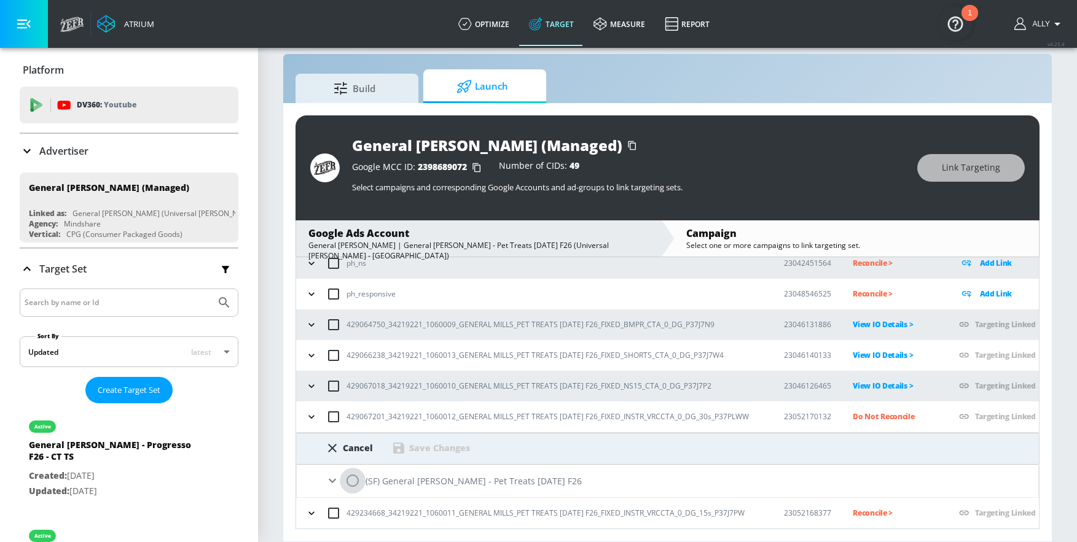
click at [356, 437] on input "radio" at bounding box center [353, 481] width 26 height 26
radio input "true"
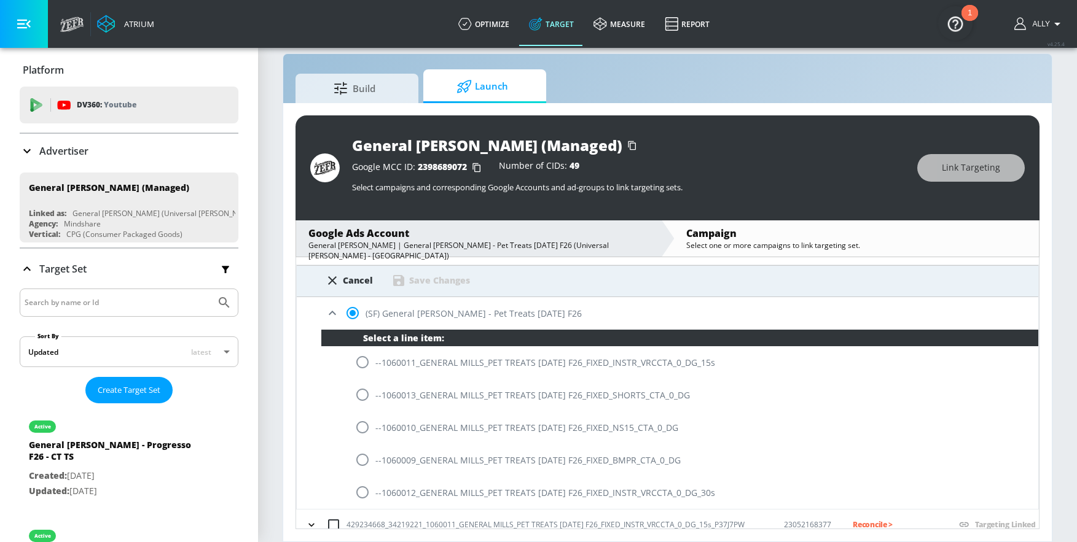
scroll to position [241, 0]
click at [364, 437] on input "radio" at bounding box center [363, 492] width 26 height 26
radio input "true"
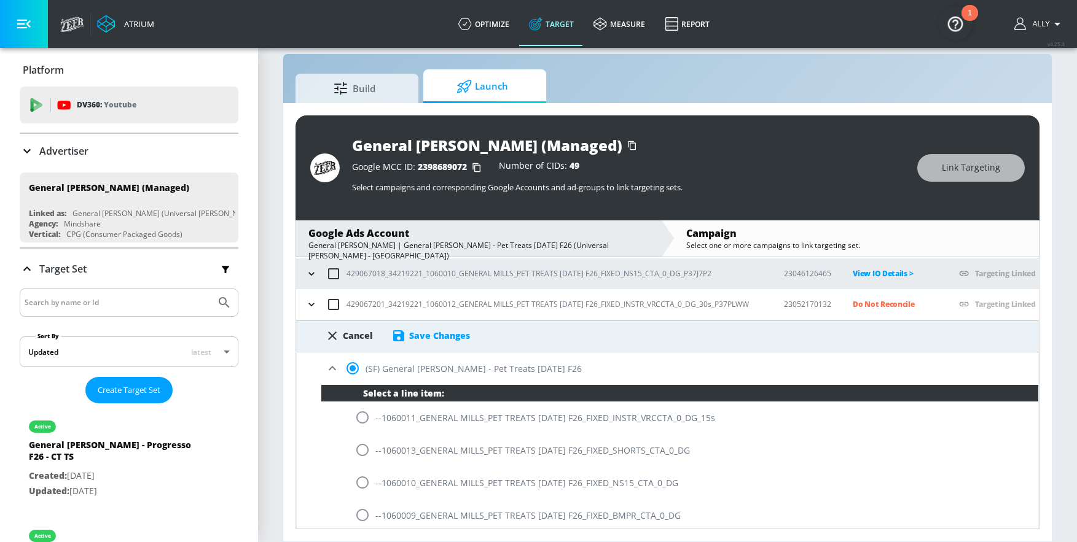
scroll to position [168, 0]
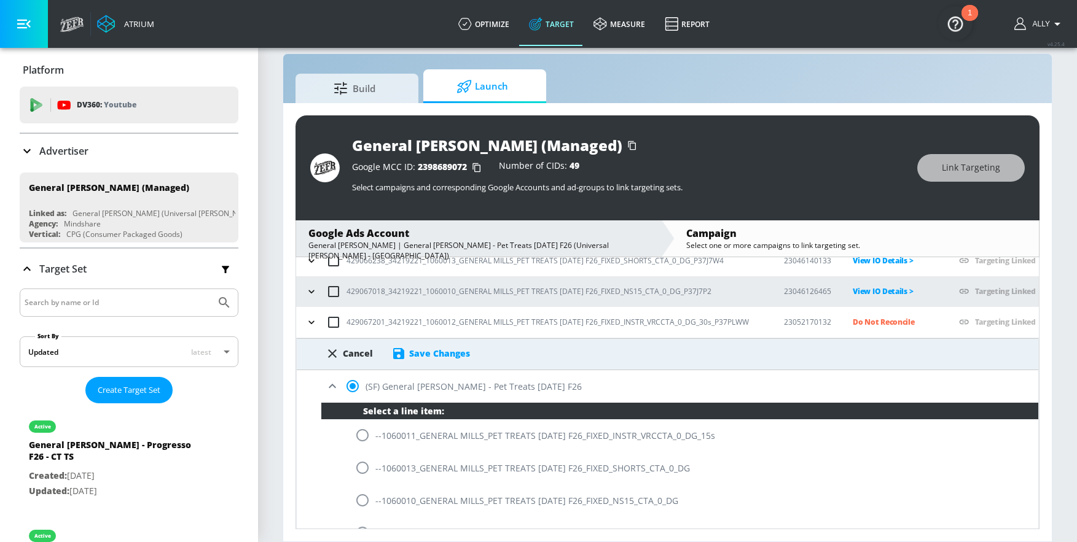
click at [441, 356] on div "Save Changes" at bounding box center [439, 354] width 61 height 12
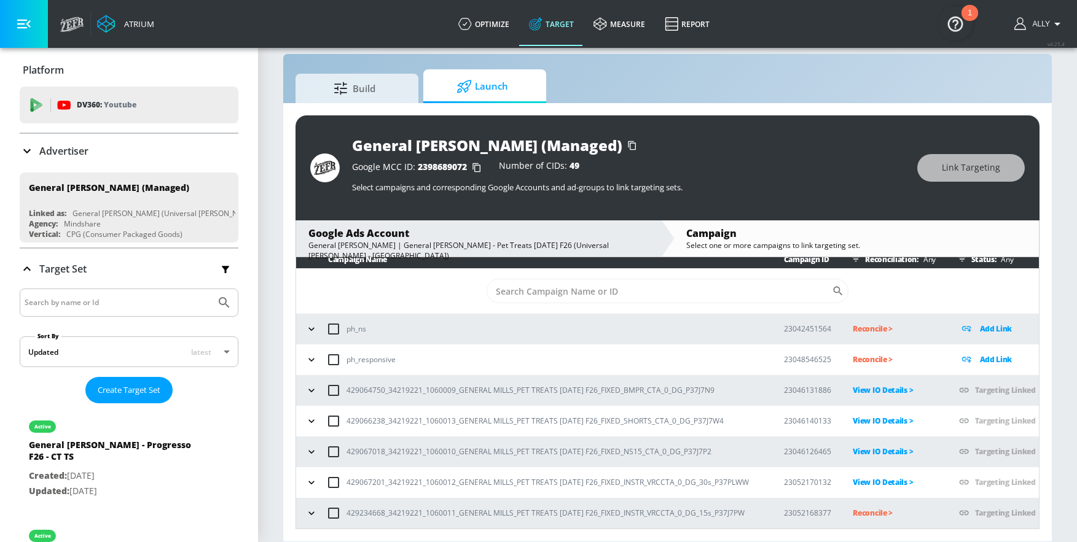
scroll to position [7, 0]
drag, startPoint x: 877, startPoint y: 512, endPoint x: 883, endPoint y: 514, distance: 6.9
click at [877, 437] on p "Reconcile >" at bounding box center [896, 513] width 86 height 14
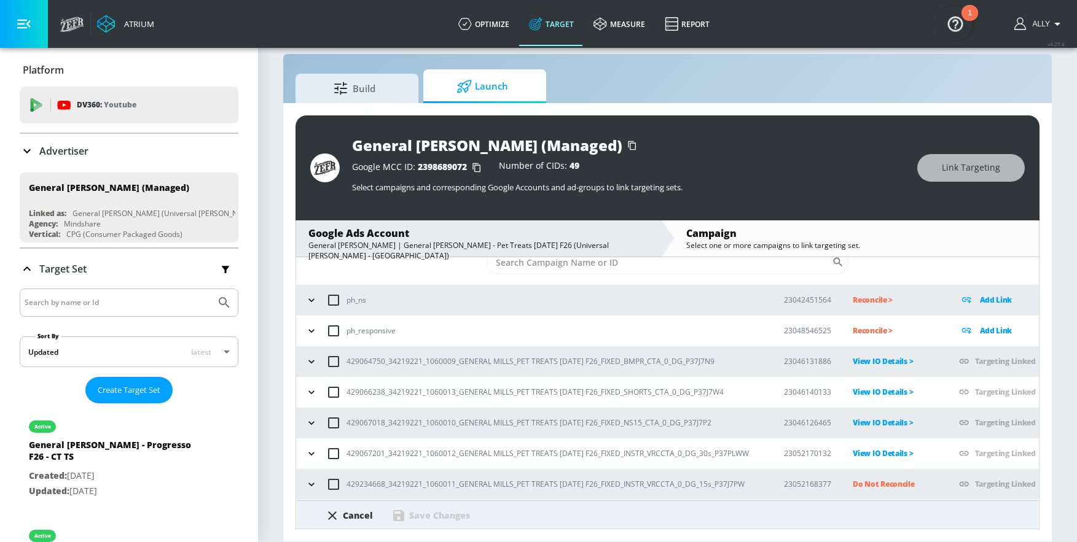
scroll to position [73, 0]
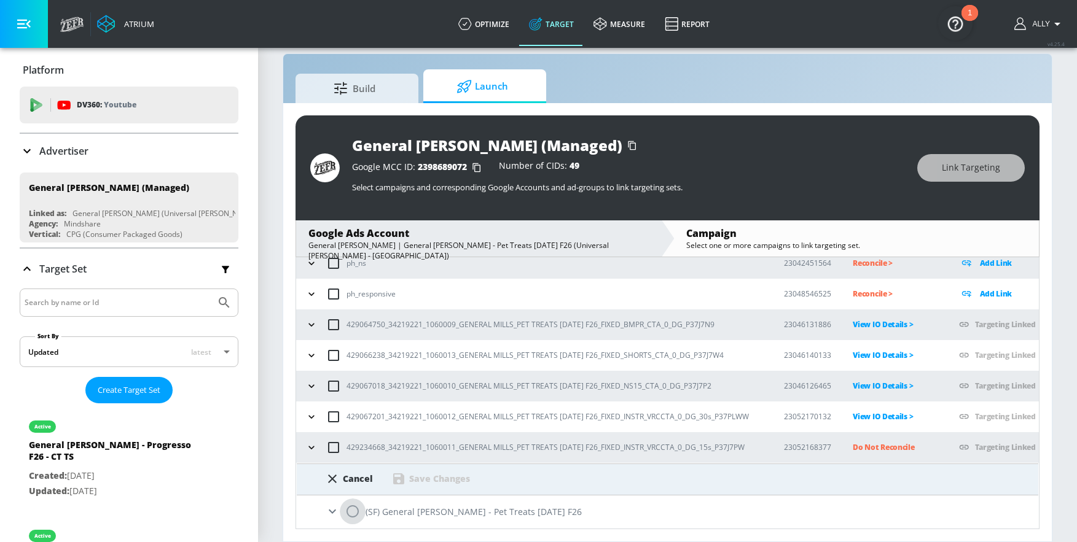
click at [351, 437] on input "radio" at bounding box center [353, 512] width 26 height 26
radio input "true"
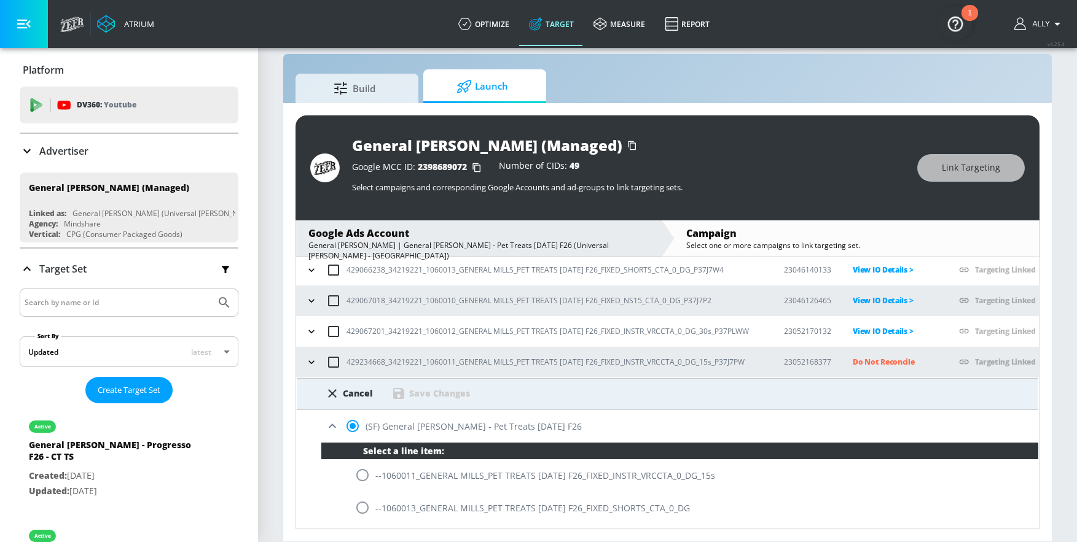
scroll to position [252, 0]
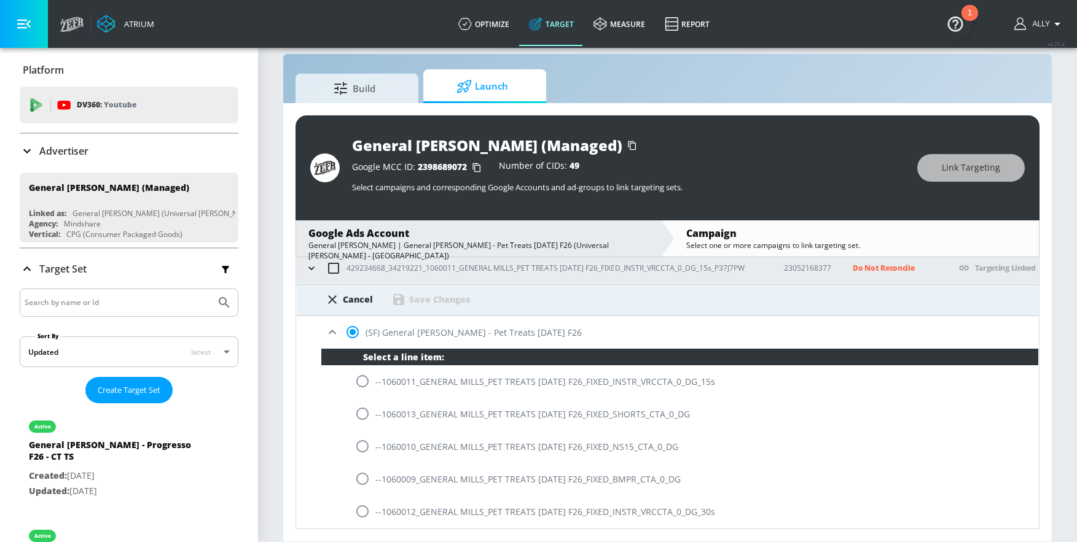
click at [359, 379] on input "radio" at bounding box center [363, 382] width 26 height 26
radio input "true"
click at [428, 299] on div "Save Changes" at bounding box center [439, 300] width 61 height 12
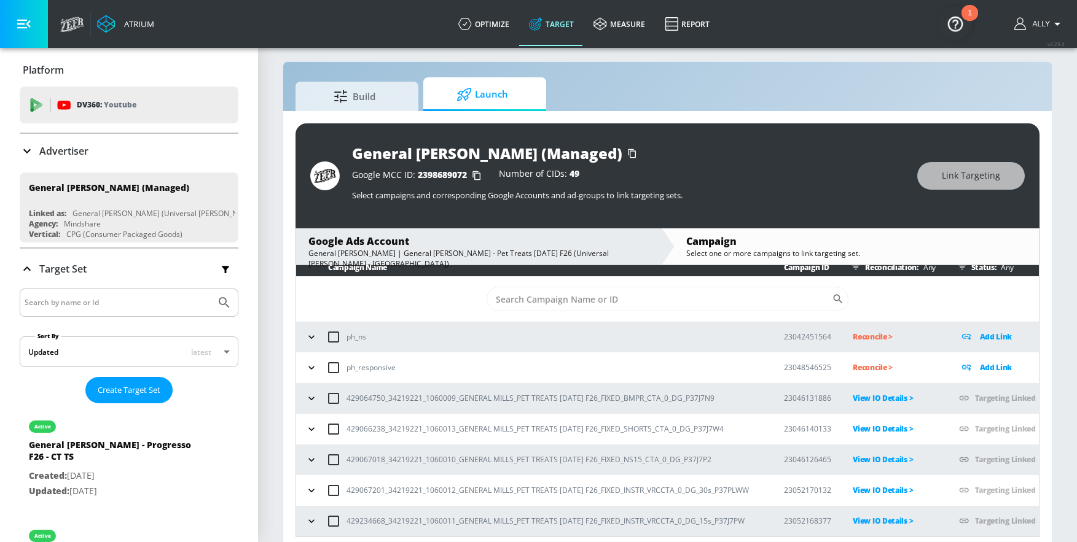
scroll to position [0, 0]
